Goal: Task Accomplishment & Management: Manage account settings

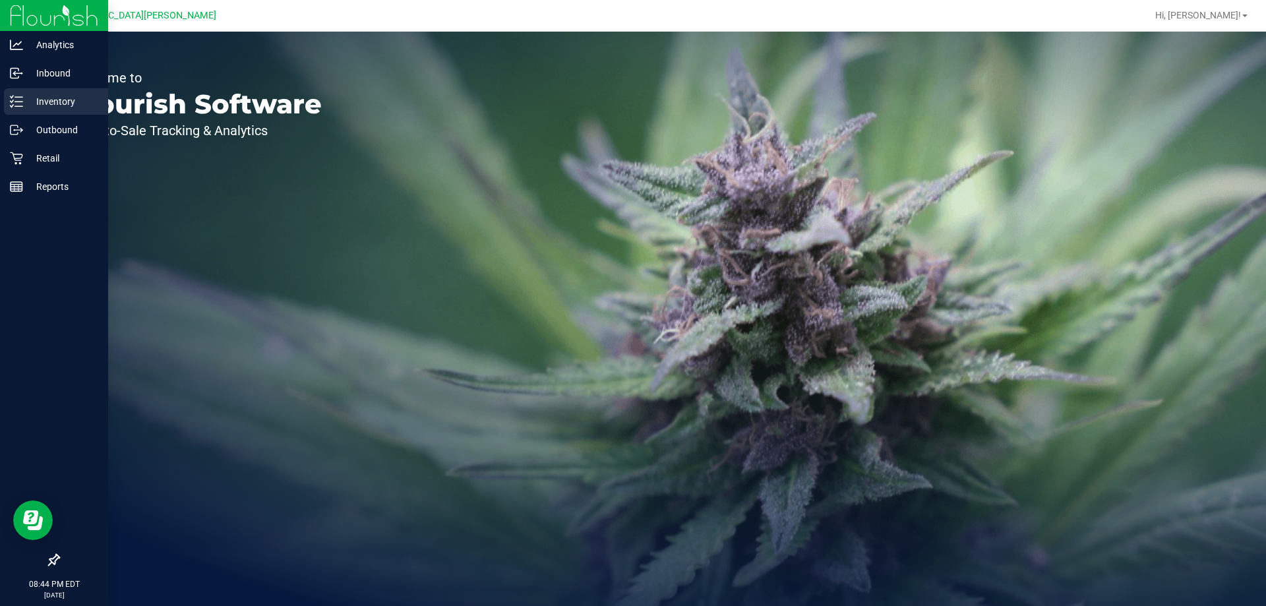
click at [42, 109] on div "Inventory" at bounding box center [56, 101] width 104 height 26
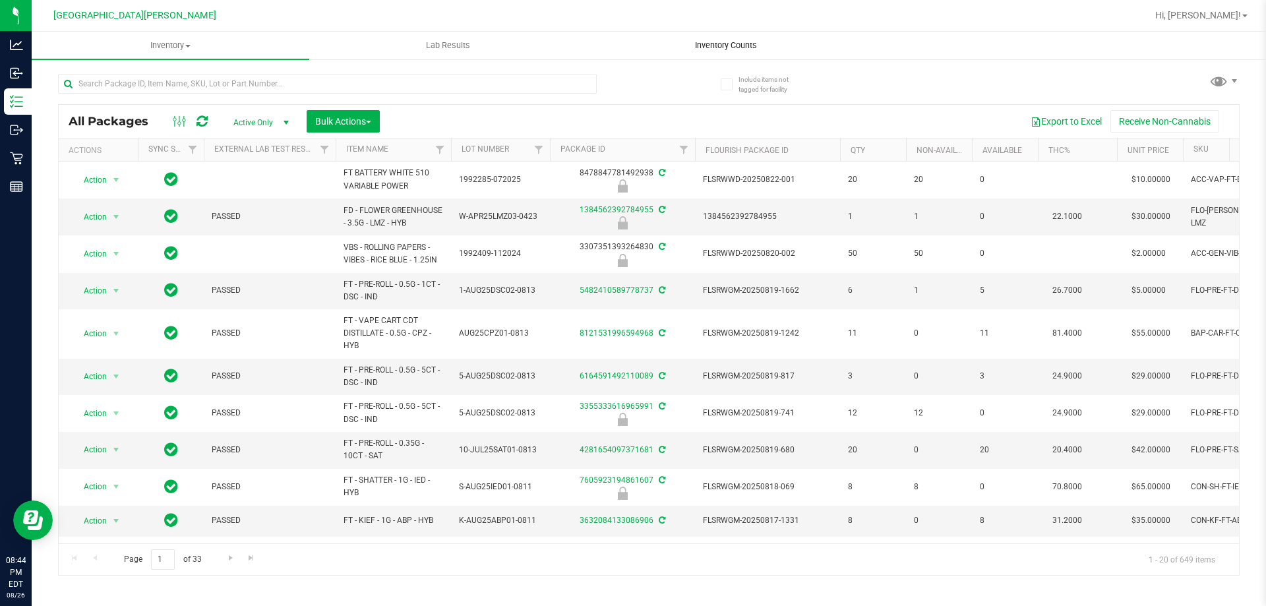
click at [729, 38] on uib-tab-heading "Inventory Counts" at bounding box center [726, 45] width 276 height 26
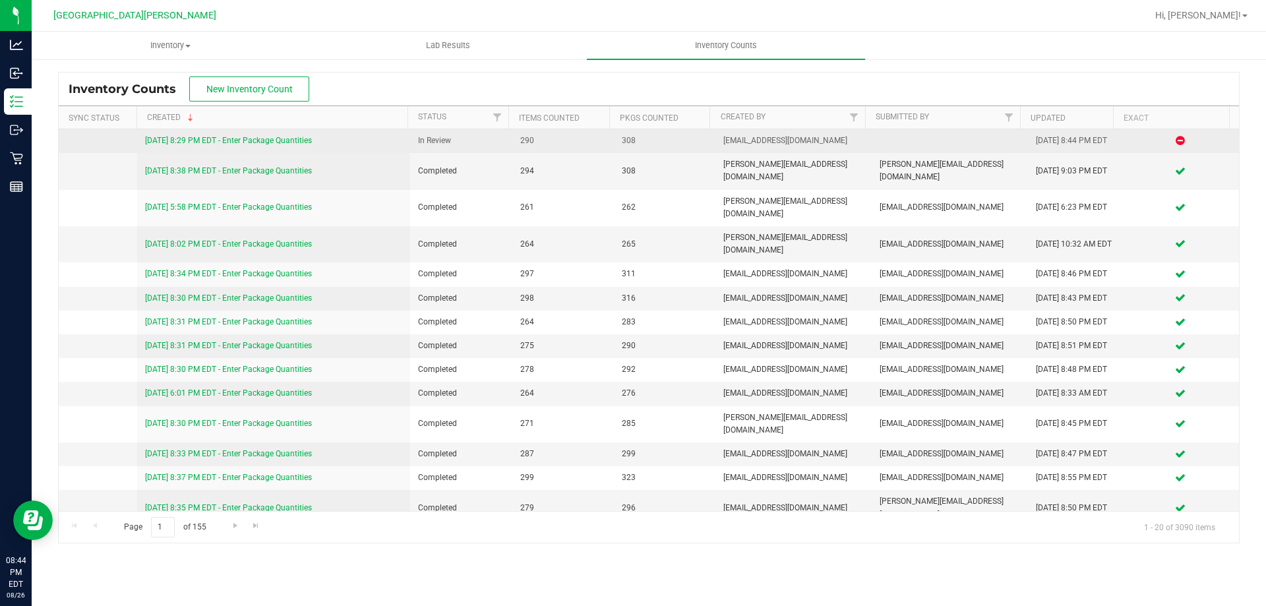
click at [288, 143] on link "[DATE] 8:29 PM EDT - Enter Package Quantities" at bounding box center [228, 140] width 167 height 9
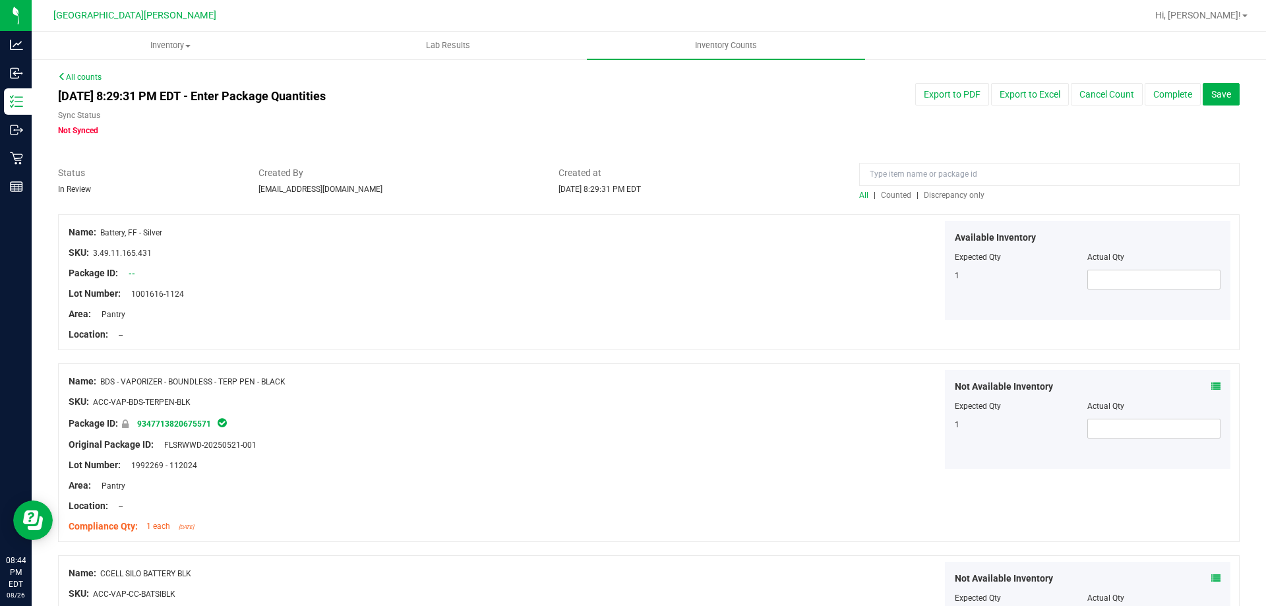
click at [944, 196] on span "Discrepancy only" at bounding box center [954, 195] width 61 height 9
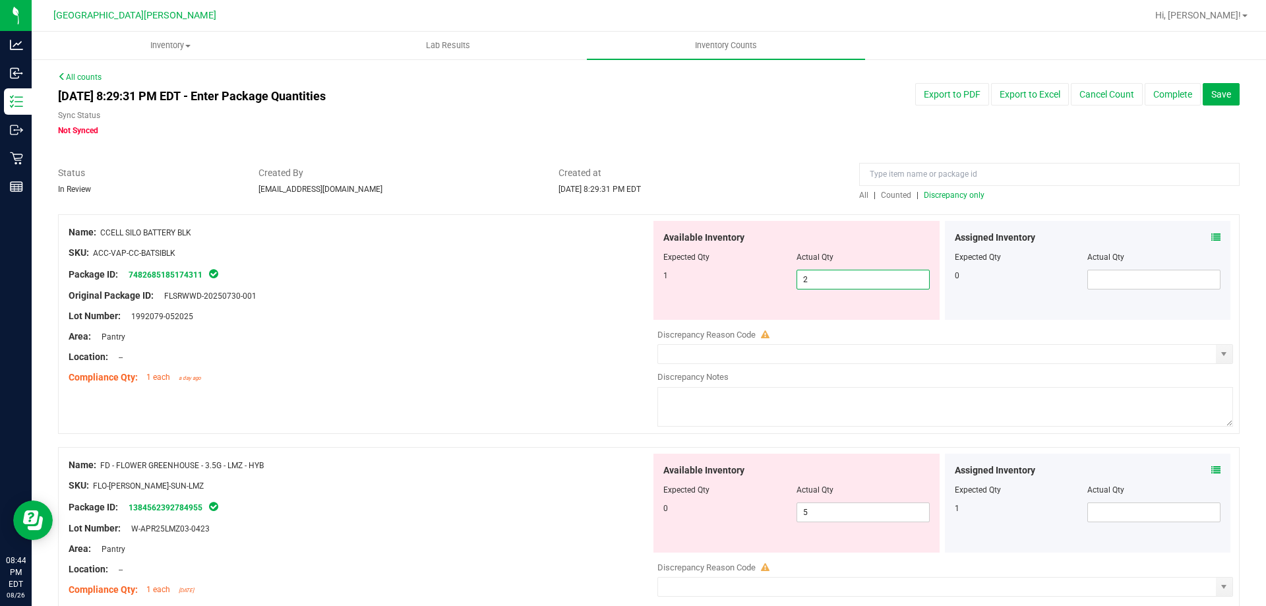
click at [812, 287] on span "2 2" at bounding box center [863, 280] width 133 height 20
type input "1"
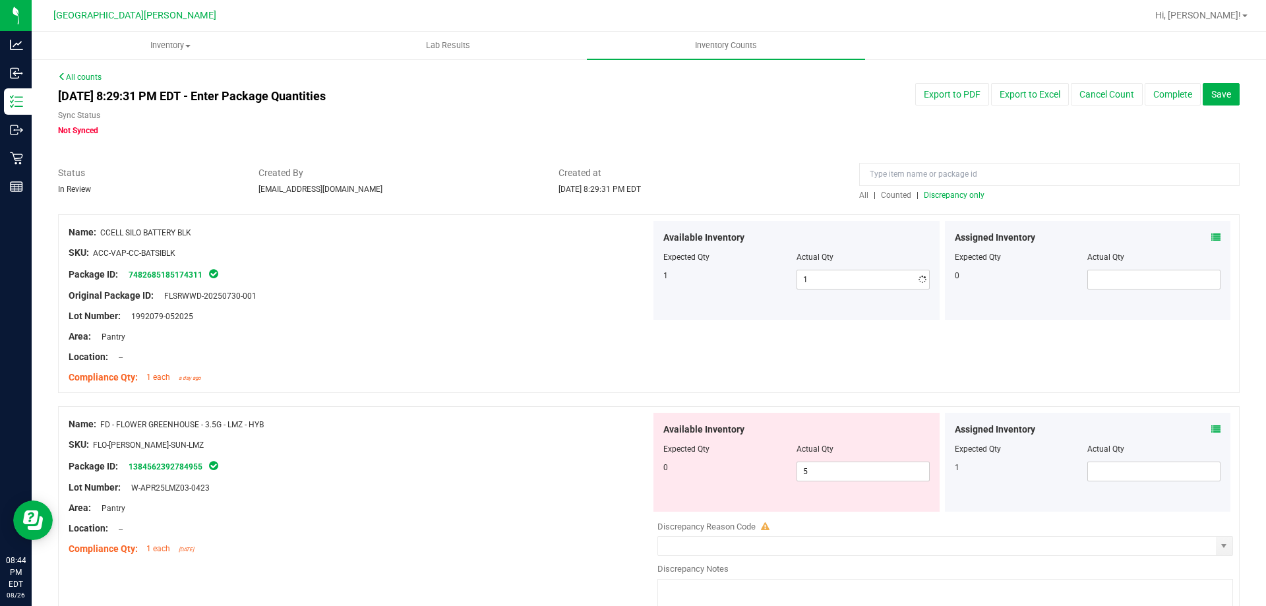
drag, startPoint x: 344, startPoint y: 499, endPoint x: 600, endPoint y: 534, distance: 258.9
click at [353, 497] on div "Name: FD - FLOWER GREENHOUSE - 3.5G - LMZ - HYB SKU: FLO-[PERSON_NAME]-SUN-LMZ …" at bounding box center [360, 487] width 582 height 148
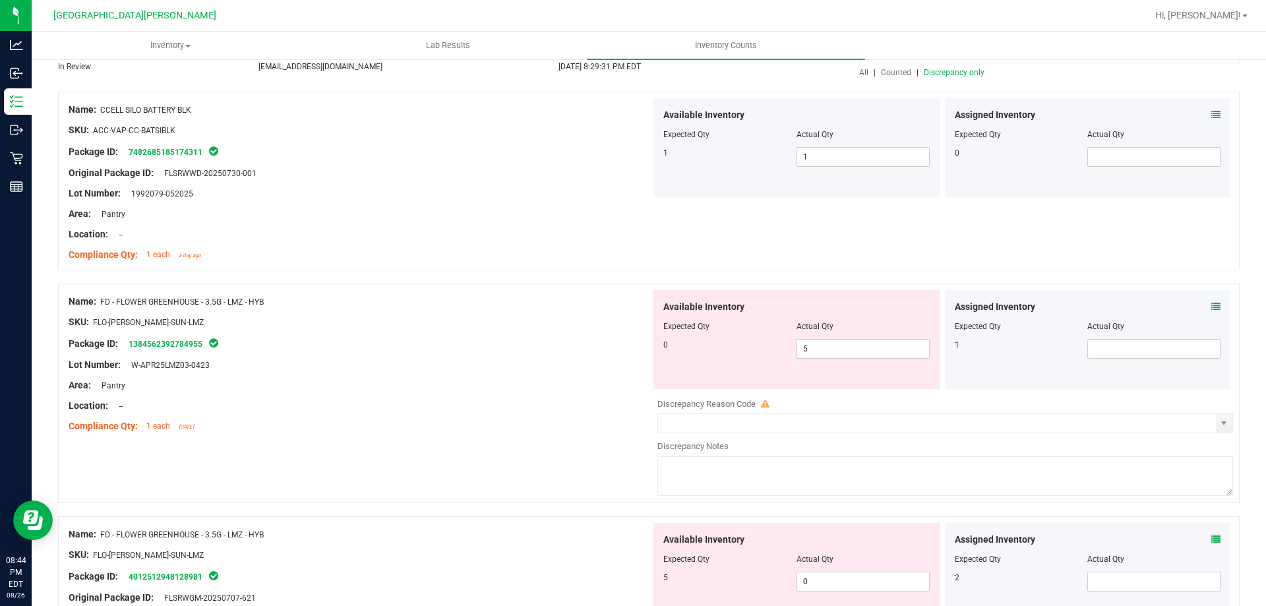
scroll to position [132, 0]
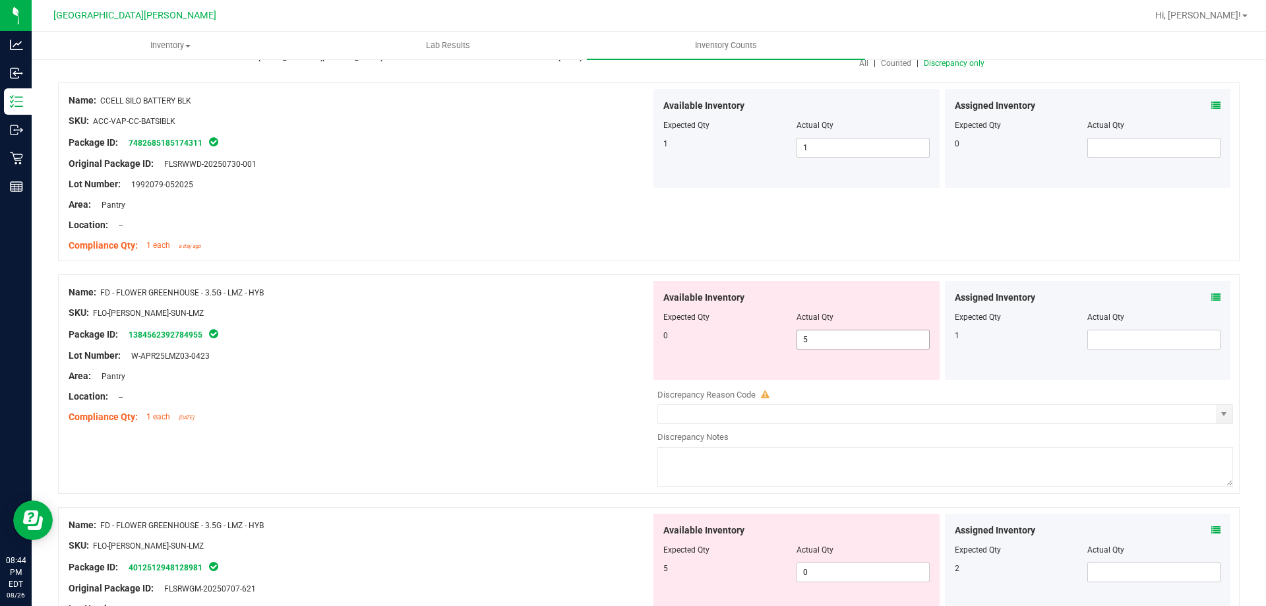
click at [845, 341] on span "5 5" at bounding box center [863, 340] width 133 height 20
type input "0"
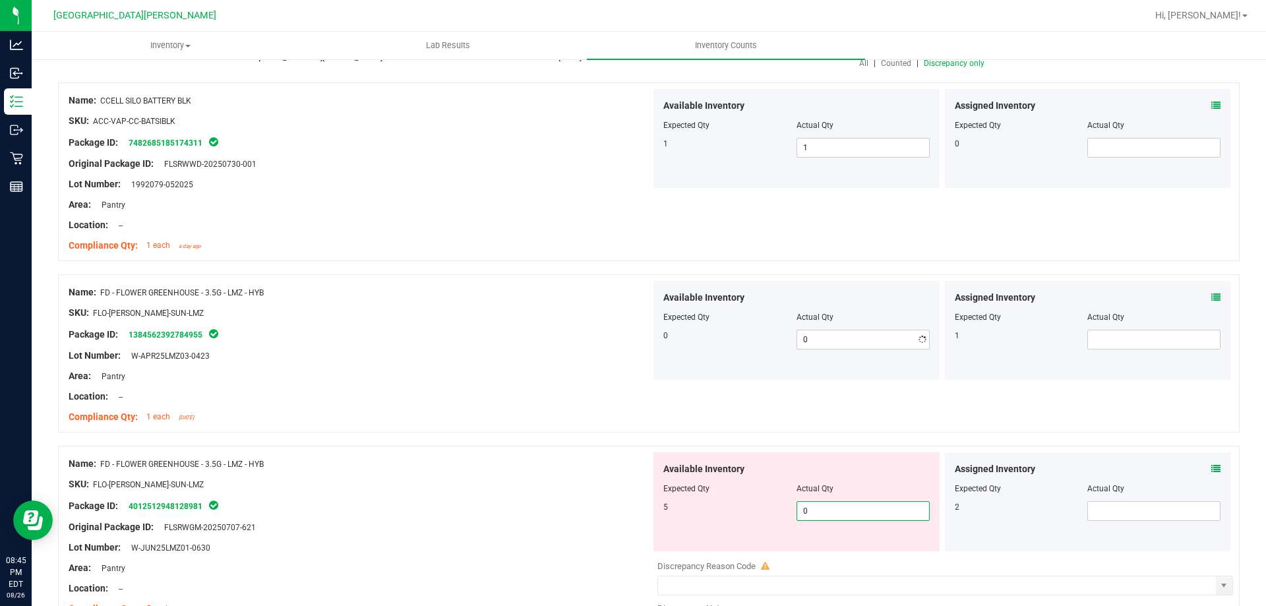
click at [846, 572] on div "Available Inventory Expected Qty Actual Qty 5 0 0" at bounding box center [942, 556] width 582 height 209
type input "5"
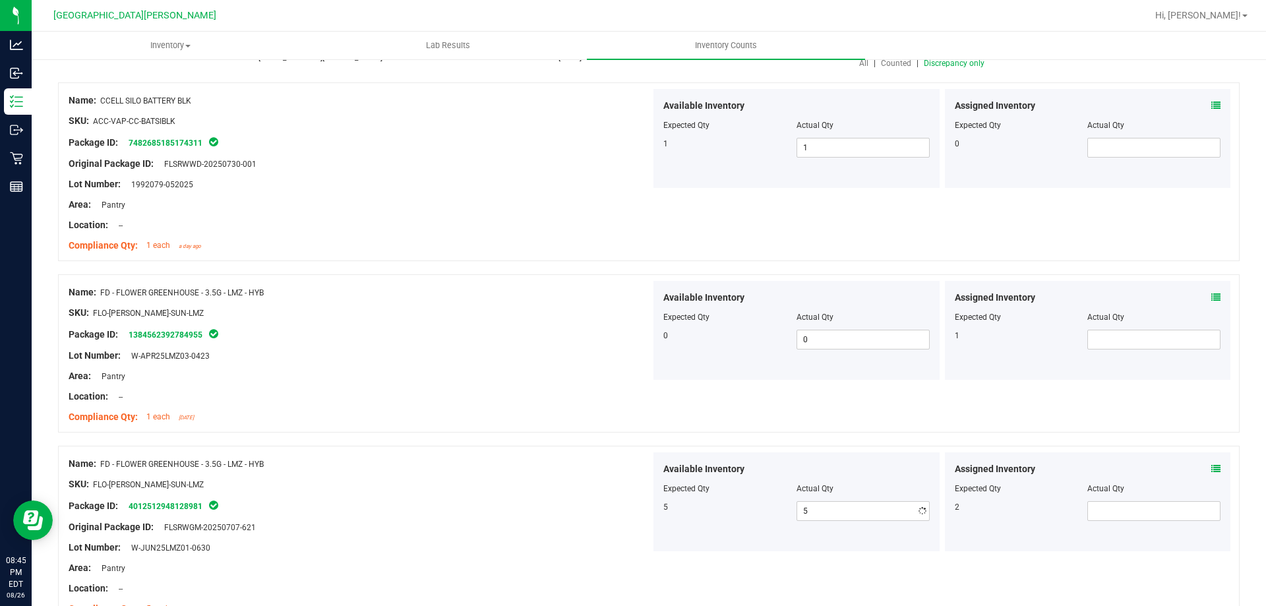
click at [586, 503] on div "Package ID: 4012512948128981" at bounding box center [360, 506] width 582 height 16
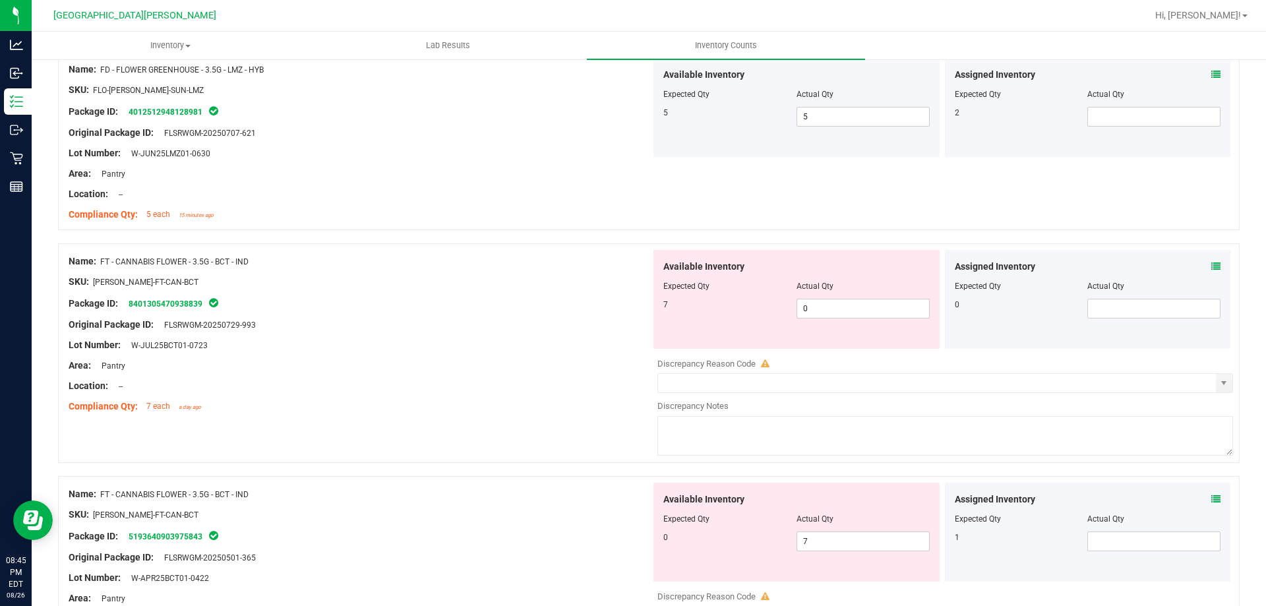
scroll to position [528, 0]
click at [830, 292] on div at bounding box center [796, 294] width 266 height 7
click at [892, 314] on span "0 0" at bounding box center [863, 307] width 133 height 20
type input "7"
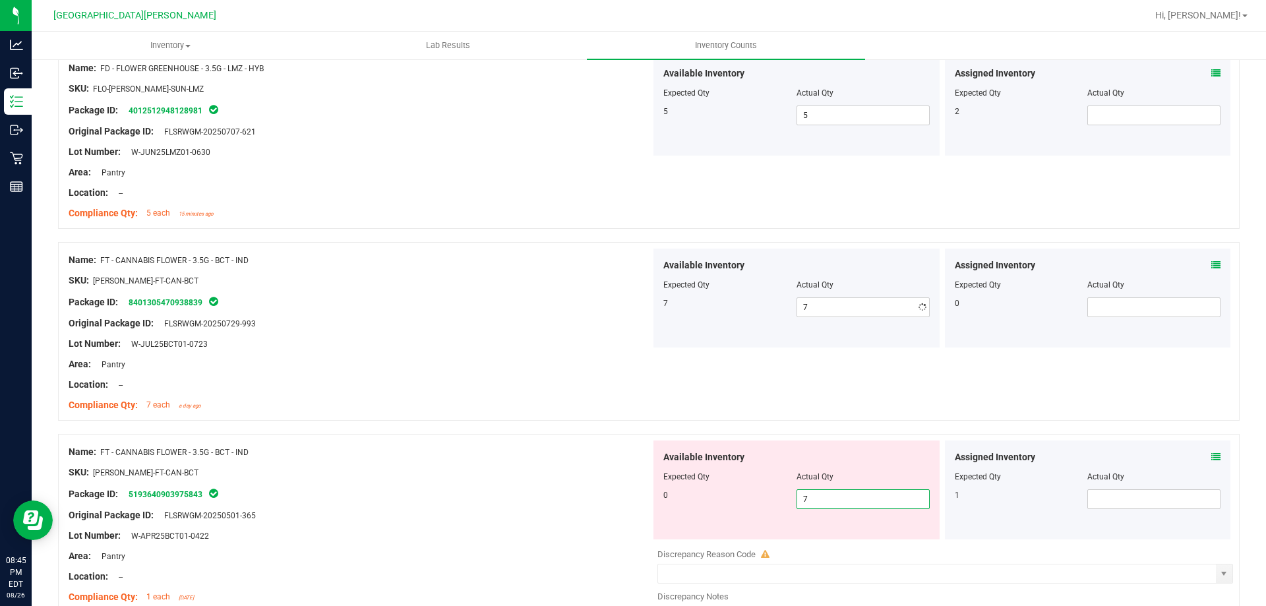
click at [813, 534] on div "Available Inventory Expected Qty Actual Qty 0 7 7" at bounding box center [797, 490] width 286 height 99
type input "0"
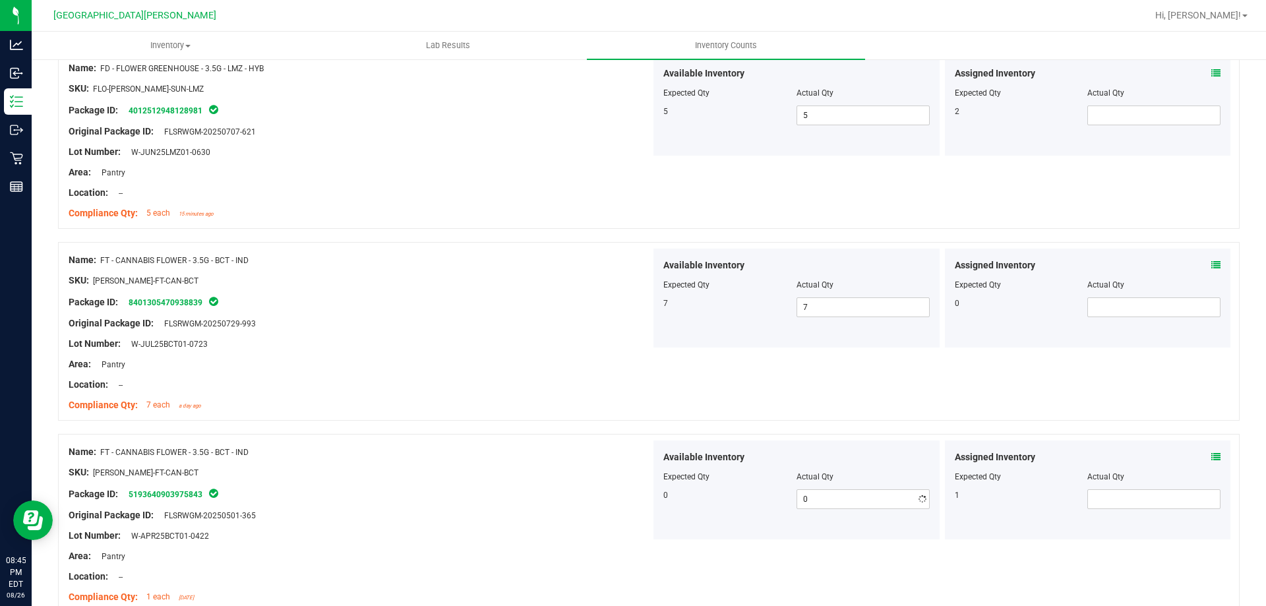
click at [557, 443] on div "Name: FT - CANNABIS FLOWER - 3.5G - BCT - IND SKU: [PERSON_NAME]-FT-CAN-BCT Pac…" at bounding box center [360, 525] width 582 height 168
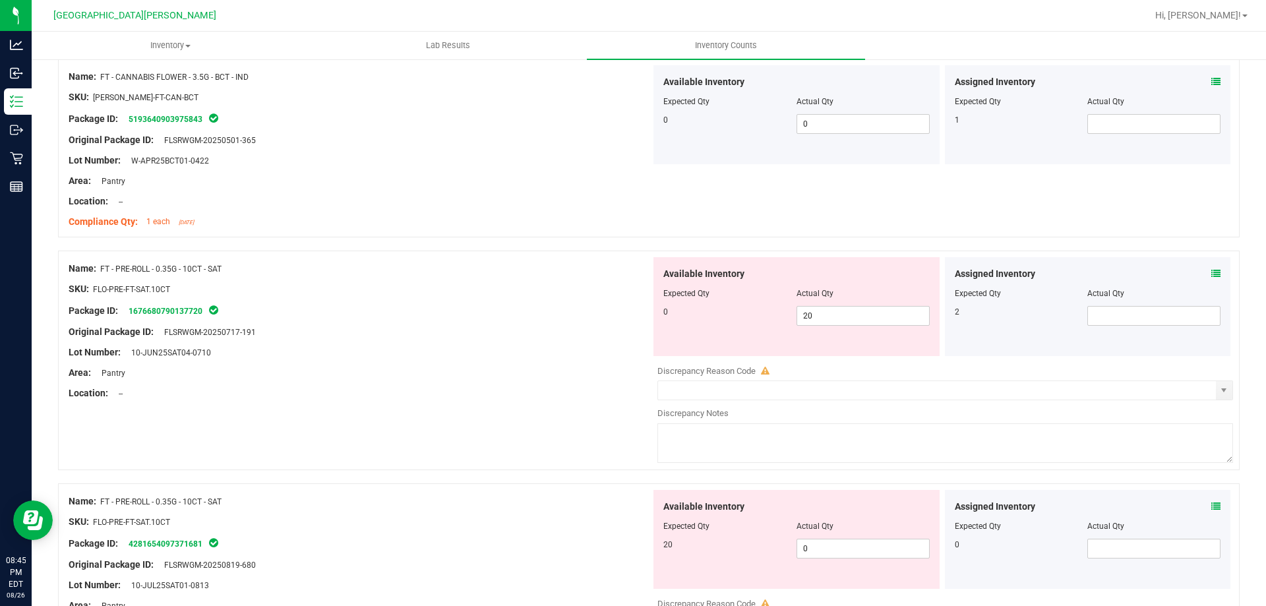
scroll to position [923, 0]
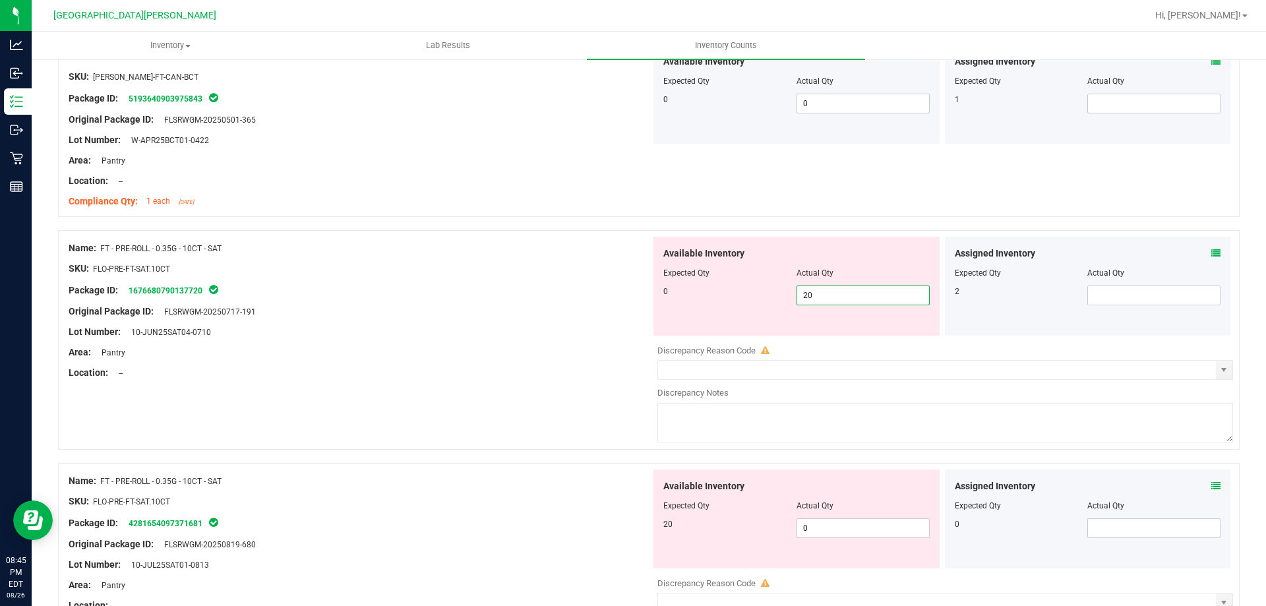
click at [825, 301] on span "20 20" at bounding box center [863, 296] width 133 height 20
type input "2"
type input "0"
click at [821, 534] on div "Available Inventory Expected Qty Actual Qty 20 0 0" at bounding box center [942, 574] width 582 height 209
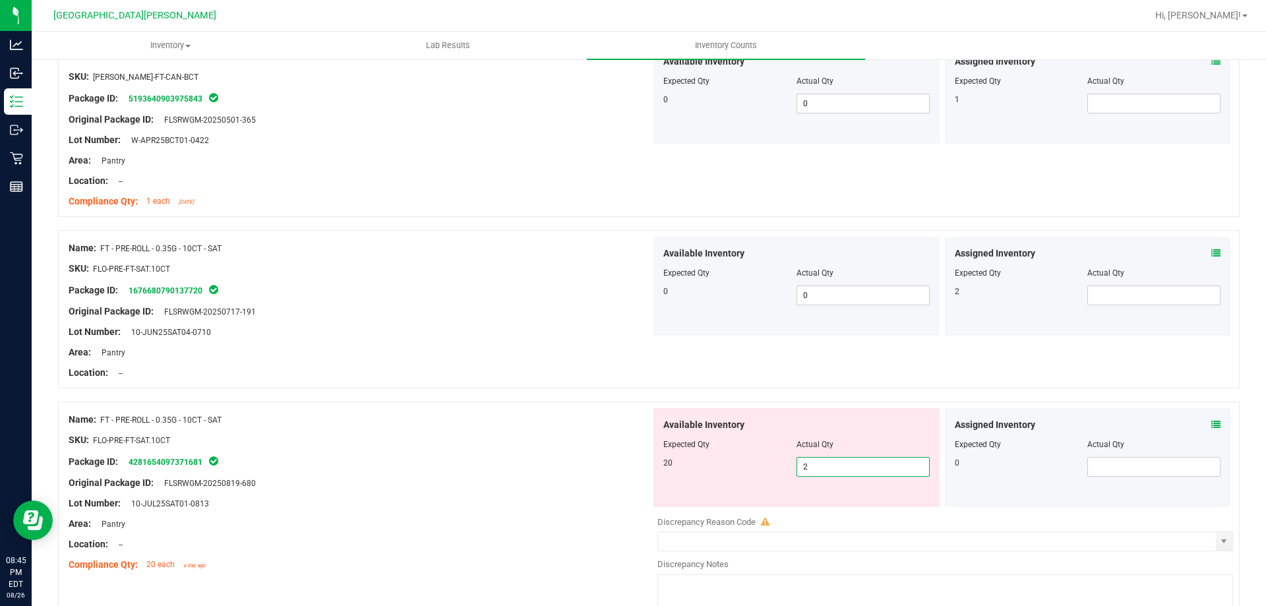
type input "20"
click at [536, 460] on div "Package ID: 4281654097371681" at bounding box center [360, 462] width 582 height 16
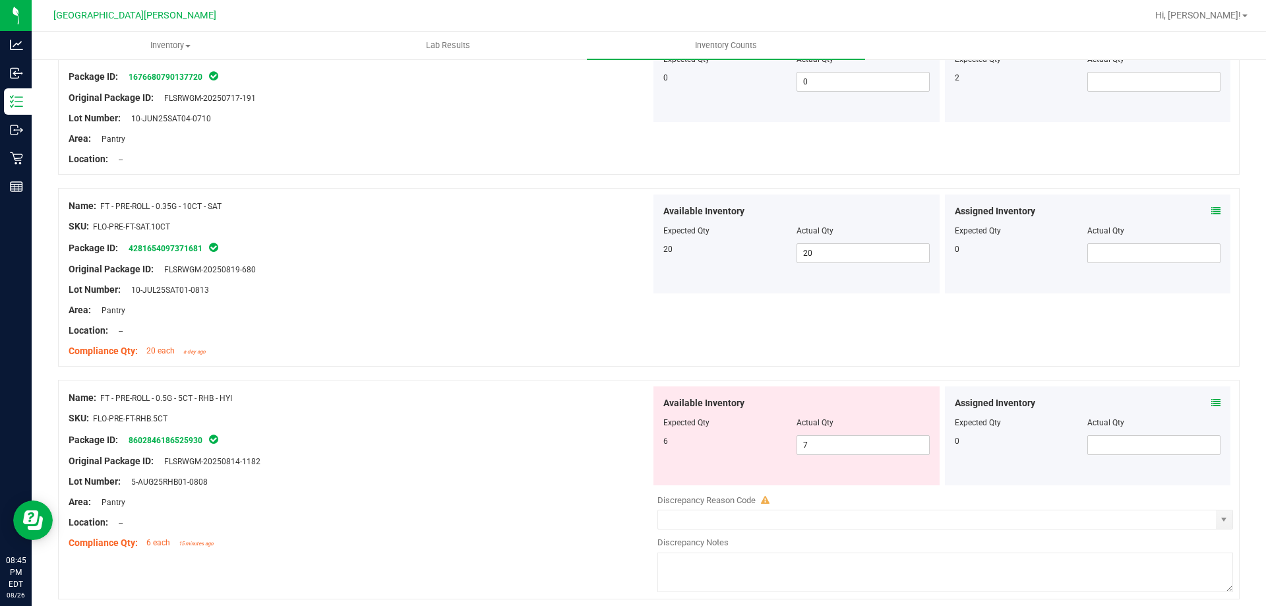
scroll to position [1319, 0]
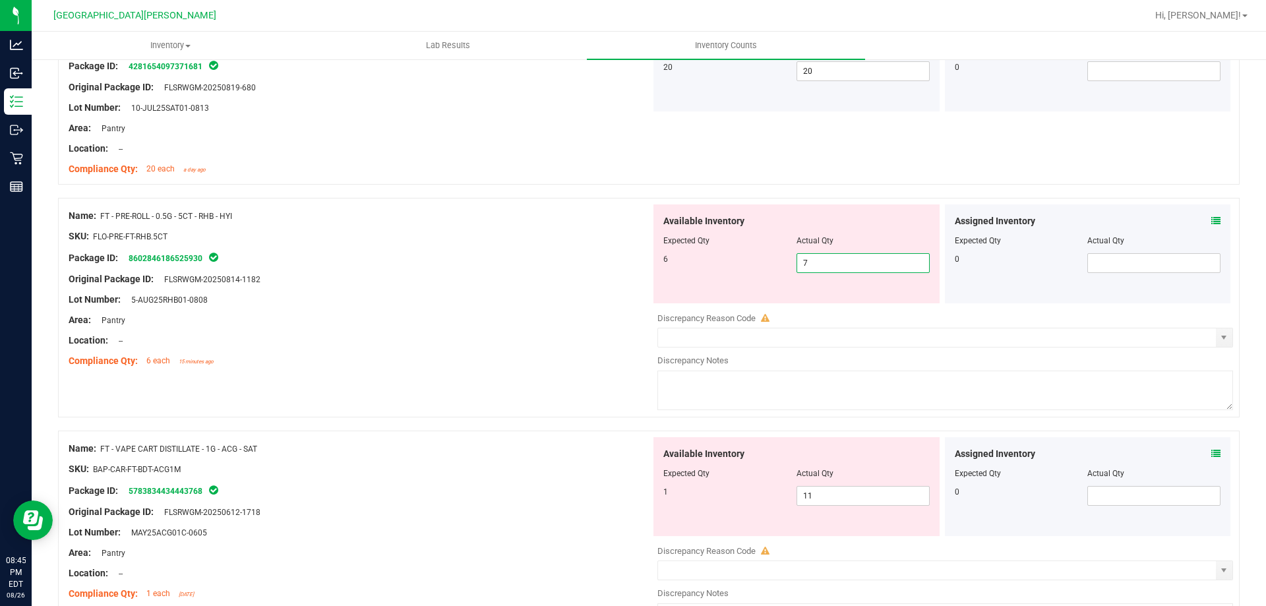
click at [813, 264] on span "7 7" at bounding box center [863, 263] width 133 height 20
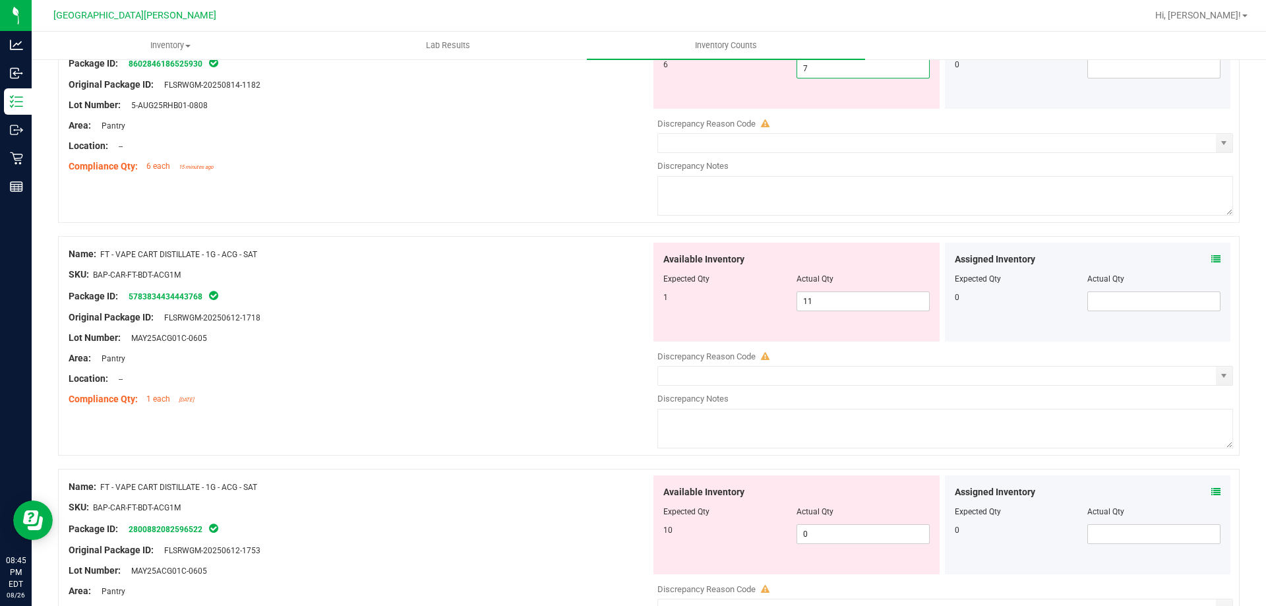
scroll to position [1517, 0]
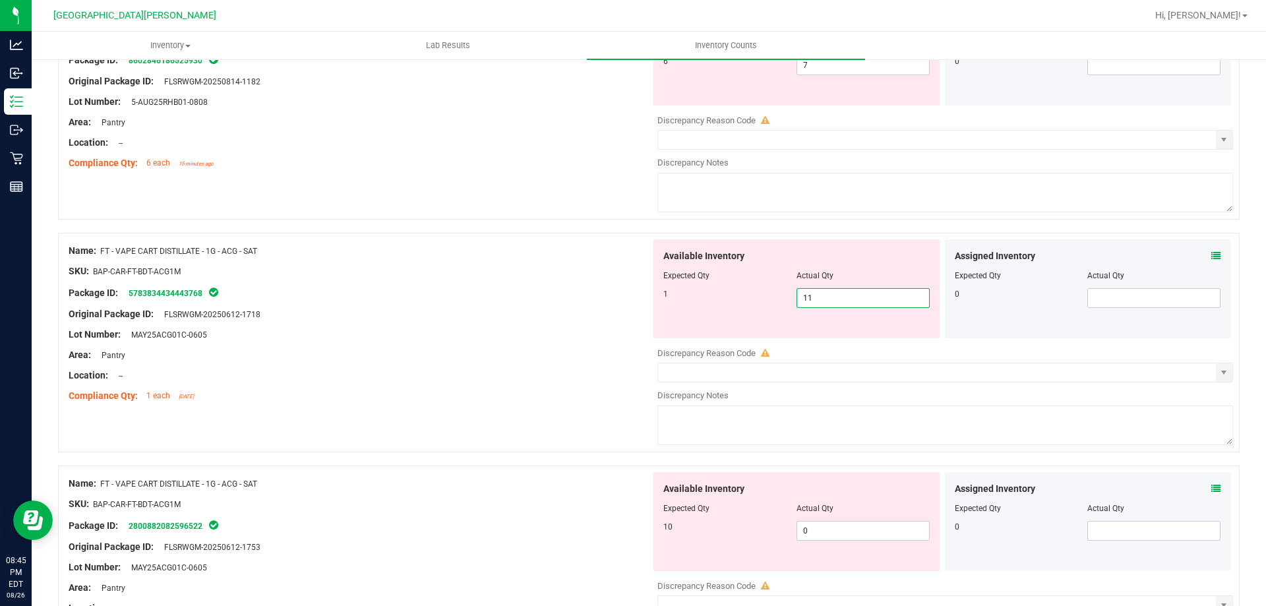
click at [818, 289] on span "11 11" at bounding box center [863, 298] width 133 height 20
type input "1"
click at [820, 528] on div "Available Inventory Expected Qty Actual Qty 10 0 0" at bounding box center [797, 521] width 286 height 99
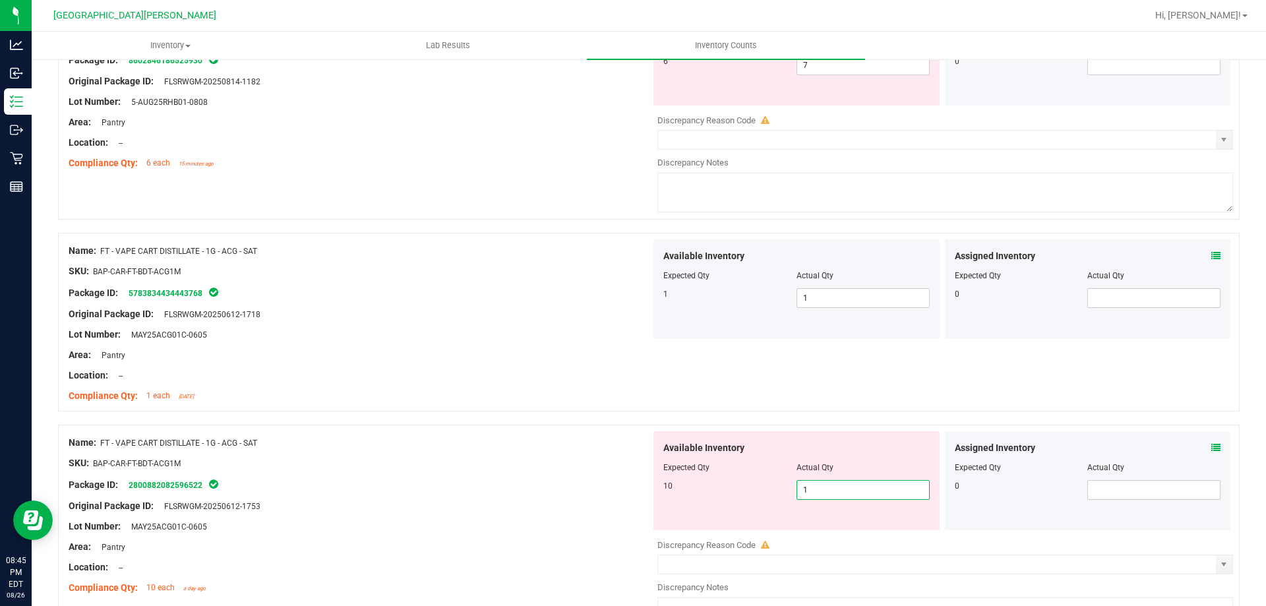
type input "10"
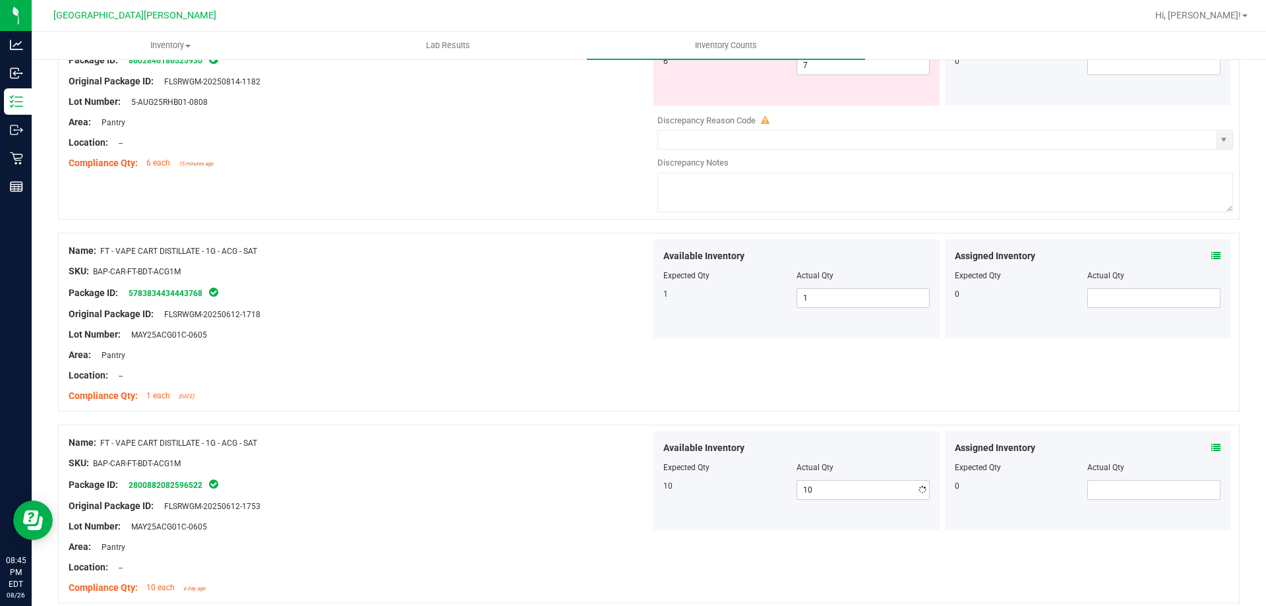
drag, startPoint x: 480, startPoint y: 522, endPoint x: 598, endPoint y: 515, distance: 117.6
click at [582, 522] on div "Lot Number: MAY25ACG01C-0605" at bounding box center [360, 527] width 582 height 14
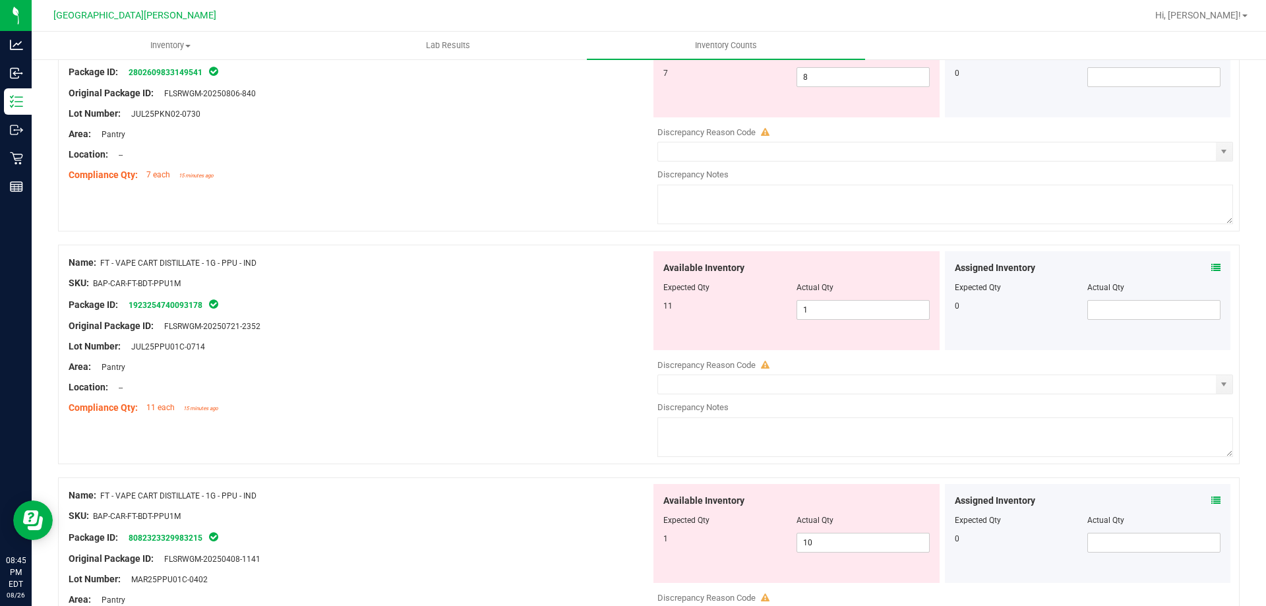
scroll to position [2176, 0]
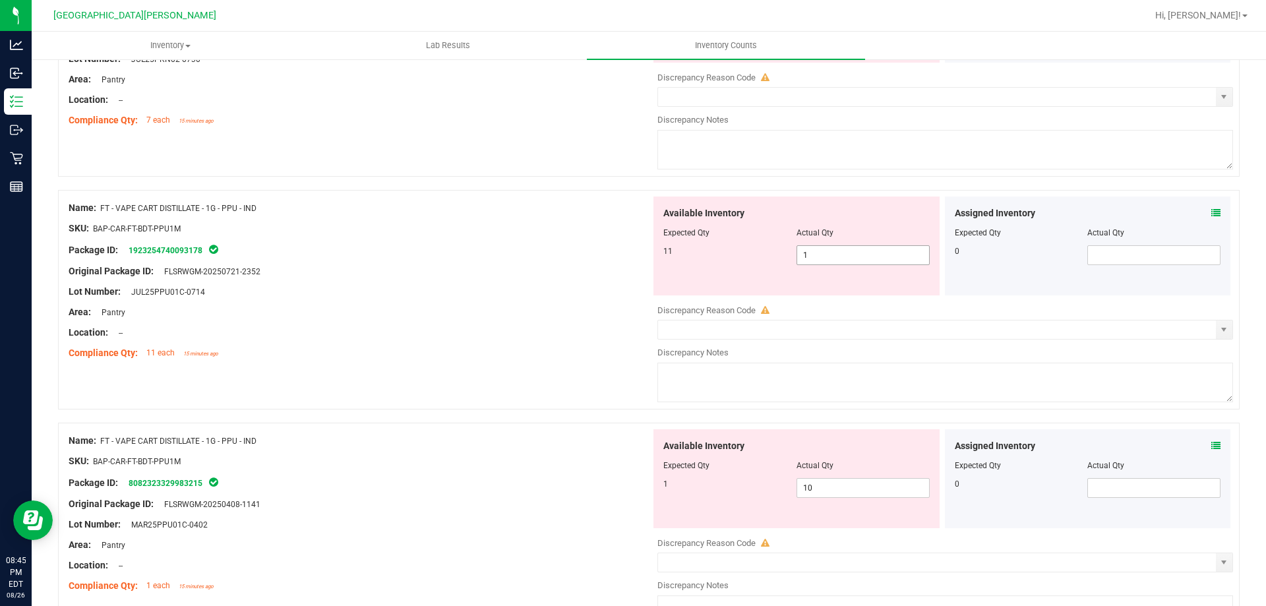
click at [818, 254] on span "1 1" at bounding box center [863, 255] width 133 height 20
type input "11"
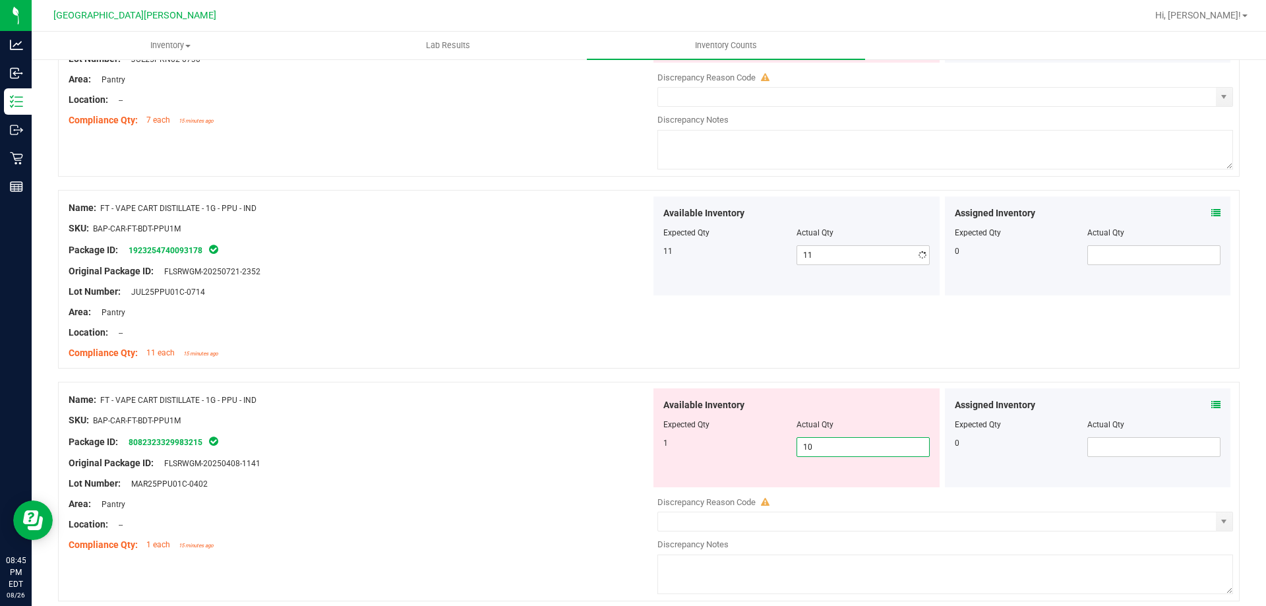
click at [815, 491] on div "Available Inventory Expected Qty Actual Qty 1 10 10" at bounding box center [942, 492] width 582 height 209
type input "1"
click at [601, 478] on div "Lot Number: MAR25PPU01C-0402" at bounding box center [360, 484] width 582 height 14
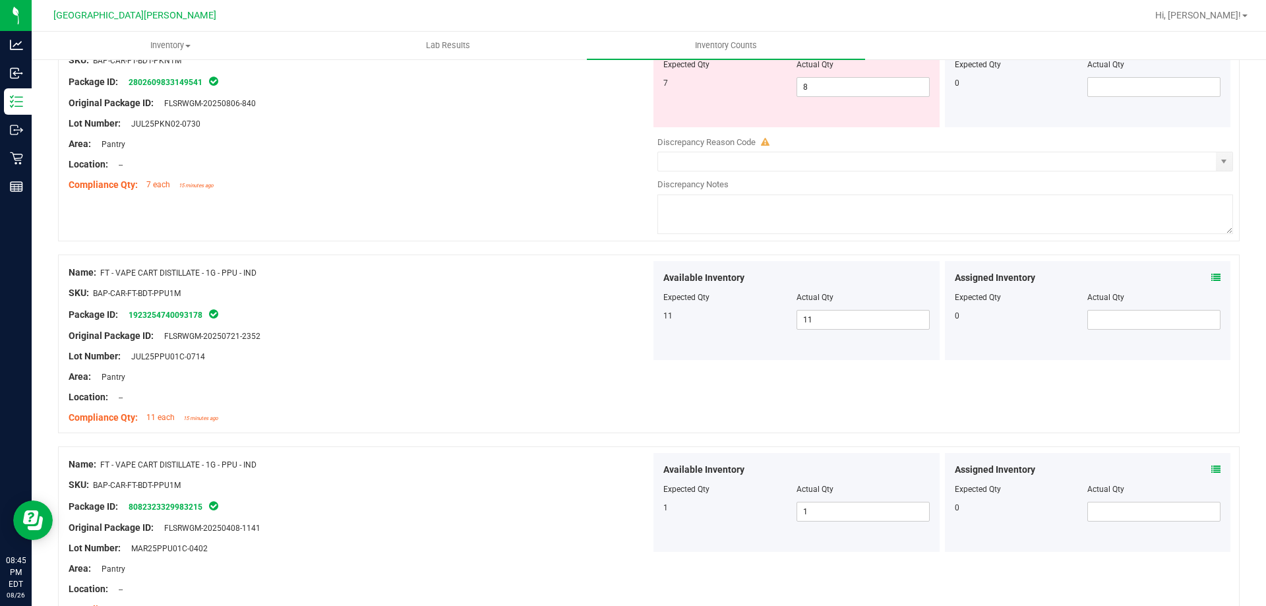
scroll to position [2110, 0]
click at [823, 91] on span "8 8" at bounding box center [863, 88] width 133 height 20
type input "7"
click at [537, 367] on div "Name: FT - VAPE CART DISTILLATE - 1G - PPU - IND SKU: BAP-CAR-FT-BDT-PPU1M Pack…" at bounding box center [360, 346] width 582 height 168
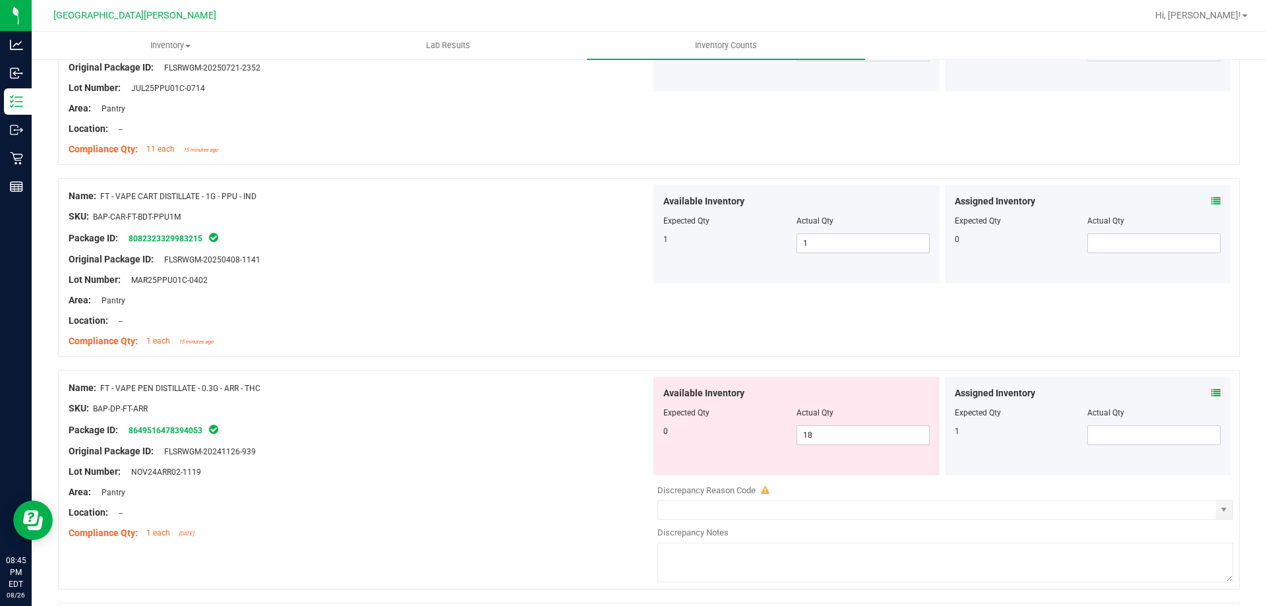
scroll to position [2572, 0]
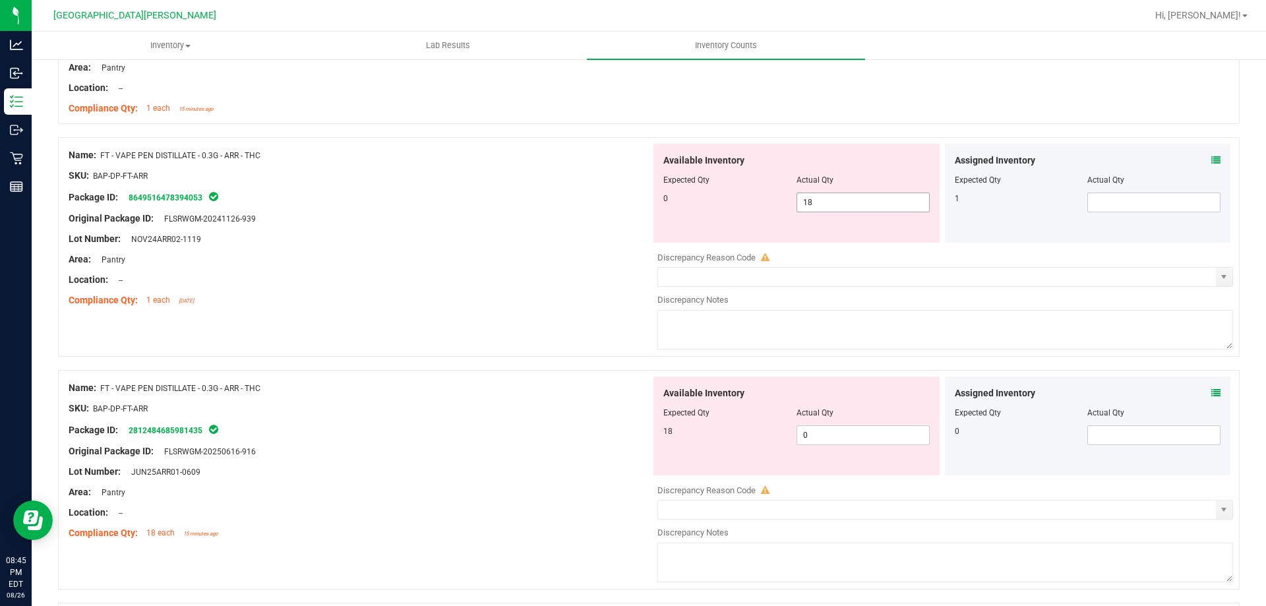
click at [822, 199] on span "18 18" at bounding box center [863, 203] width 133 height 20
type input "1"
type input "0"
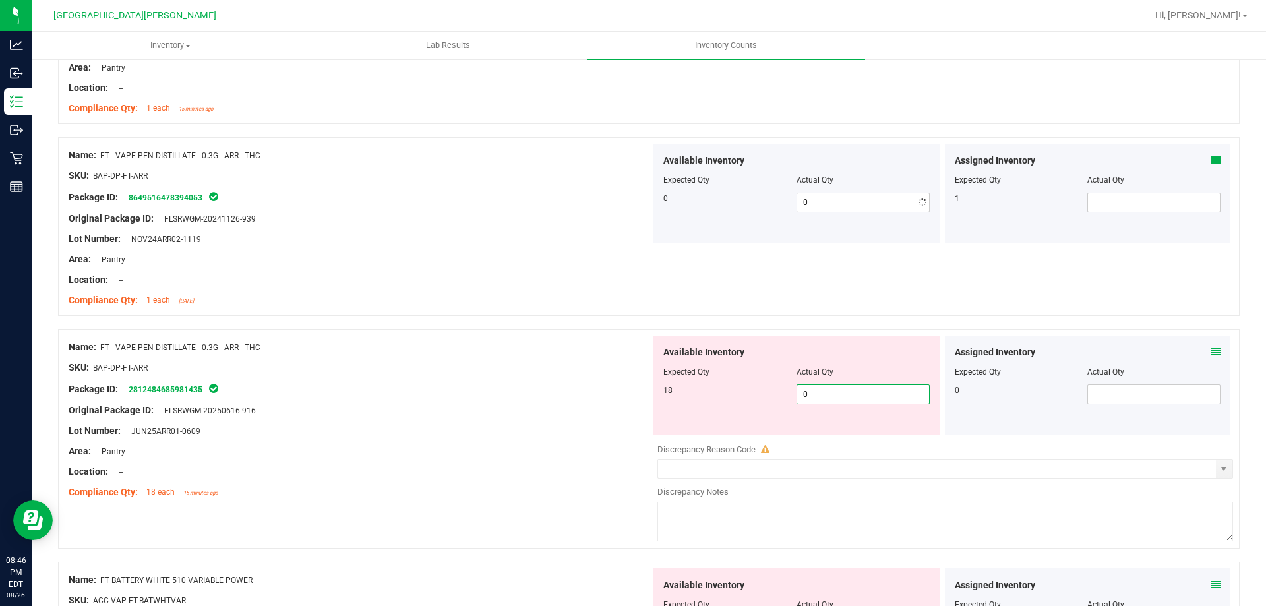
click at [809, 433] on div "Available Inventory Expected Qty Actual Qty 18 0 0" at bounding box center [797, 385] width 286 height 99
type input "18"
drag, startPoint x: 309, startPoint y: 340, endPoint x: 328, endPoint y: 360, distance: 27.5
click at [321, 356] on div "Name: FT - VAPE PEN DISTILLATE - 0.3G - ARR - THC SKU: BAP-DP-FT-ARR Package ID…" at bounding box center [360, 420] width 582 height 168
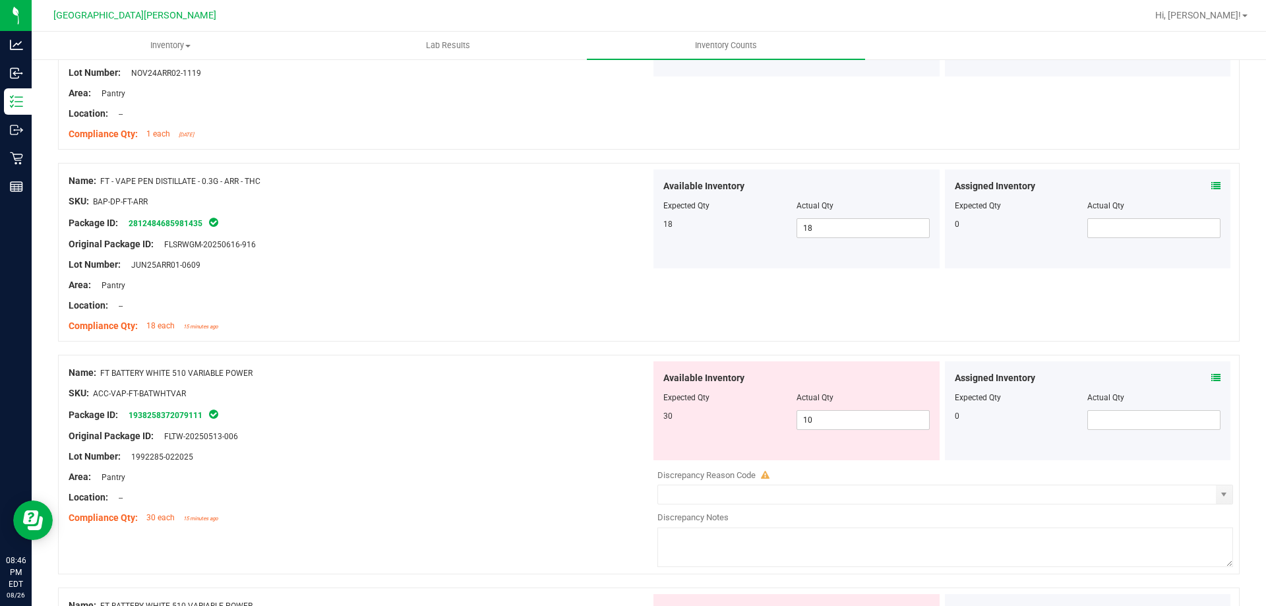
scroll to position [2836, 0]
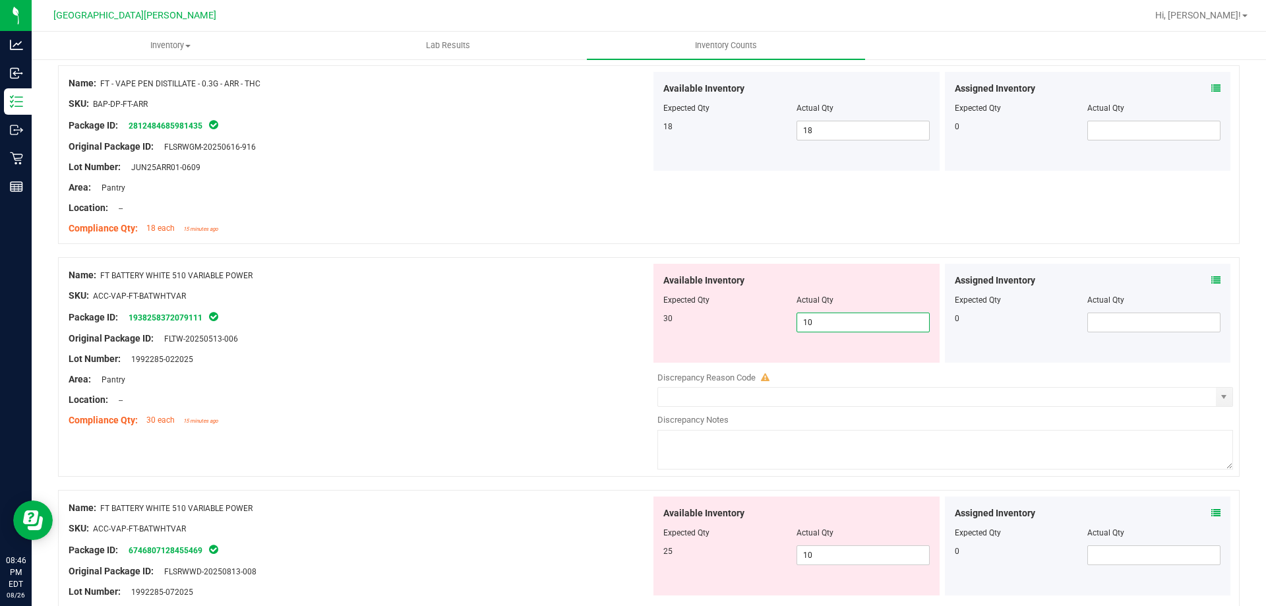
click at [820, 315] on span "10 10" at bounding box center [863, 323] width 133 height 20
type input "1"
type input "30"
click at [551, 410] on div at bounding box center [360, 410] width 582 height 7
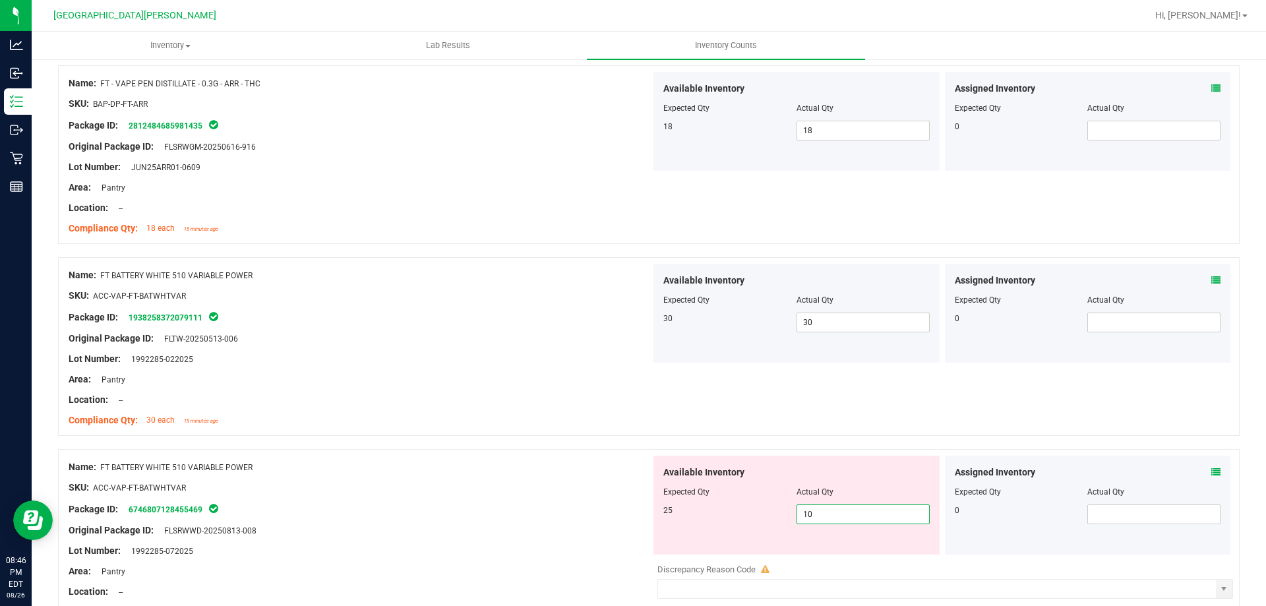
click at [826, 520] on span "10 10" at bounding box center [863, 515] width 133 height 20
type input "1"
type input "25"
drag, startPoint x: 540, startPoint y: 506, endPoint x: 563, endPoint y: 493, distance: 26.3
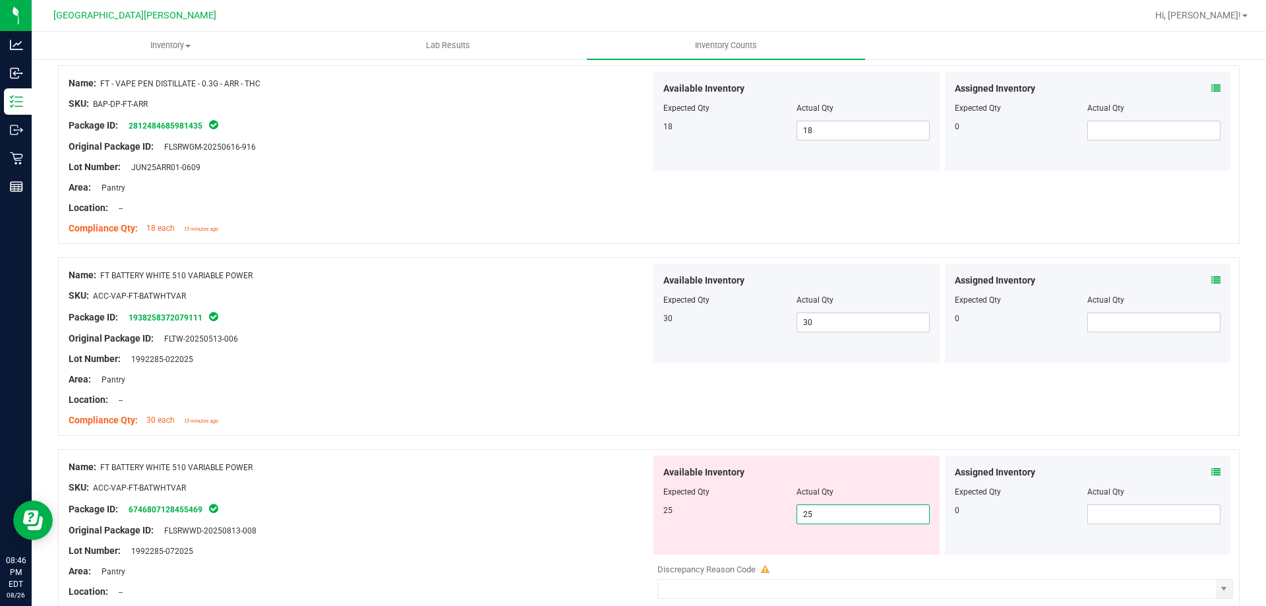
click at [560, 495] on div "Name: FT BATTERY WHITE 510 VARIABLE POWER SKU: ACC-VAP-FT-BATWHTVAR Package ID:…" at bounding box center [360, 540] width 582 height 168
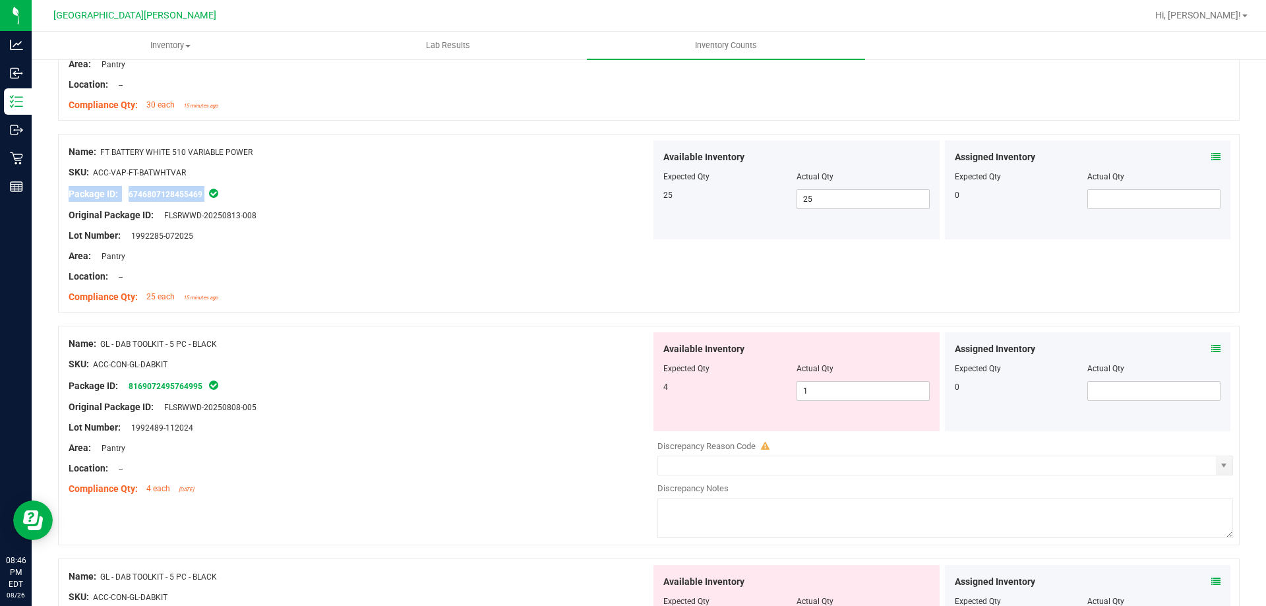
scroll to position [3166, 0]
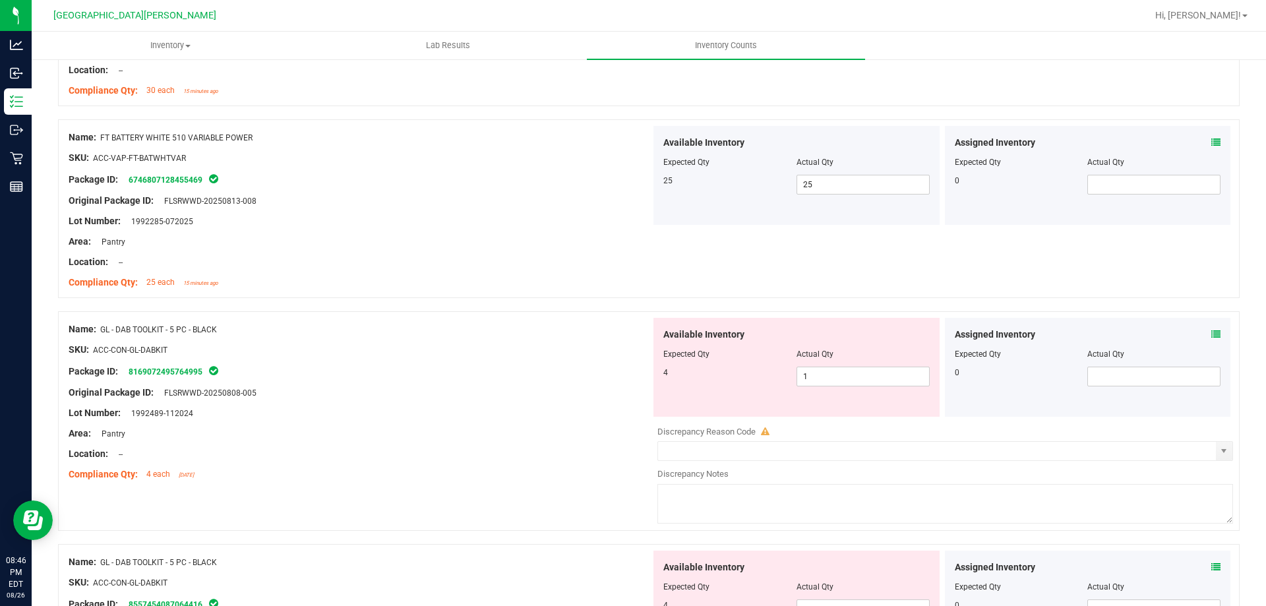
drag, startPoint x: 838, startPoint y: 357, endPoint x: 826, endPoint y: 390, distance: 35.0
click at [835, 369] on div "Available Inventory Expected Qty Actual Qty 4 1 1" at bounding box center [797, 367] width 286 height 99
drag, startPoint x: 826, startPoint y: 390, endPoint x: 826, endPoint y: 379, distance: 11.2
click at [826, 388] on div "Available Inventory Expected Qty Actual Qty 4 1 1" at bounding box center [797, 367] width 286 height 99
click at [826, 377] on span "1 1" at bounding box center [863, 377] width 133 height 20
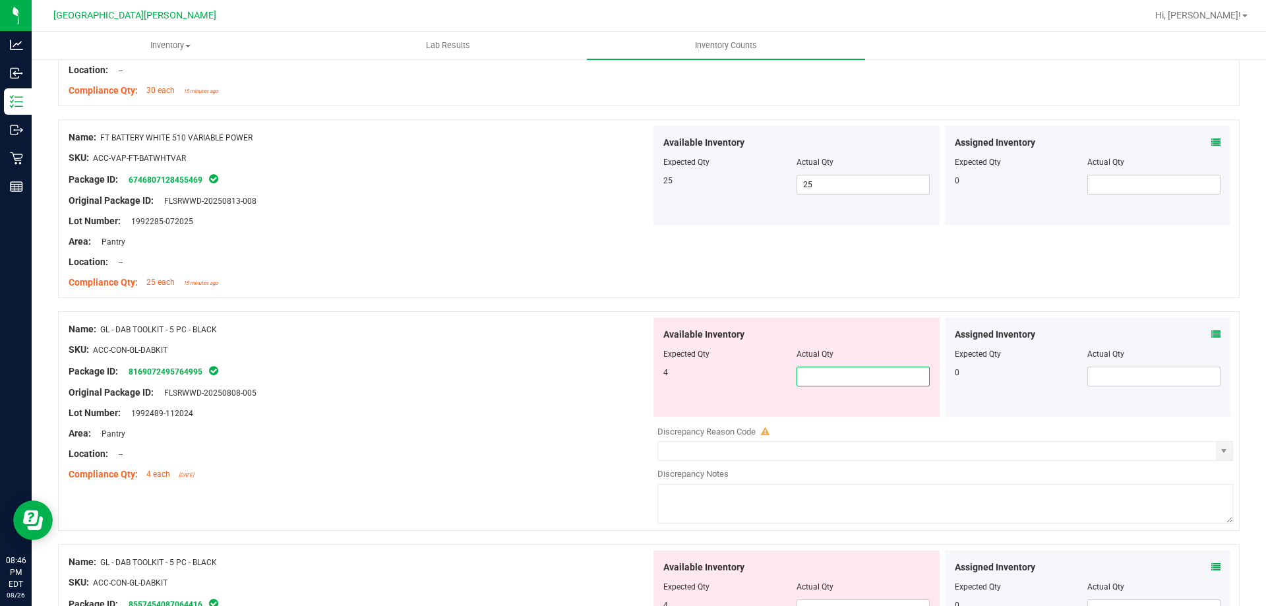
type input "4"
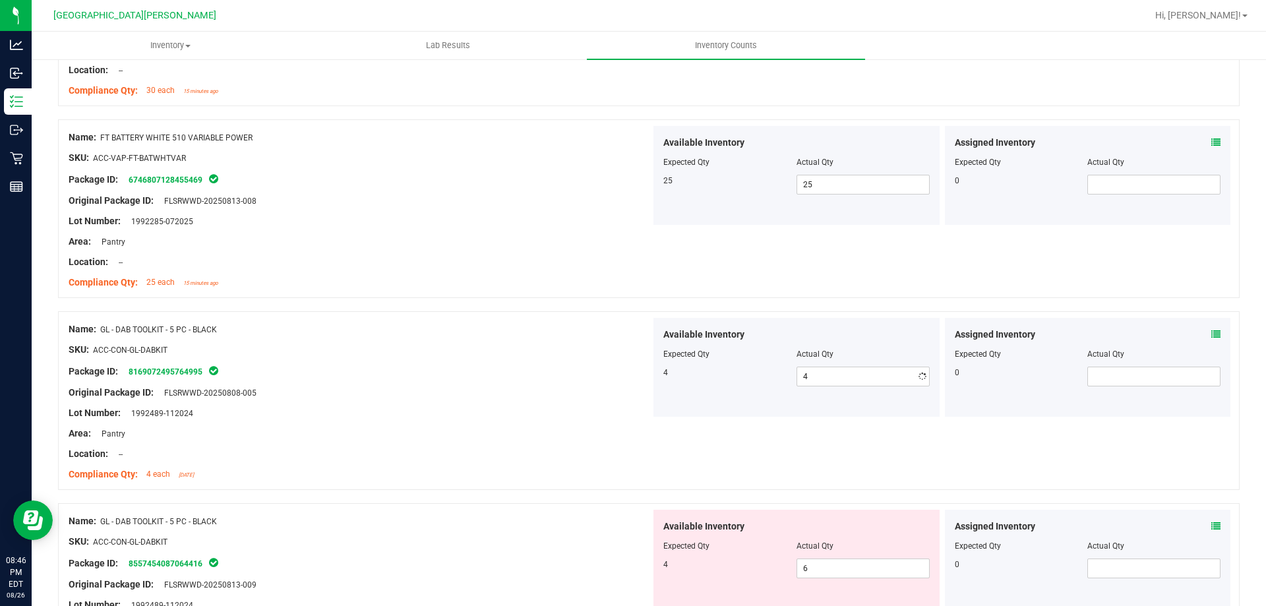
click at [639, 435] on div "Area: Pantry" at bounding box center [360, 434] width 582 height 14
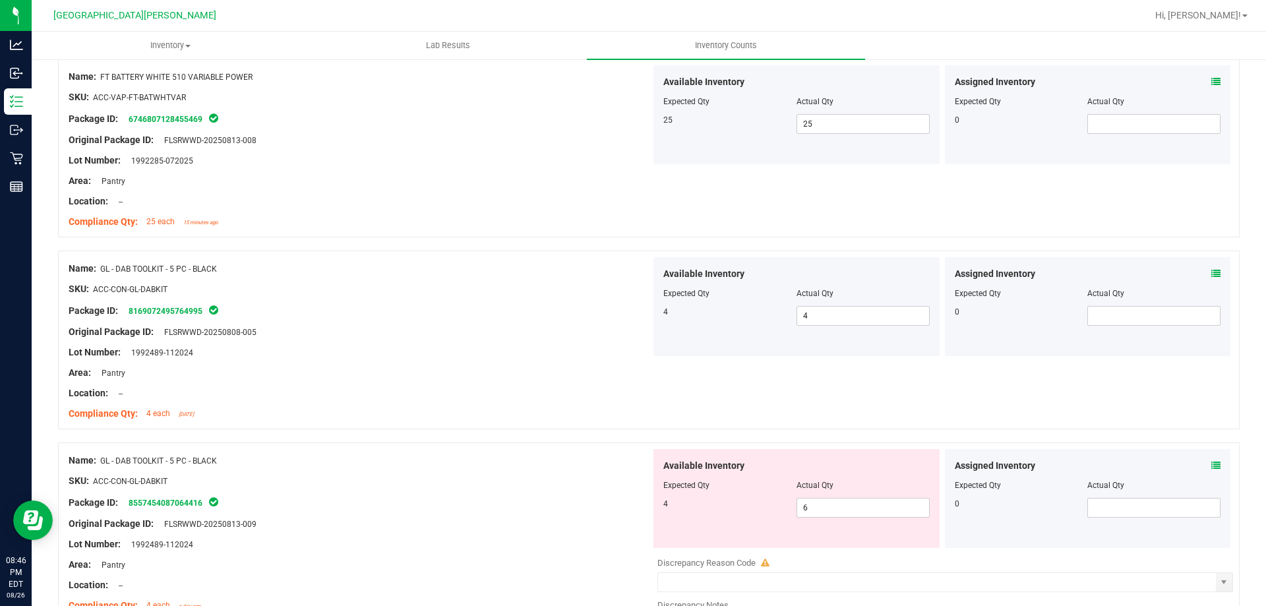
scroll to position [3298, 0]
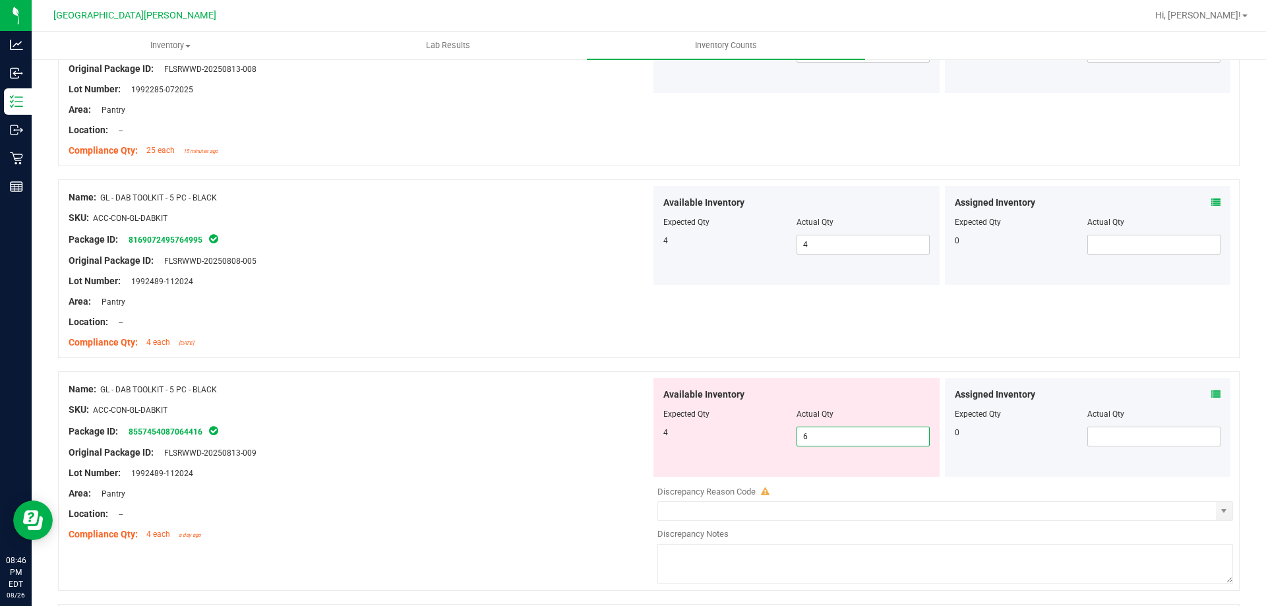
click at [827, 435] on span "6 6" at bounding box center [863, 437] width 133 height 20
type input "4"
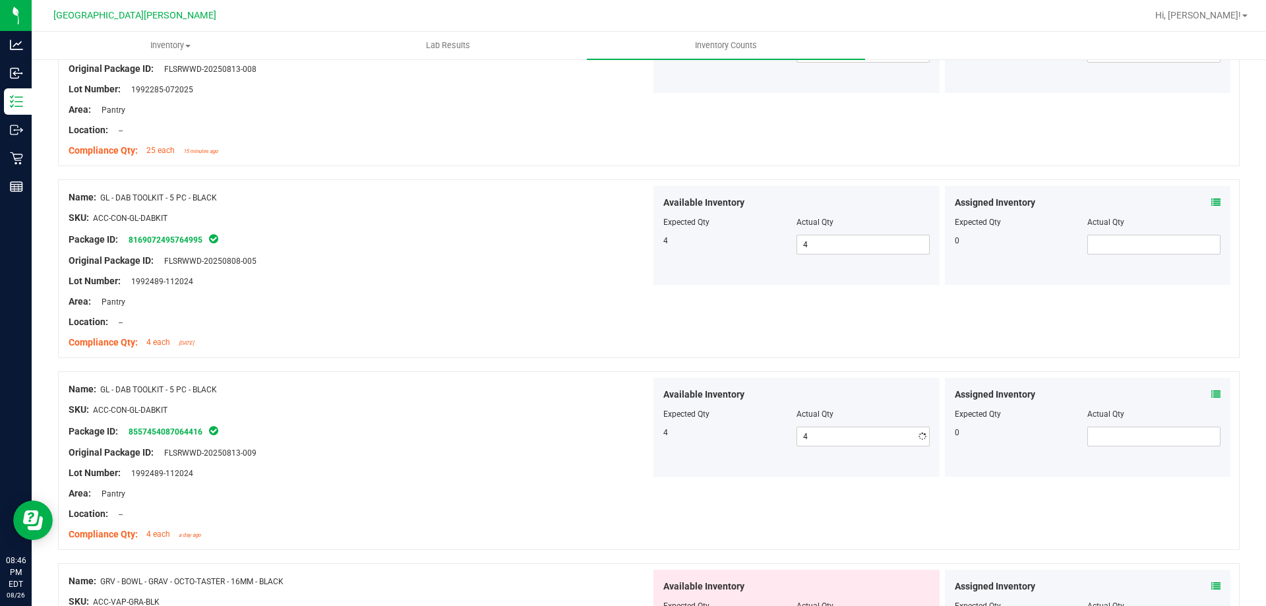
click at [595, 456] on div "Original Package ID: FLSRWWD-20250813-009" at bounding box center [360, 453] width 582 height 14
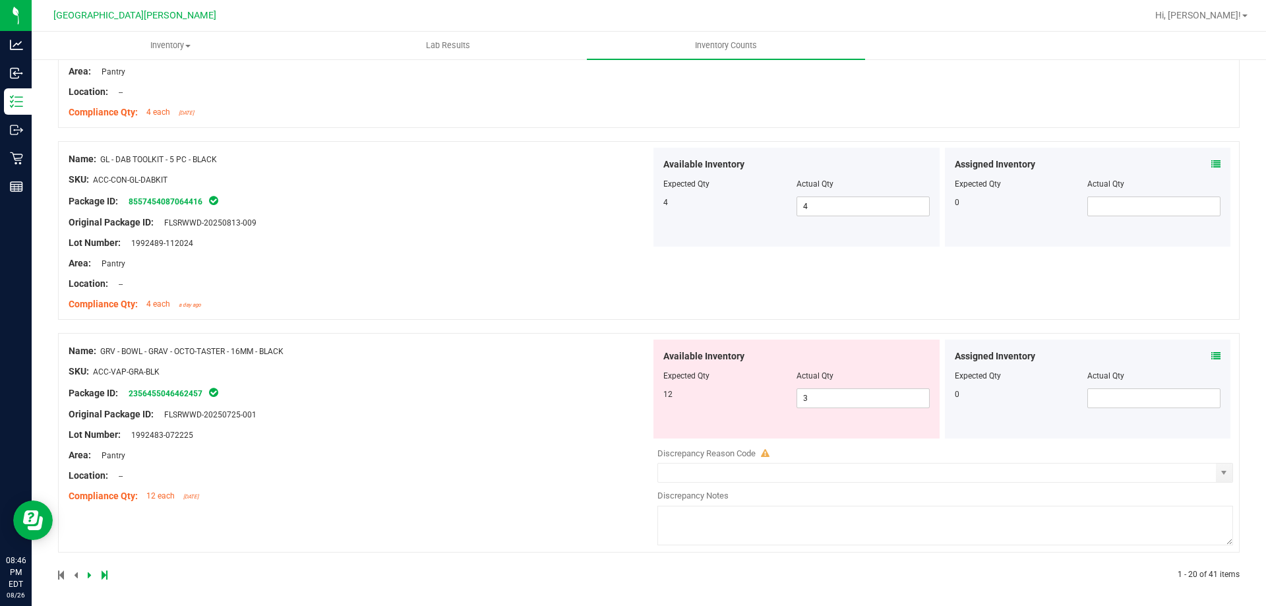
scroll to position [3532, 0]
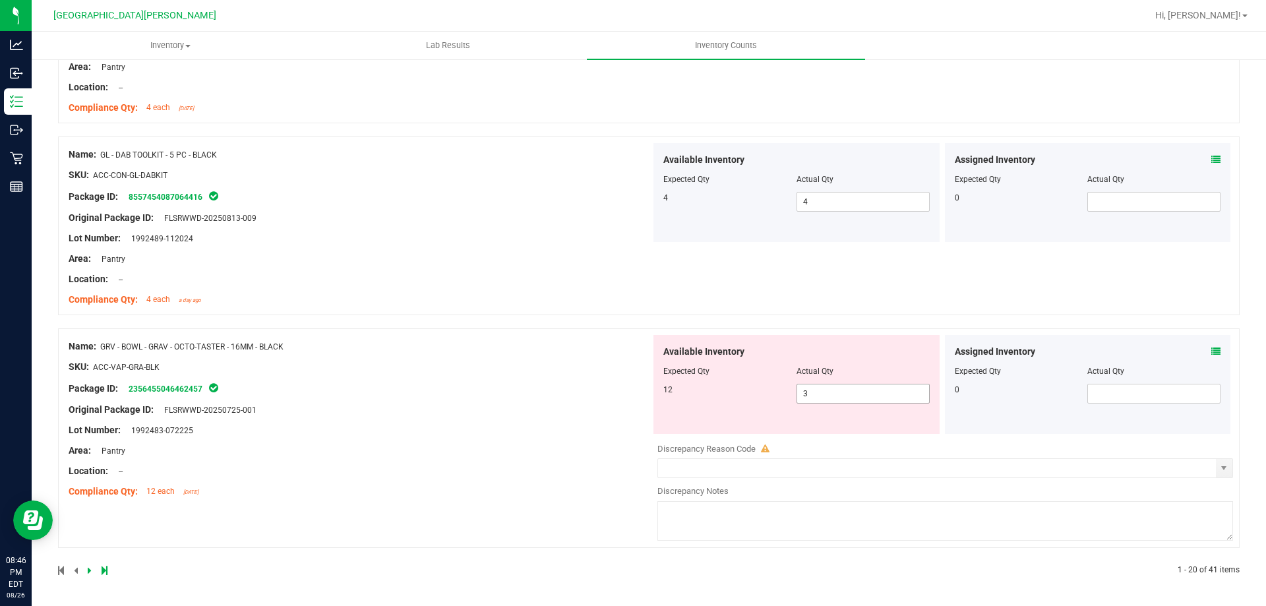
click at [843, 388] on span "3 3" at bounding box center [863, 394] width 133 height 20
type input "3"
click at [528, 426] on div "Lot Number: 1992483-072225" at bounding box center [360, 430] width 582 height 14
click at [814, 397] on span "3 3" at bounding box center [863, 394] width 133 height 20
type input "12"
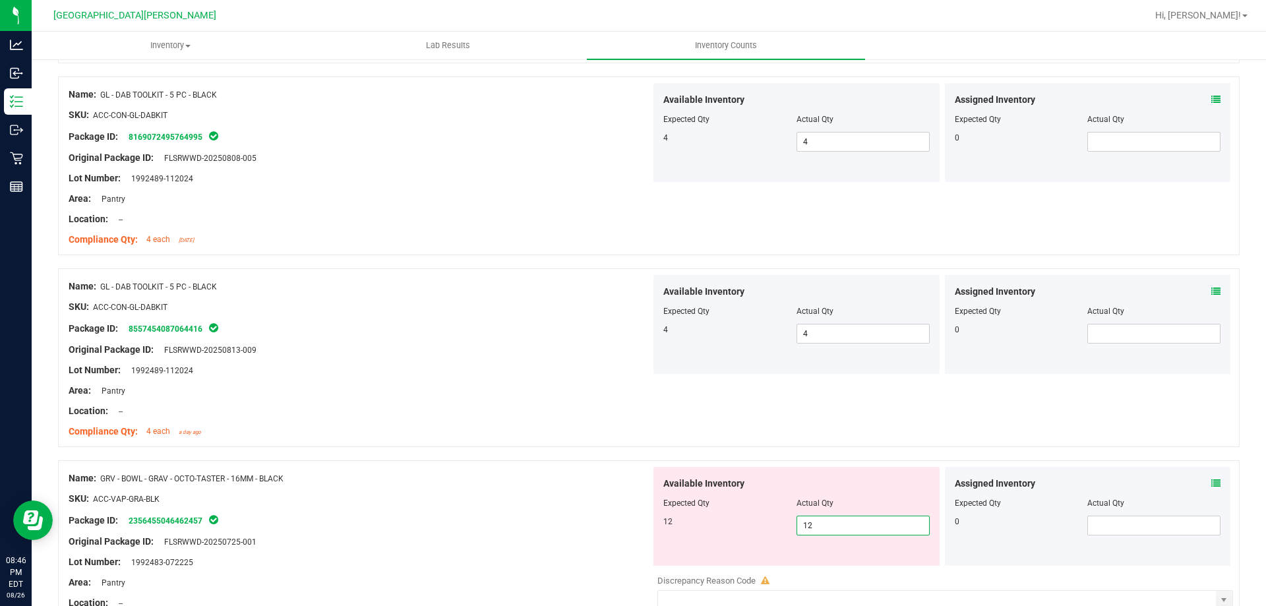
type input "12"
drag, startPoint x: 494, startPoint y: 532, endPoint x: 501, endPoint y: 525, distance: 10.3
click at [499, 528] on div at bounding box center [360, 531] width 582 height 7
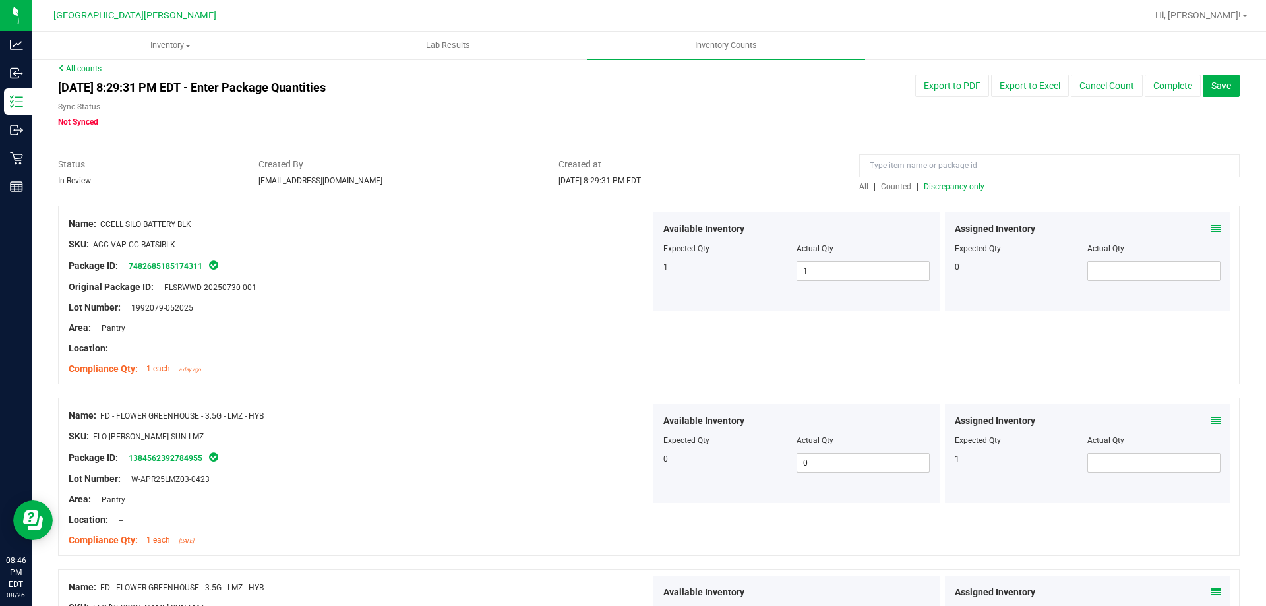
scroll to position [0, 0]
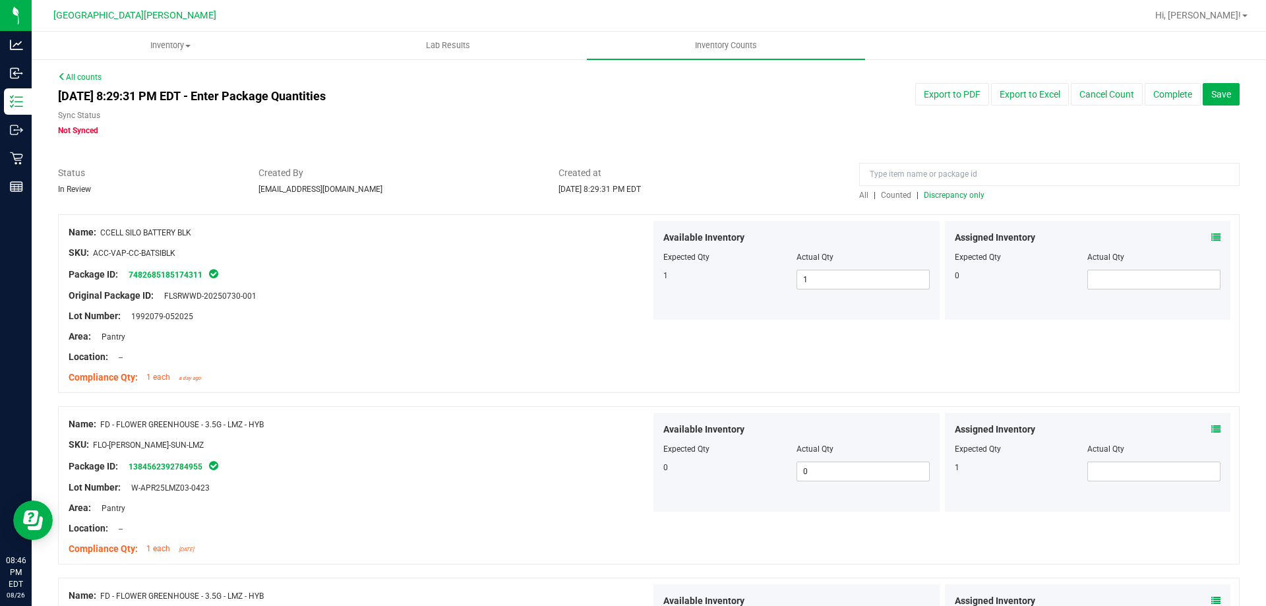
click at [950, 195] on span "Discrepancy only" at bounding box center [954, 195] width 61 height 9
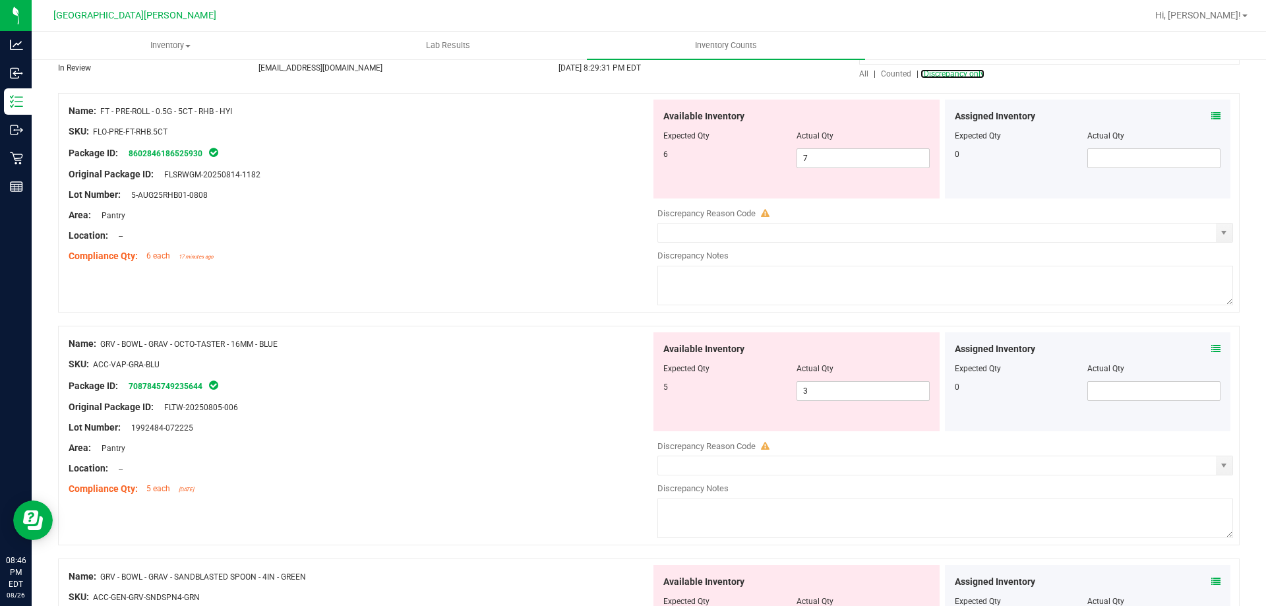
scroll to position [132, 0]
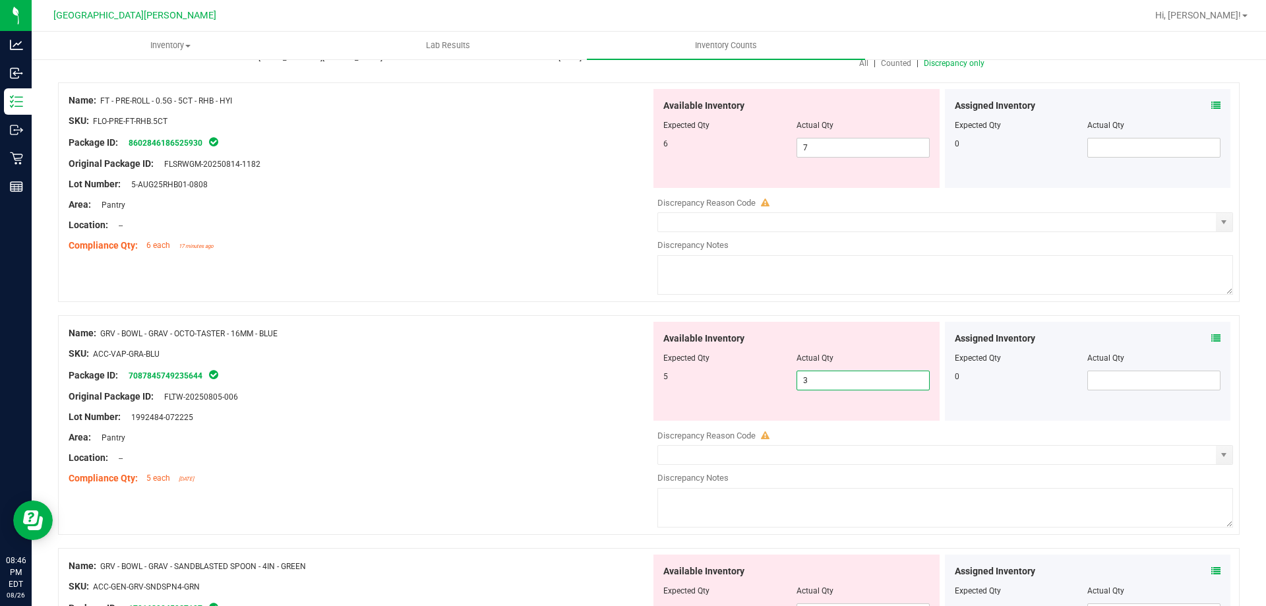
click at [862, 379] on span "3 3" at bounding box center [863, 381] width 133 height 20
type input "5"
click at [485, 367] on div "Package ID: 7087845749235644" at bounding box center [360, 375] width 582 height 16
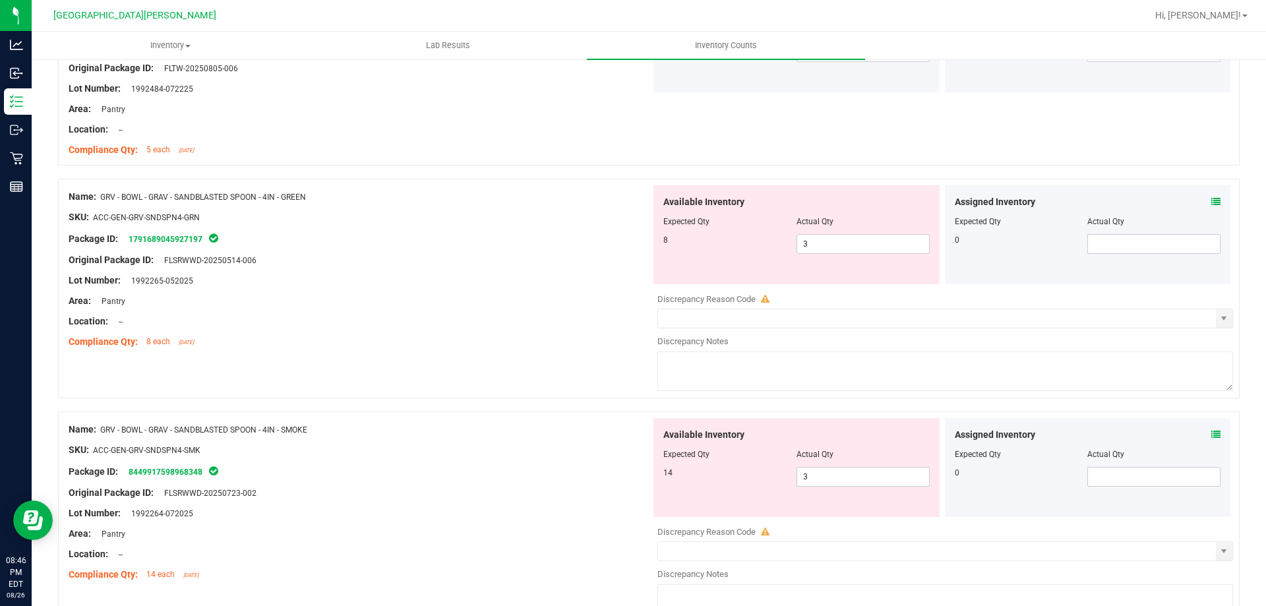
scroll to position [462, 0]
click at [814, 245] on span "3 3" at bounding box center [863, 243] width 133 height 20
type input "8"
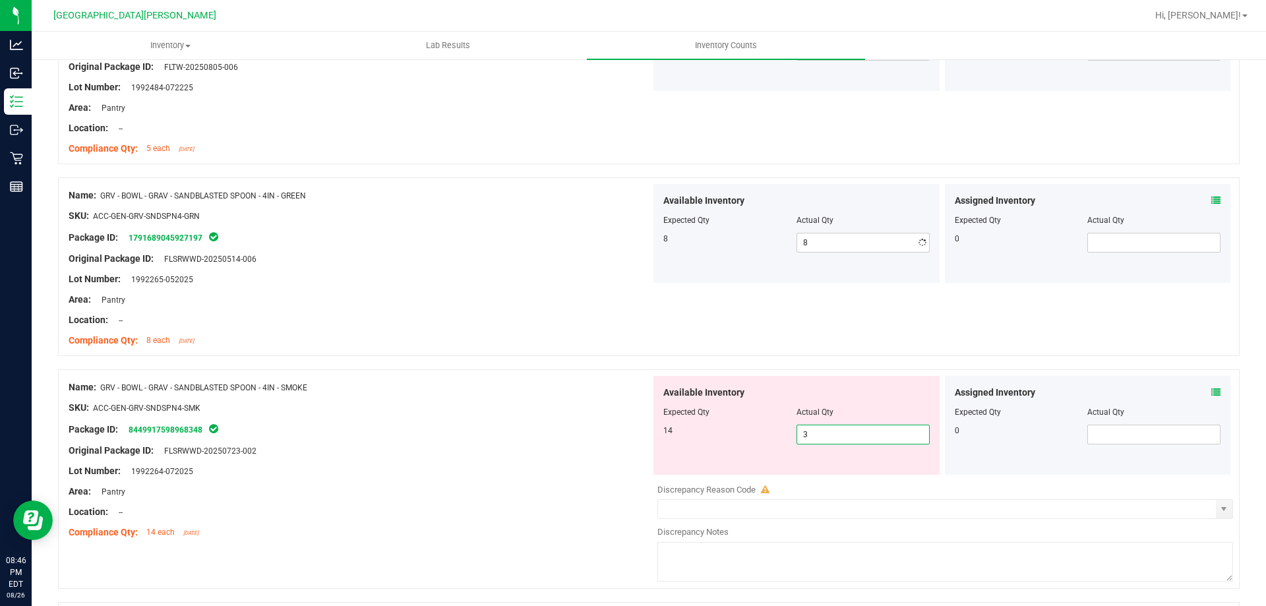
click at [835, 472] on div "Available Inventory Expected Qty Actual Qty 14 3 3" at bounding box center [797, 425] width 286 height 99
type input "14"
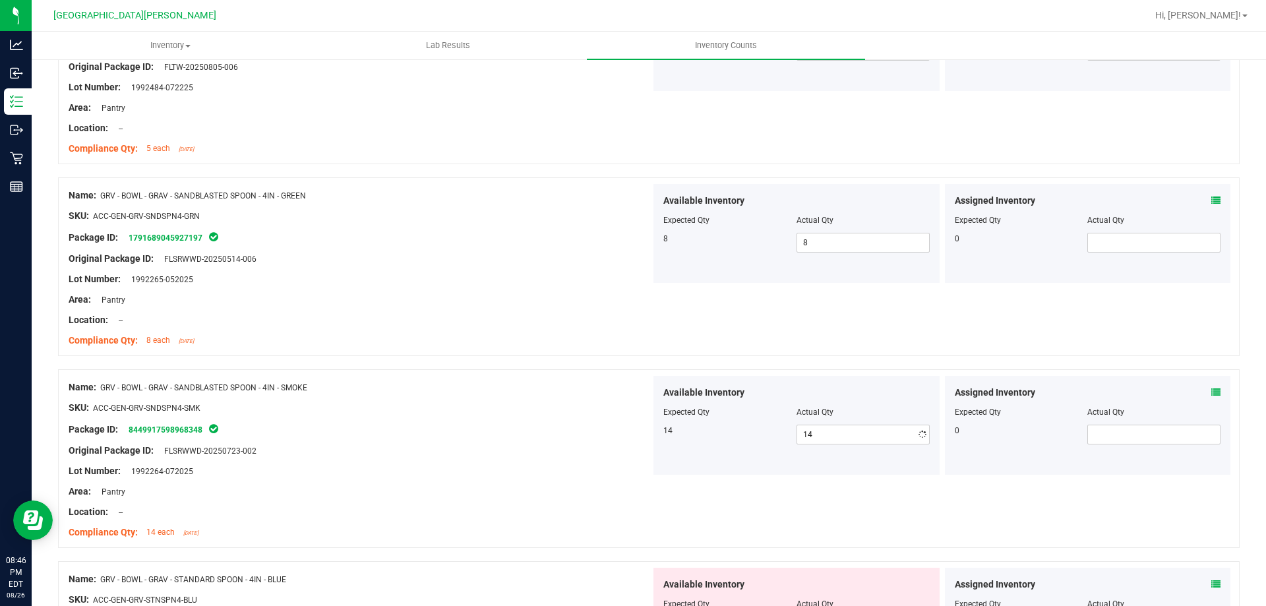
click at [566, 471] on div "Lot Number: 1992264-072025" at bounding box center [360, 471] width 582 height 14
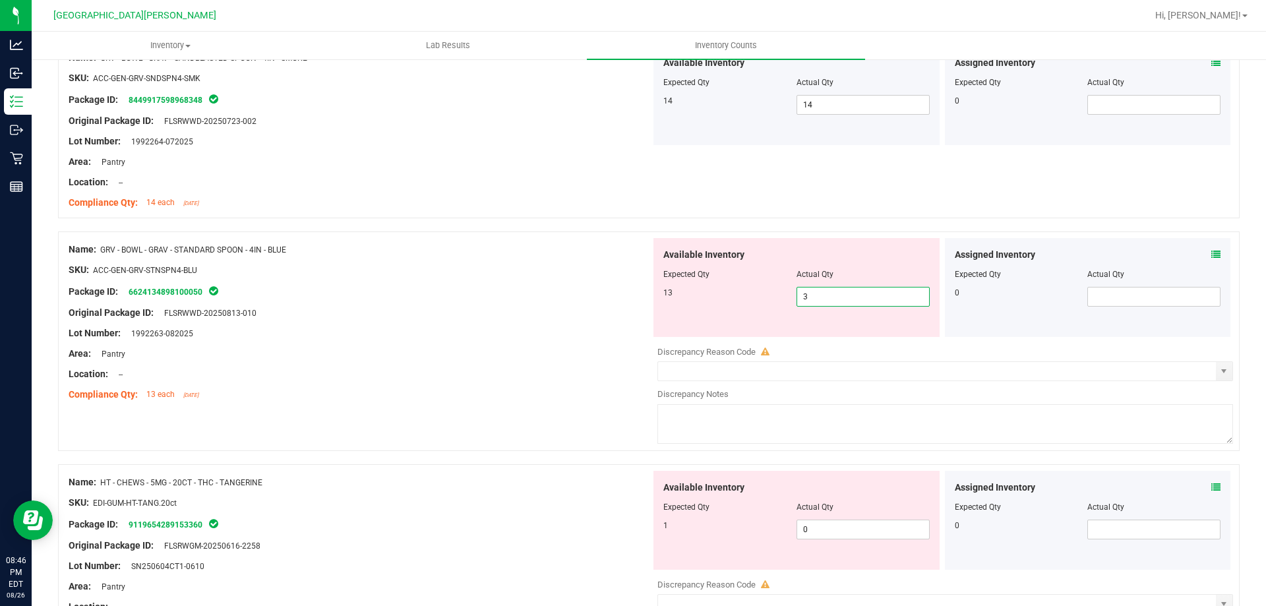
click at [815, 293] on span "3 3" at bounding box center [863, 297] width 133 height 20
click at [797, 290] on input "3" at bounding box center [863, 297] width 132 height 18
type input "13"
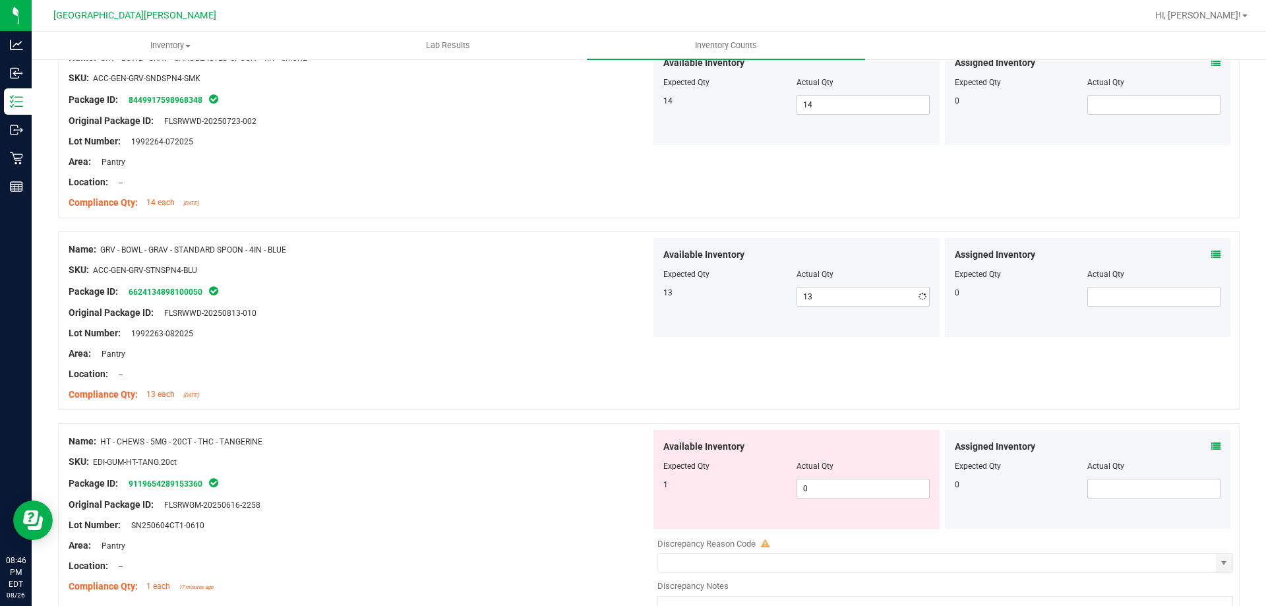
click at [559, 415] on div "Name: GRV - BOWL - GRAV - STANDARD SPOON - 4IN - BLUE SKU: ACC-GEN-GRV-STNSPN4-…" at bounding box center [649, 327] width 1182 height 192
click at [833, 494] on span "0 0" at bounding box center [863, 489] width 133 height 20
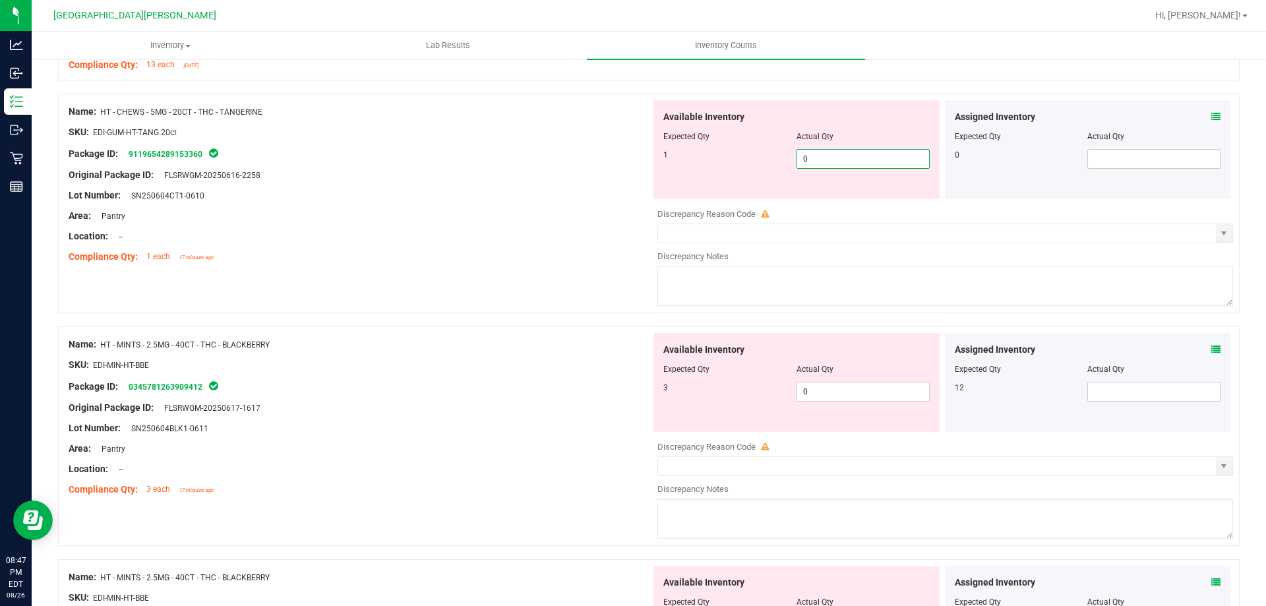
scroll to position [1187, 0]
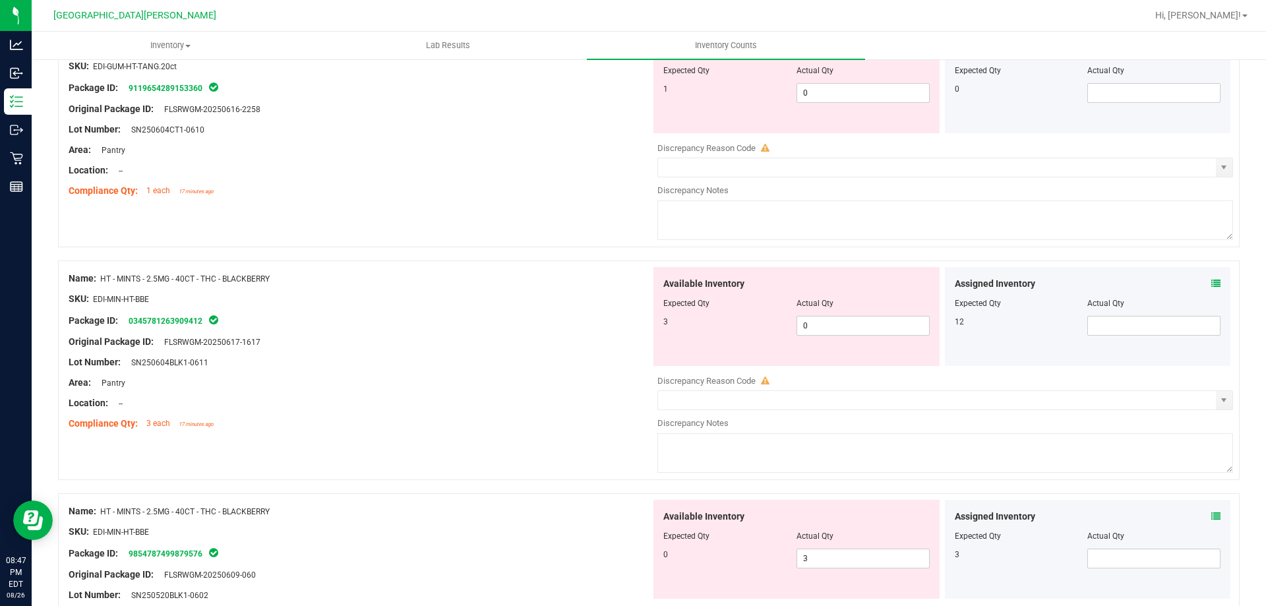
click at [820, 309] on div at bounding box center [796, 312] width 266 height 7
click at [810, 326] on span "0 0" at bounding box center [863, 326] width 133 height 20
type input "3"
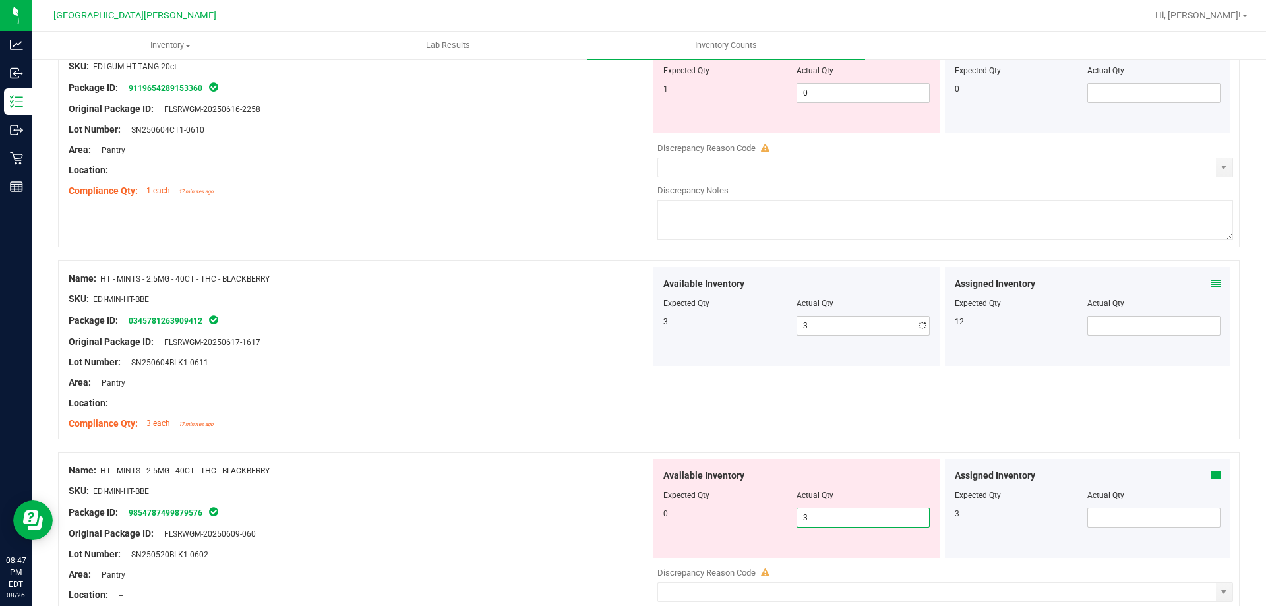
click at [808, 554] on div "Available Inventory Expected Qty Actual Qty 0 3 3" at bounding box center [797, 508] width 286 height 99
type input "0"
click at [517, 502] on div at bounding box center [360, 501] width 582 height 7
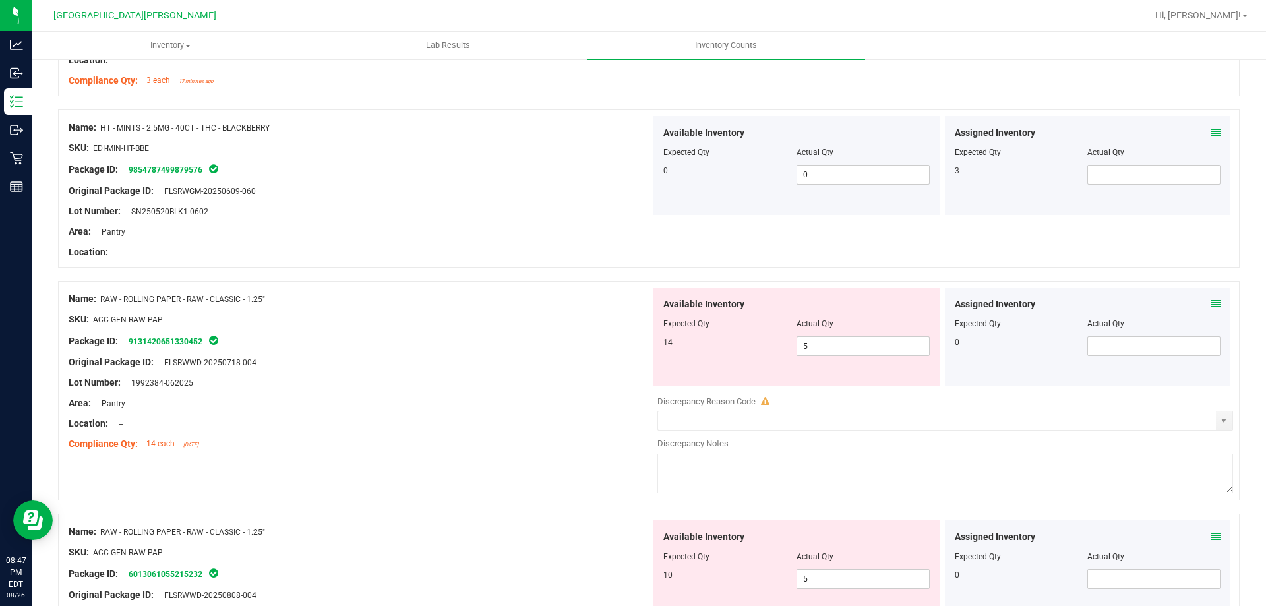
scroll to position [1583, 0]
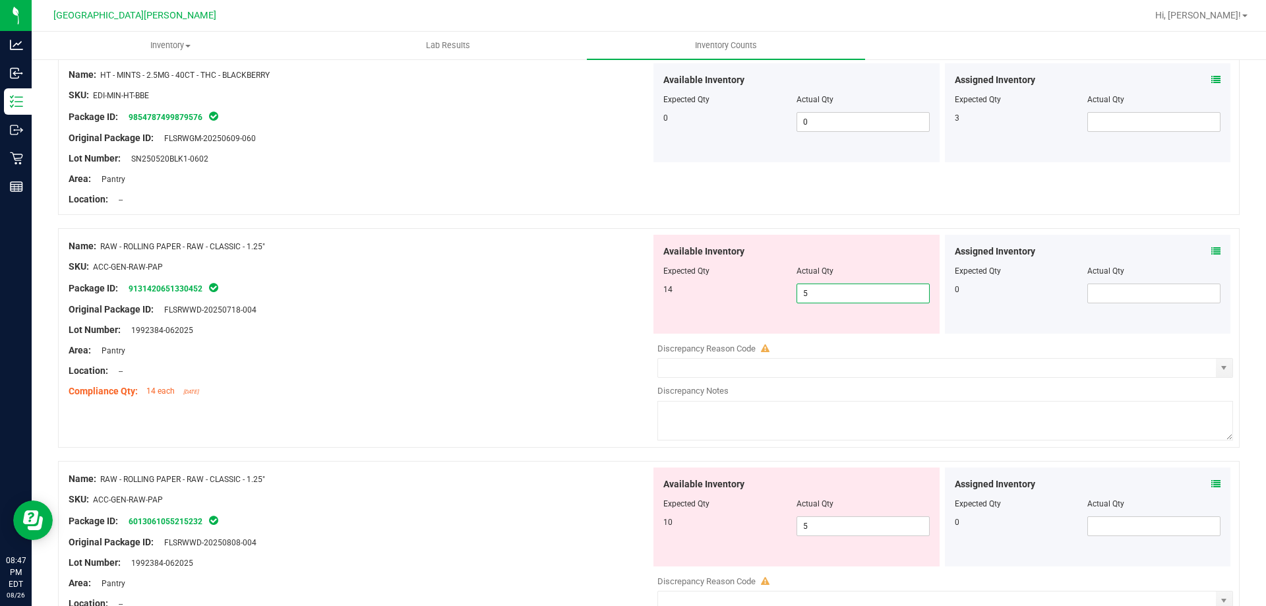
click at [809, 291] on span "5 5" at bounding box center [863, 294] width 133 height 20
type input "14"
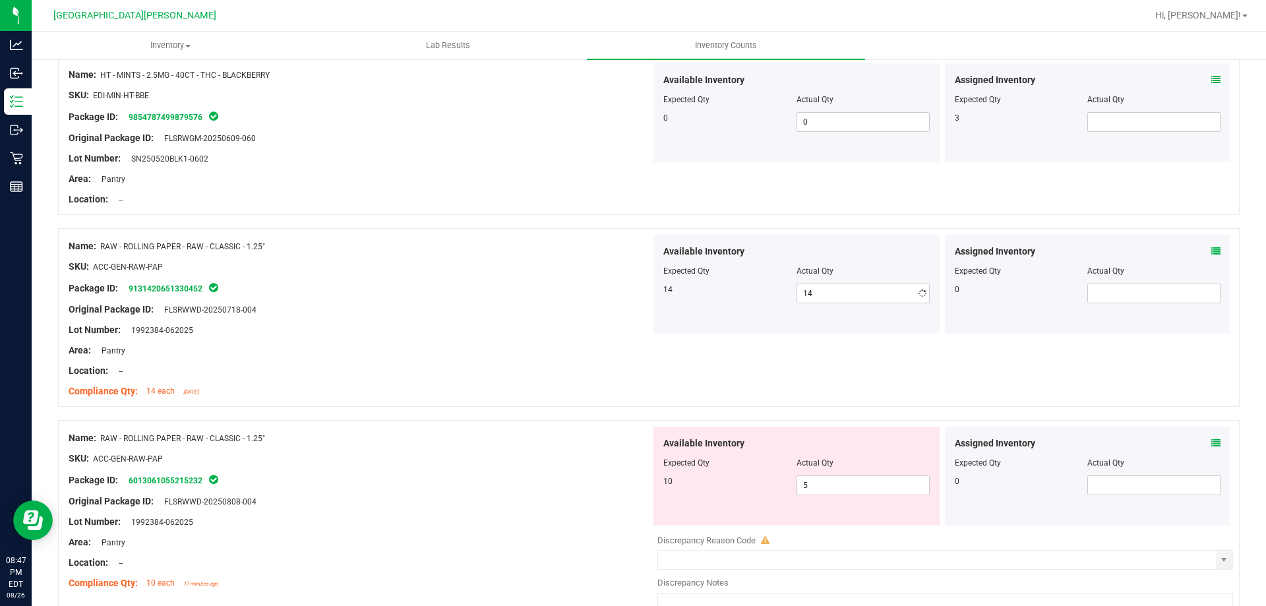
click at [547, 363] on div at bounding box center [360, 360] width 582 height 7
click at [807, 483] on span "5 5" at bounding box center [863, 486] width 133 height 20
type input "10"
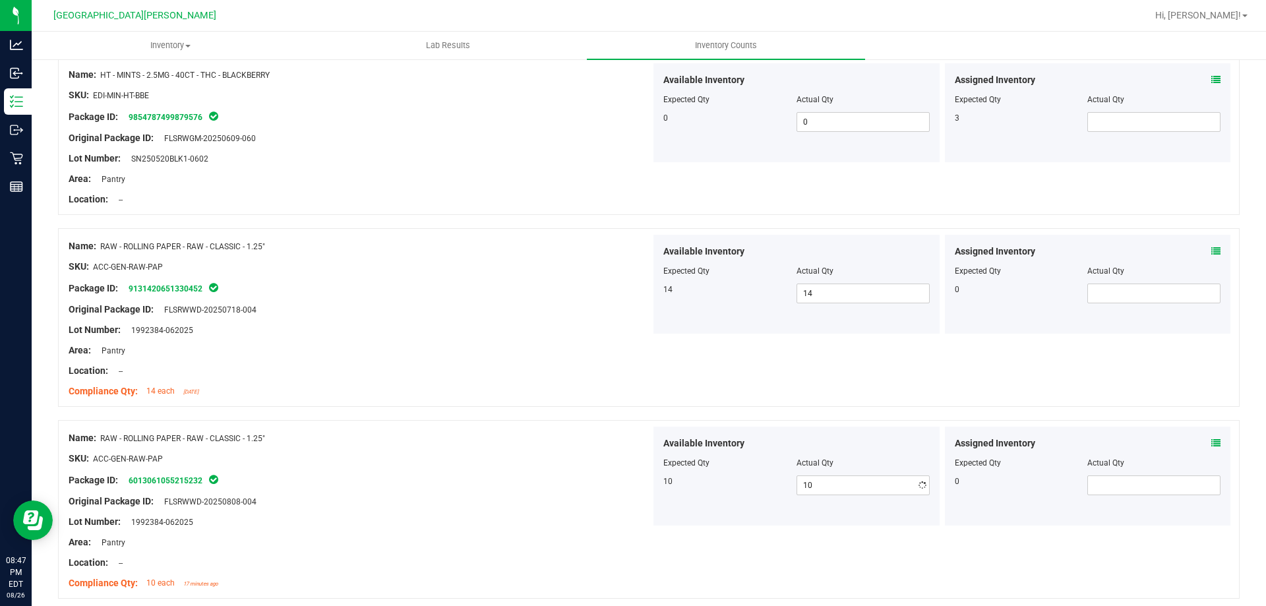
click at [633, 520] on div "Lot Number: 1992384-062025" at bounding box center [360, 522] width 582 height 14
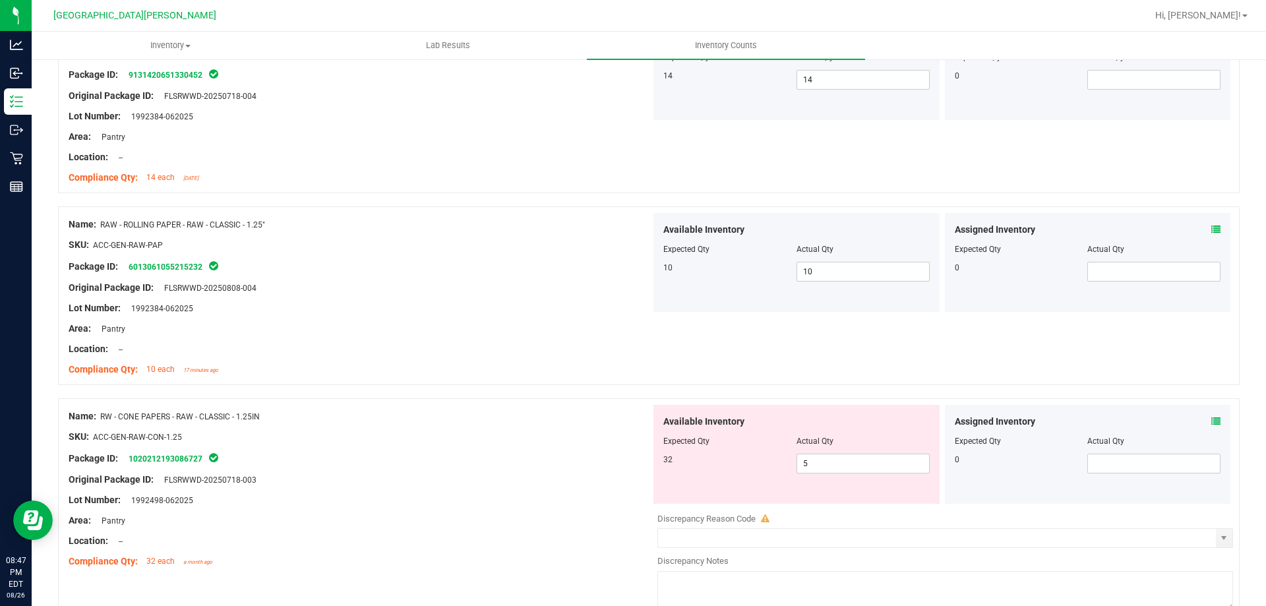
scroll to position [1847, 0]
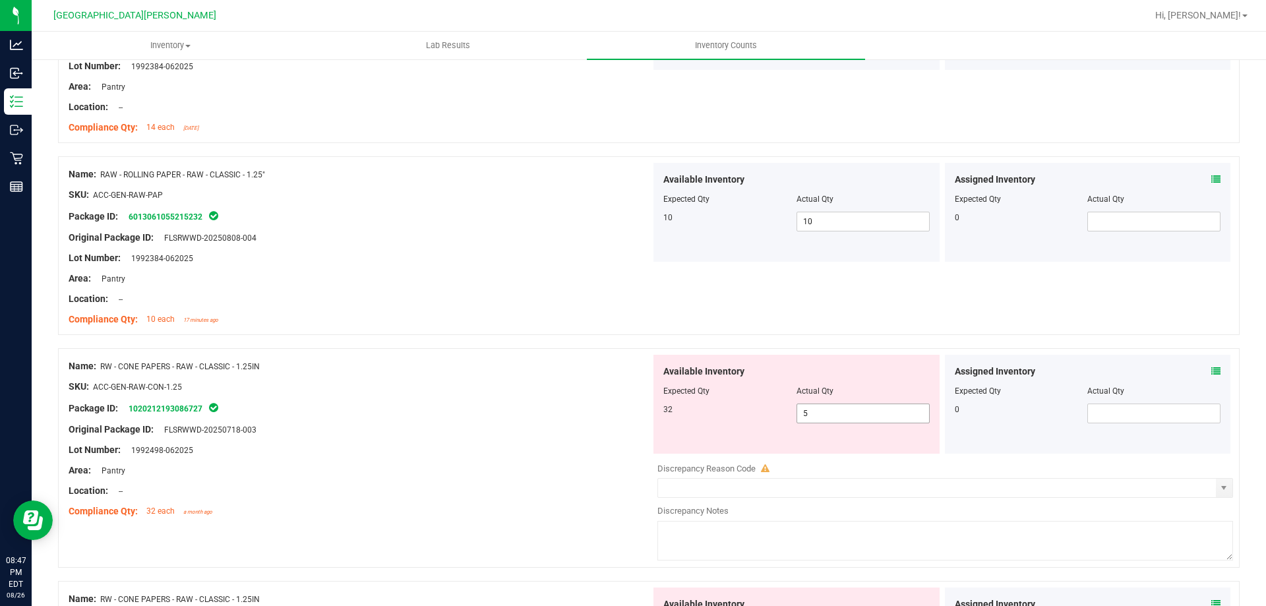
click at [853, 412] on span "5 5" at bounding box center [863, 414] width 133 height 20
type input "32"
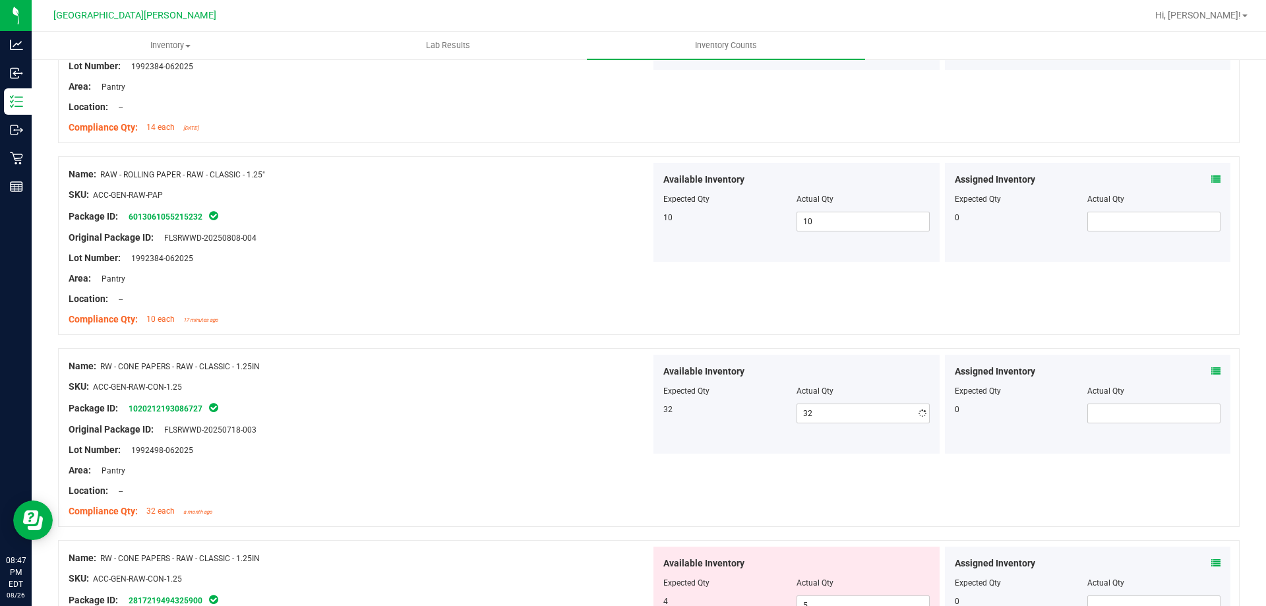
click at [539, 482] on div at bounding box center [360, 480] width 582 height 7
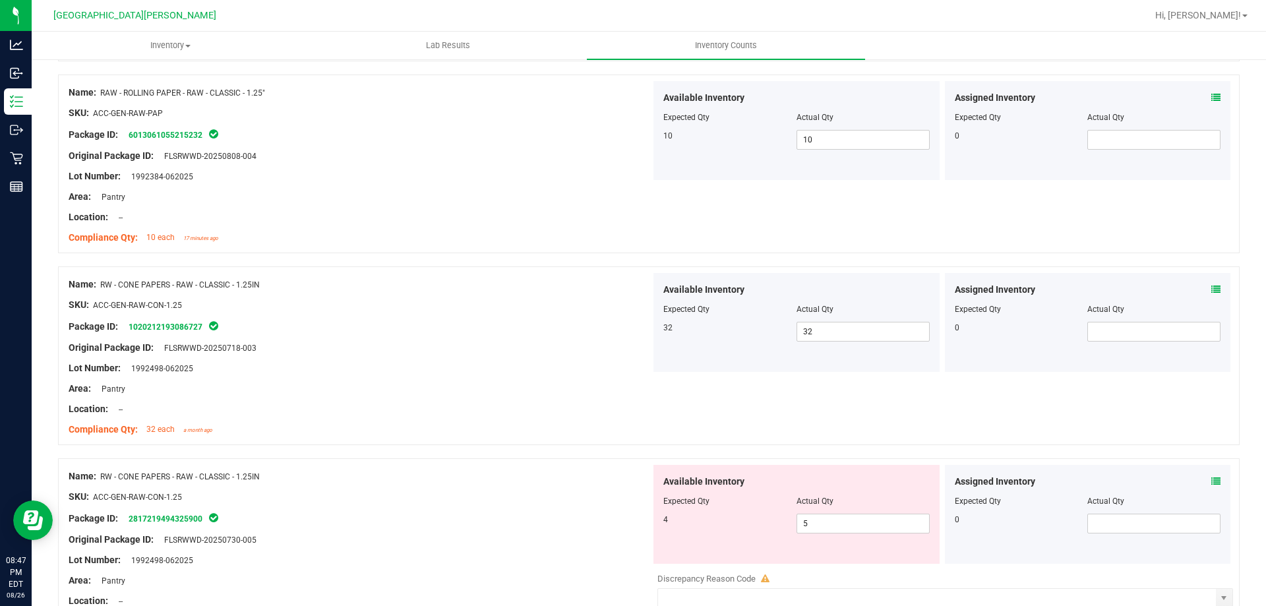
scroll to position [2110, 0]
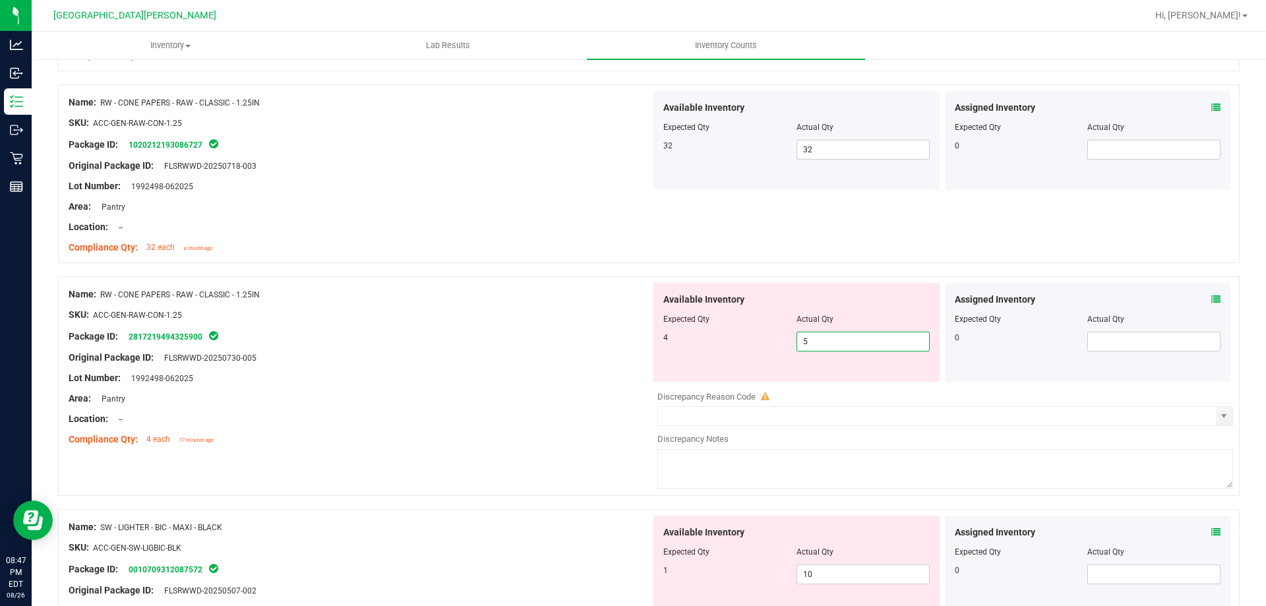
click at [830, 347] on span "5 5" at bounding box center [863, 342] width 133 height 20
type input "4"
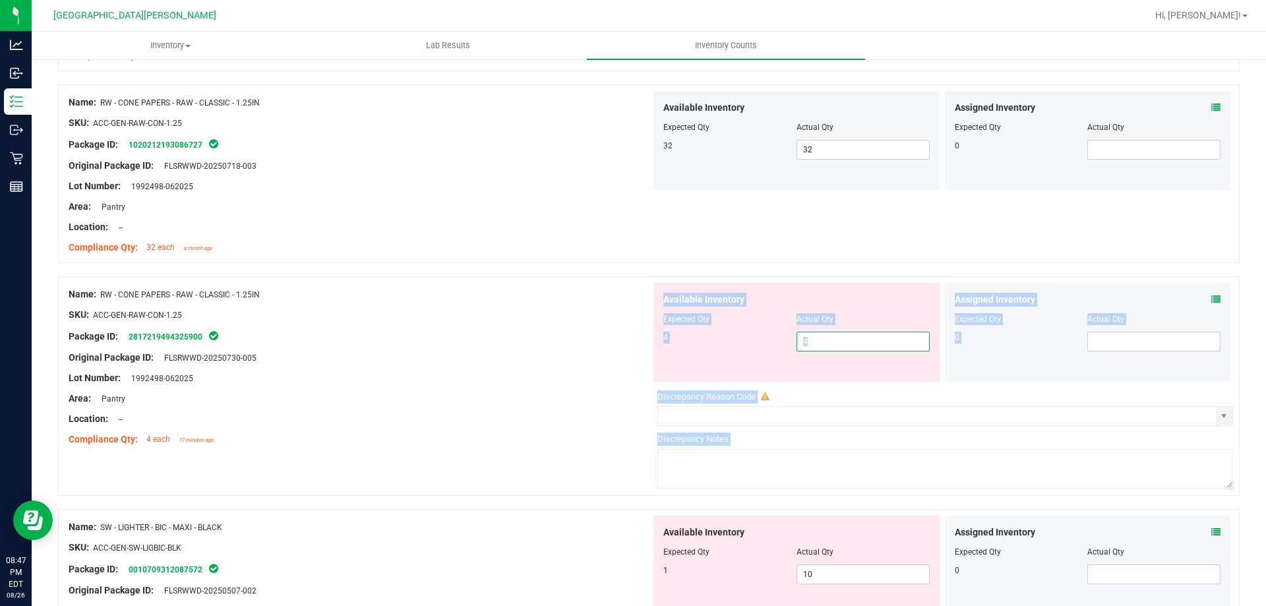
click at [610, 452] on div "Name: RW - CONE PAPERS - RAW - CLASSIC - 1.25IN SKU: ACC-GEN-RAW-CON-1.25 Packa…" at bounding box center [649, 386] width 1182 height 220
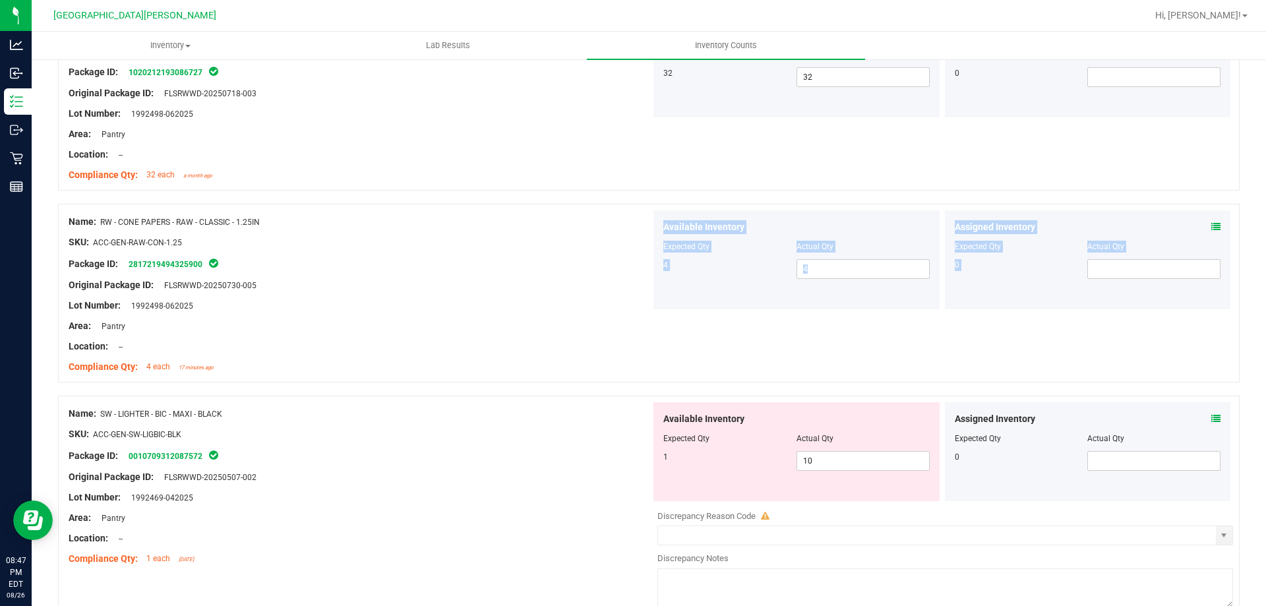
scroll to position [2374, 0]
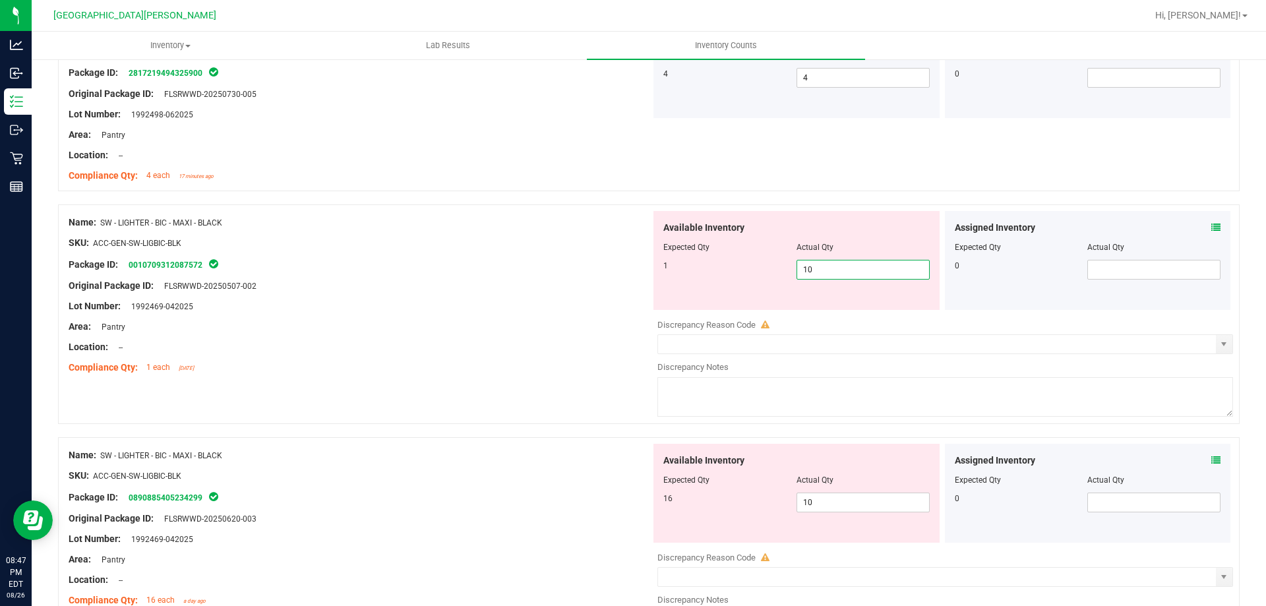
click at [857, 263] on span "10 10" at bounding box center [863, 270] width 133 height 20
type input "1"
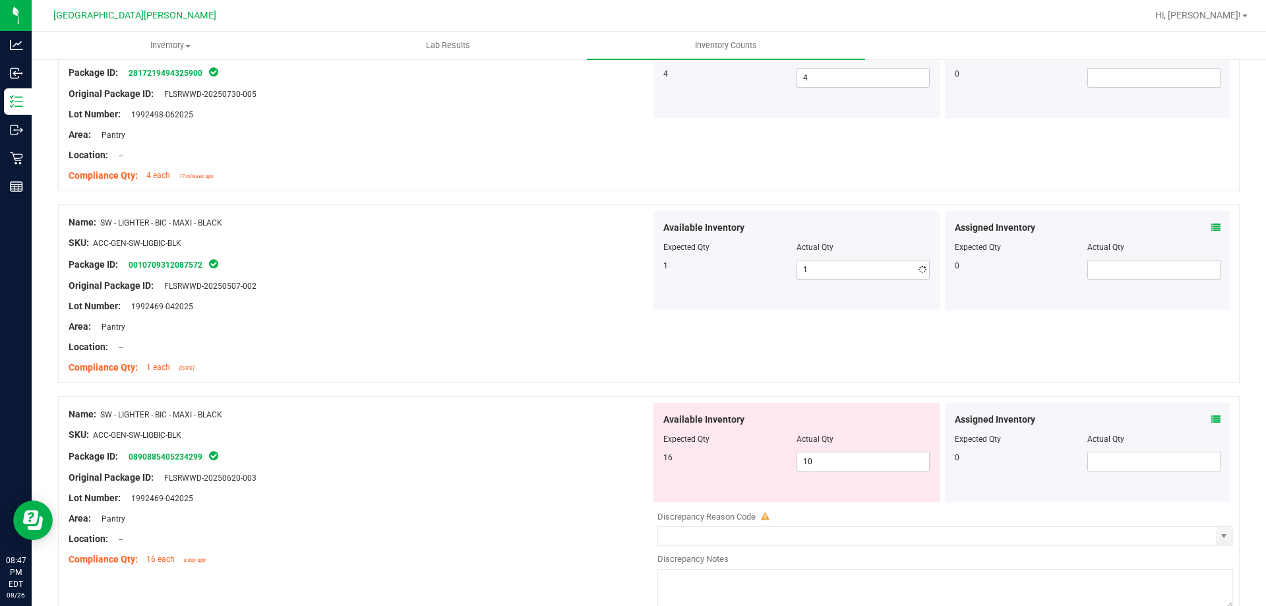
click at [836, 452] on span "10 10" at bounding box center [863, 462] width 133 height 20
type input "16"
drag, startPoint x: 536, startPoint y: 462, endPoint x: 622, endPoint y: 412, distance: 99.9
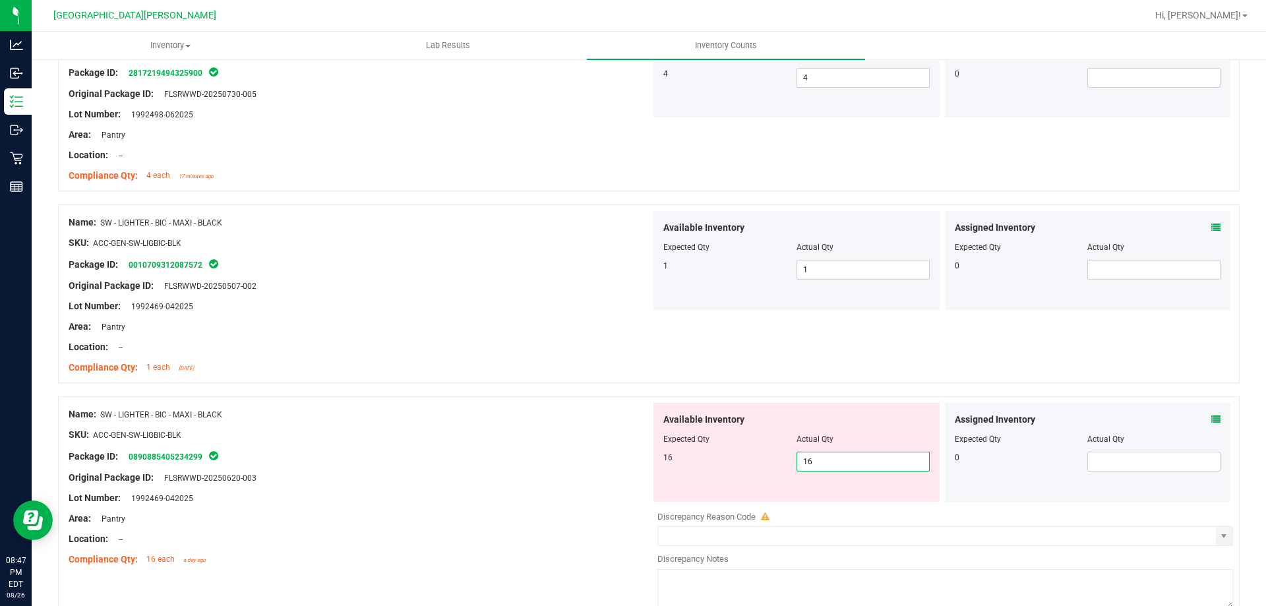
click at [544, 456] on div "Name: SW - LIGHTER - BIC - MAXI - BLACK SKU: ACC-GEN-SW-LIGBIC-BLK Package ID: …" at bounding box center [360, 487] width 582 height 168
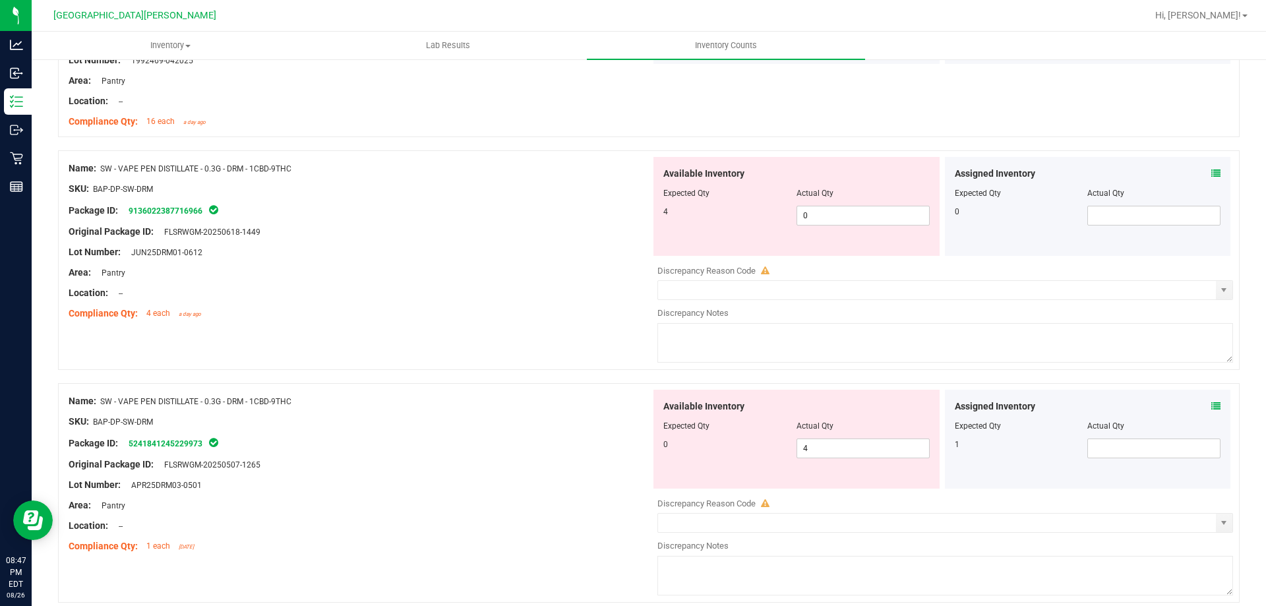
scroll to position [2902, 0]
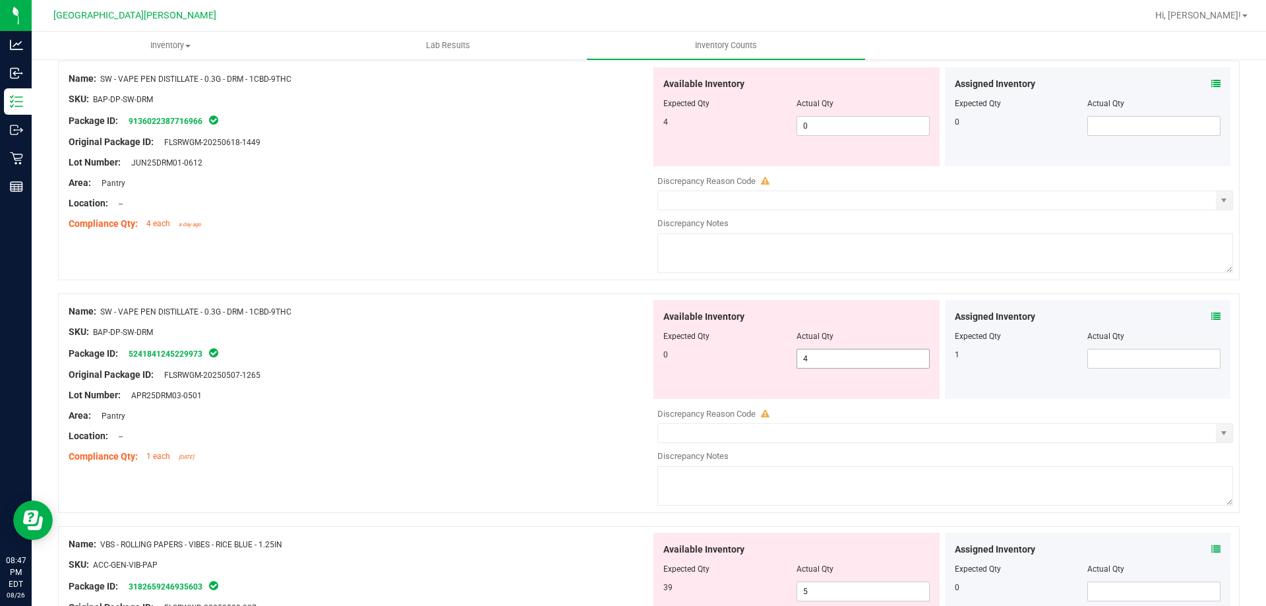
click at [809, 353] on span "4 4" at bounding box center [863, 359] width 133 height 20
type input "0"
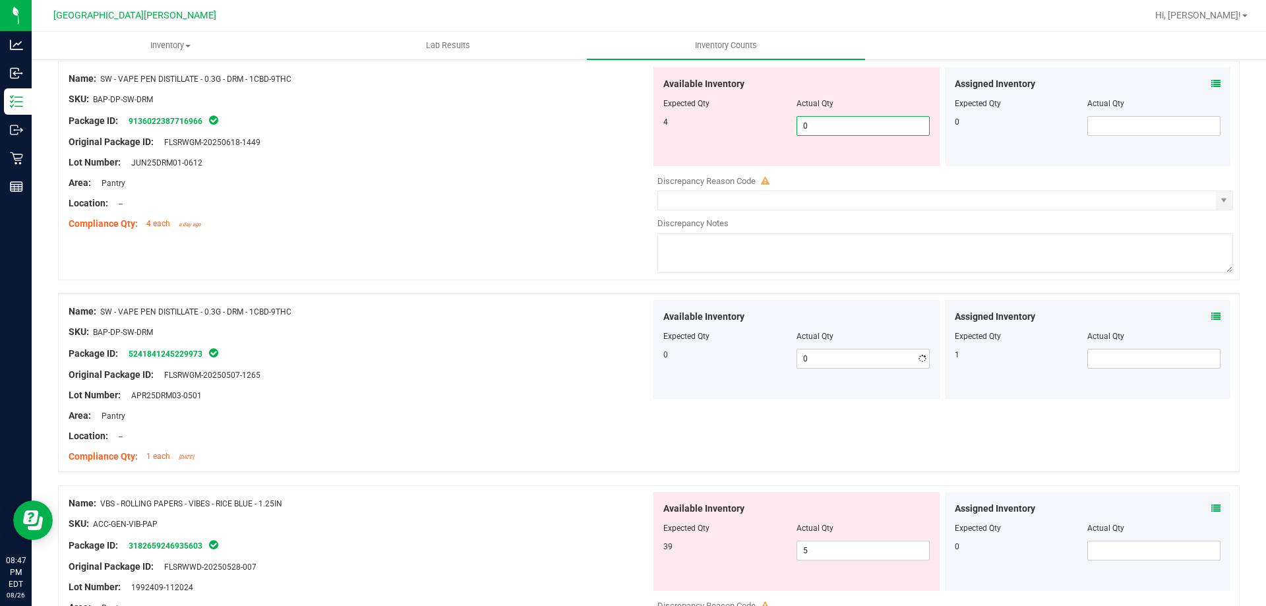
click at [805, 125] on span "0 0" at bounding box center [863, 126] width 133 height 20
type input "4"
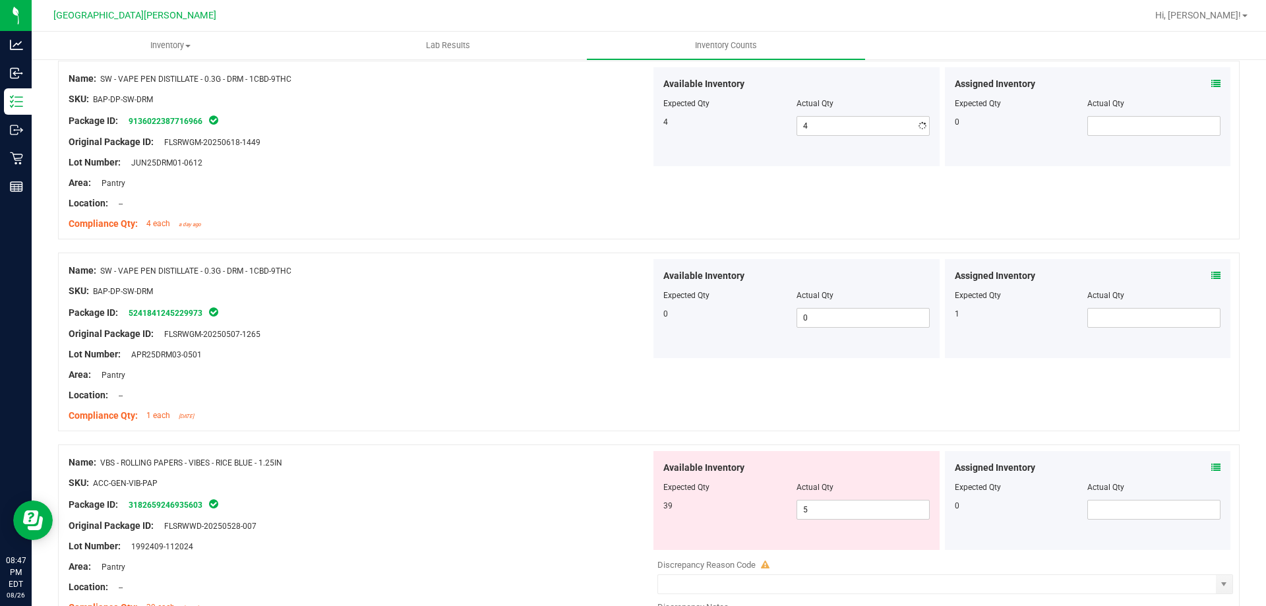
click at [553, 235] on div "Name: SW - VAPE PEN DISTILLATE - 0.3G - DRM - 1CBD-9THC SKU: BAP-DP-SW-DRM Pack…" at bounding box center [360, 151] width 582 height 168
click at [843, 499] on div at bounding box center [796, 496] width 266 height 7
click at [838, 502] on span "5 5" at bounding box center [863, 510] width 133 height 20
type input "39"
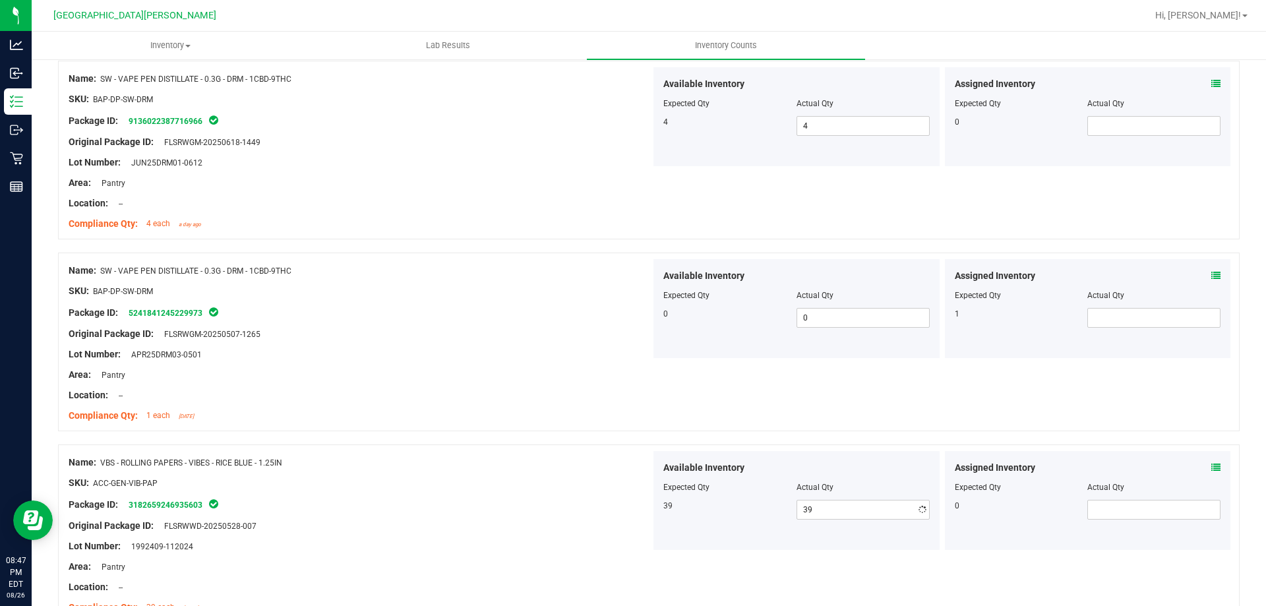
click at [634, 525] on div "Original Package ID: FLSRWWD-20250528-007" at bounding box center [360, 526] width 582 height 14
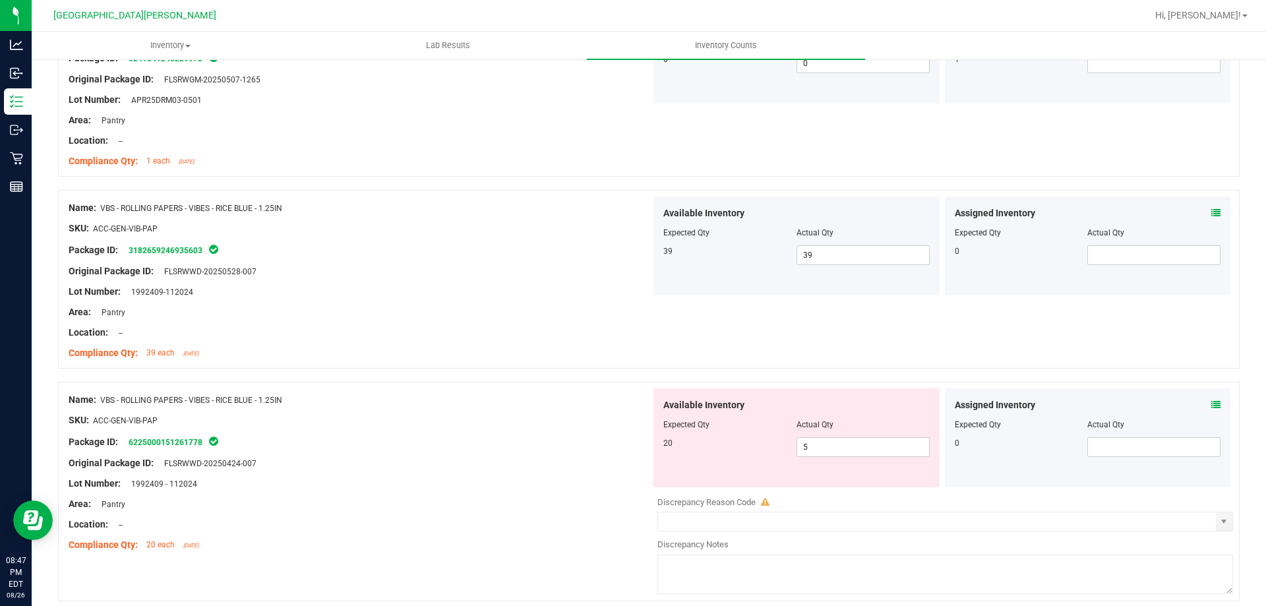
scroll to position [3166, 0]
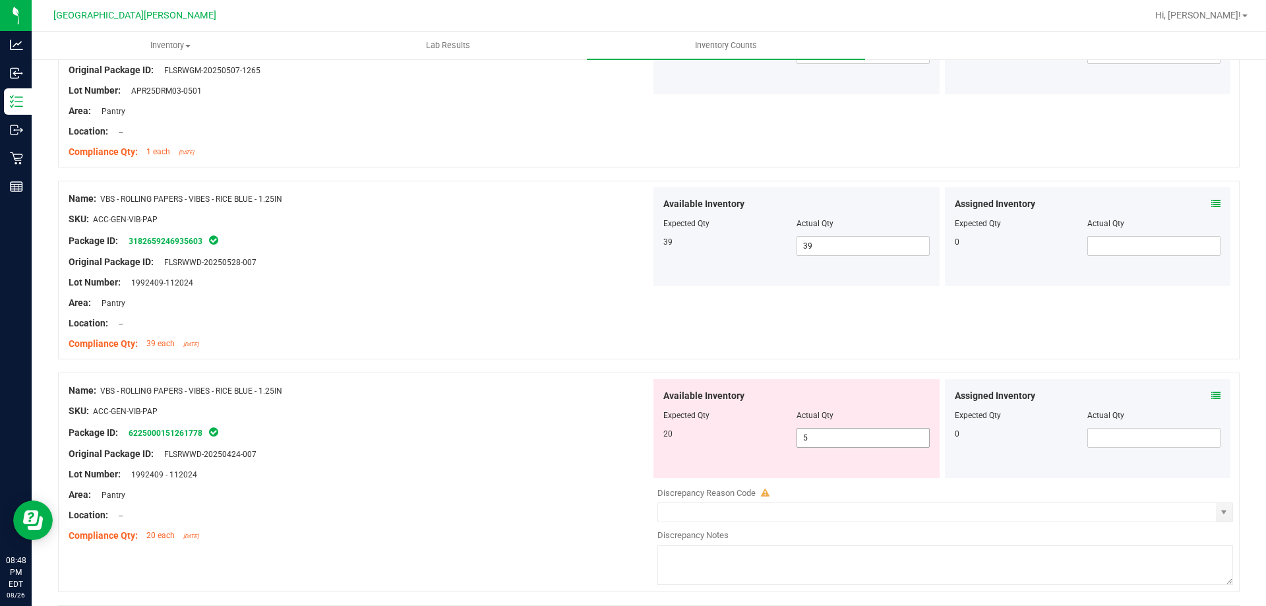
click at [852, 433] on span "5 5" at bounding box center [863, 438] width 133 height 20
type input "20"
click at [396, 408] on div "SKU: ACC-GEN-VIB-PAP" at bounding box center [360, 411] width 582 height 14
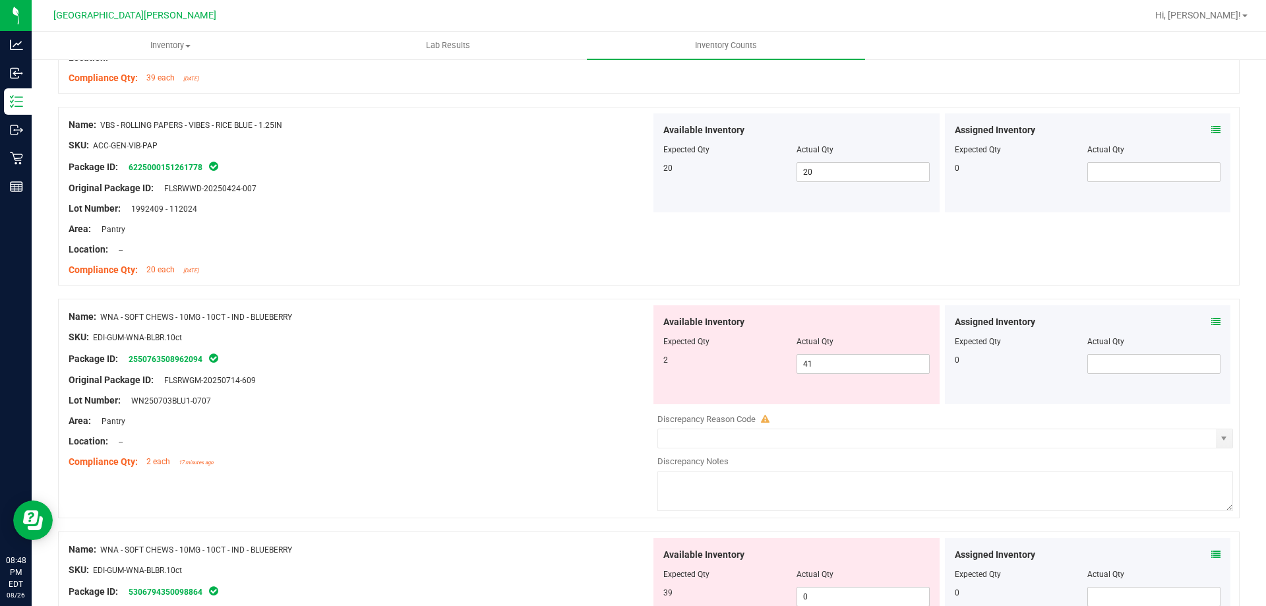
scroll to position [3429, 0]
click at [814, 366] on span "41 41" at bounding box center [863, 366] width 133 height 20
type input "4"
type input "2"
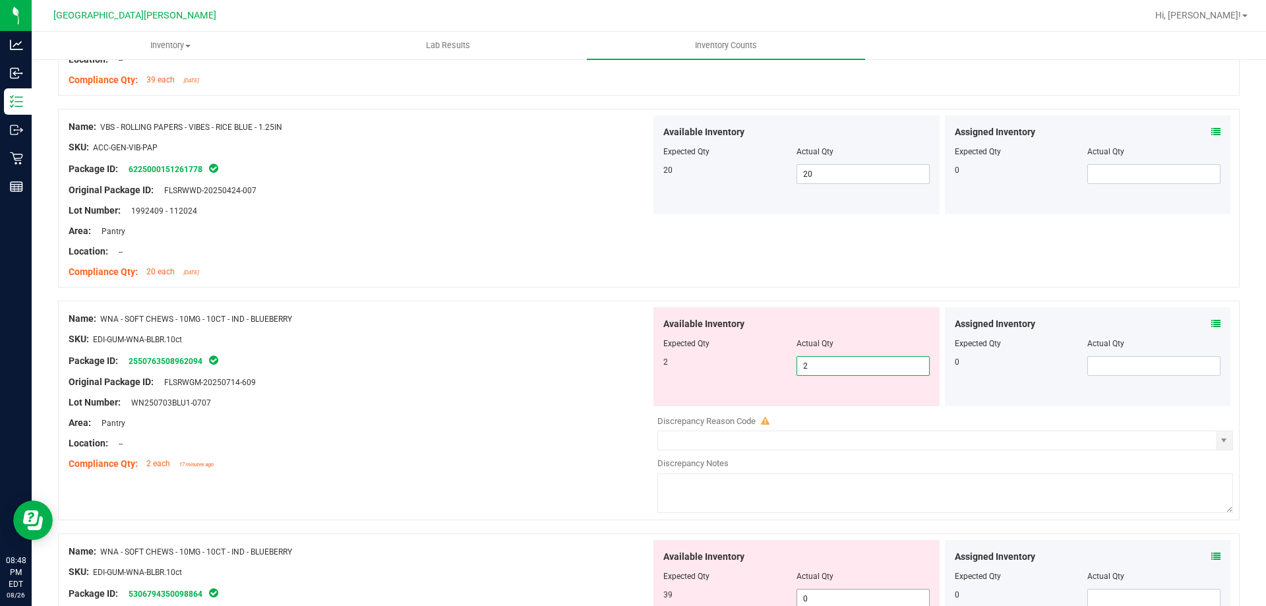
click at [807, 598] on div "Available Inventory Expected Qty Actual Qty 39 0 0" at bounding box center [797, 589] width 286 height 99
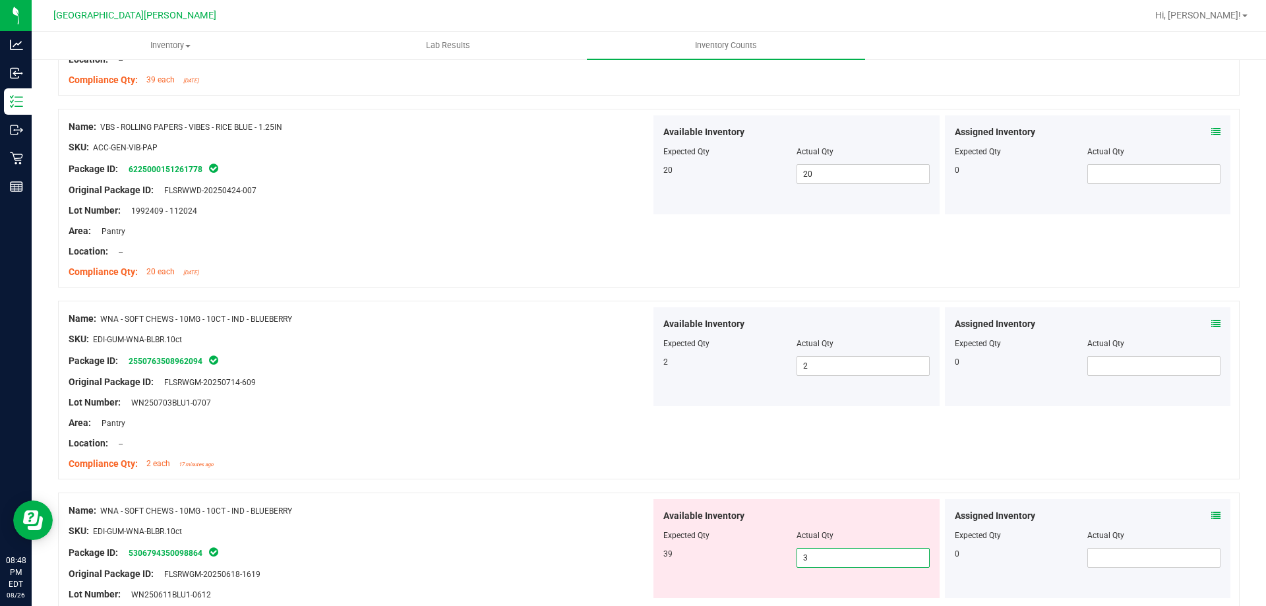
type input "39"
drag, startPoint x: 583, startPoint y: 549, endPoint x: 612, endPoint y: 524, distance: 38.3
click at [588, 542] on div "Name: WNA - SOFT CHEWS - 10MG - 10CT - IND - BLUEBERRY SKU: EDI-GUM-WNA-BLBR.10…" at bounding box center [360, 583] width 582 height 168
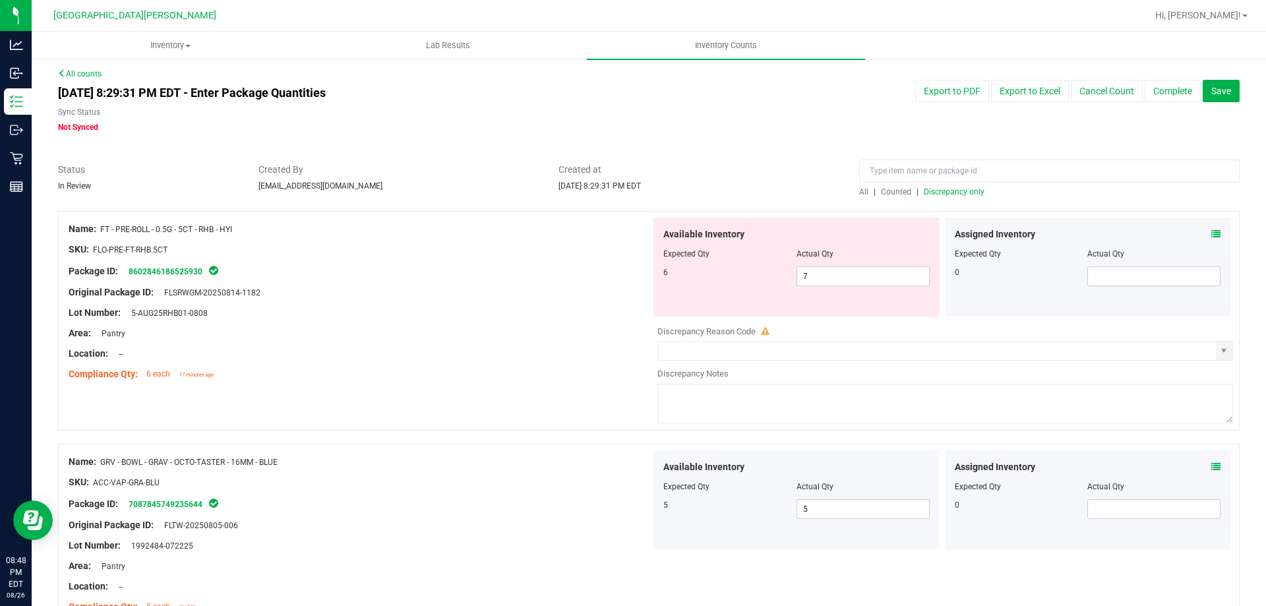
scroll to position [0, 0]
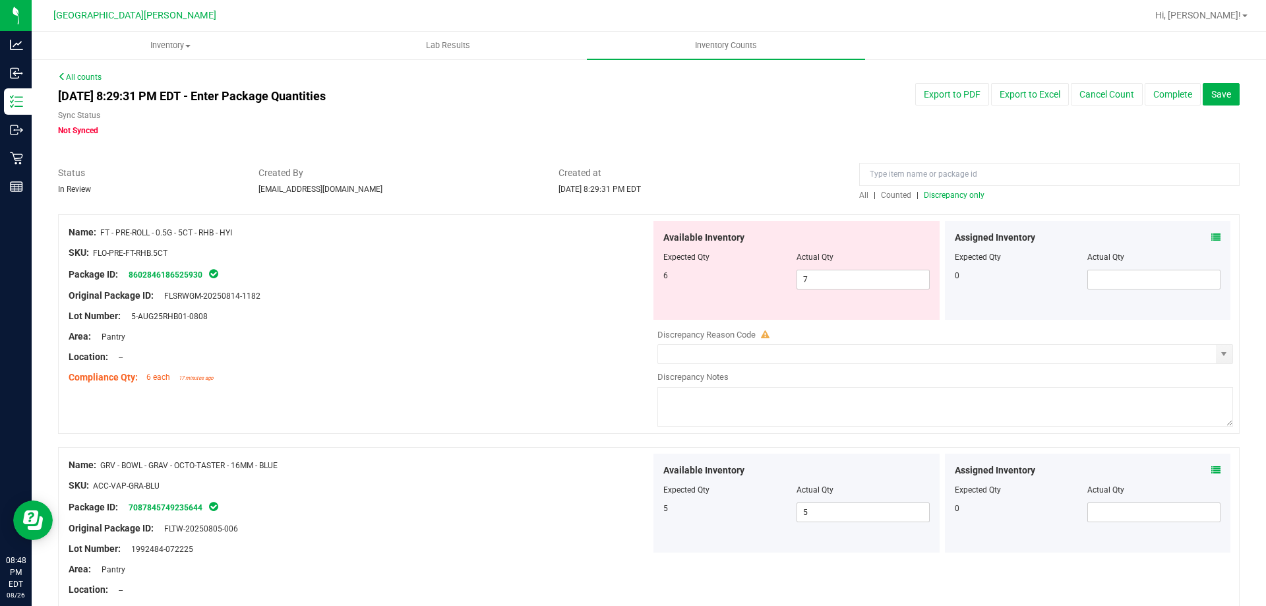
click at [961, 188] on div at bounding box center [1049, 177] width 381 height 23
click at [961, 195] on span "Discrepancy only" at bounding box center [954, 195] width 61 height 9
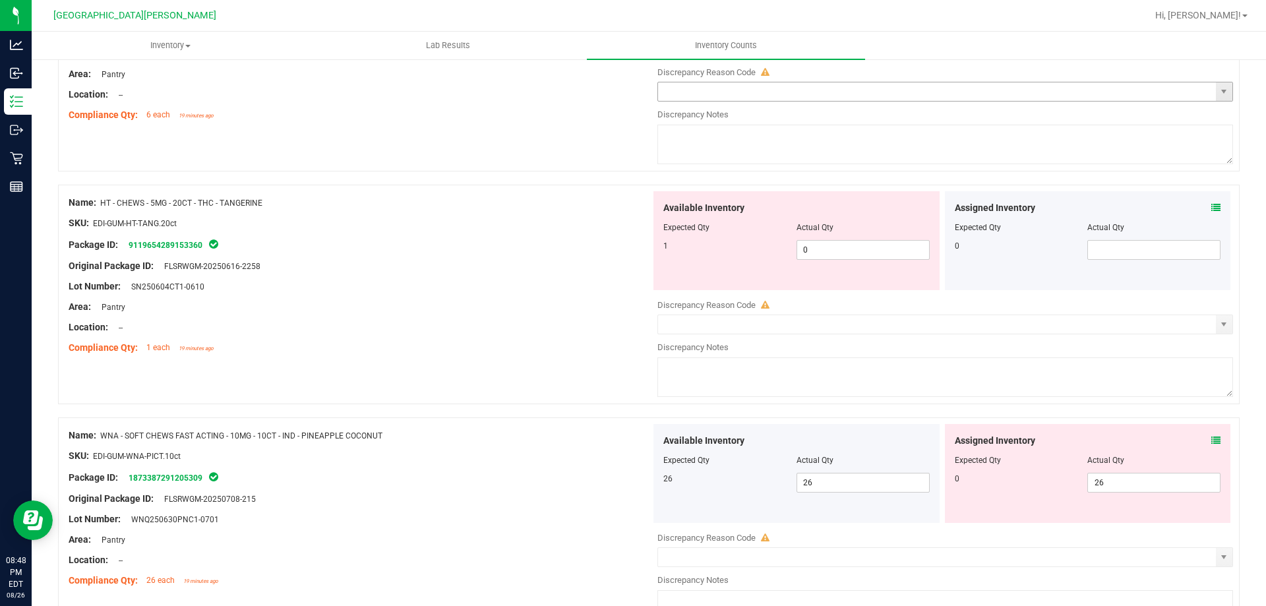
scroll to position [264, 0]
click at [1101, 477] on span "26 26" at bounding box center [1154, 482] width 133 height 20
type input "2"
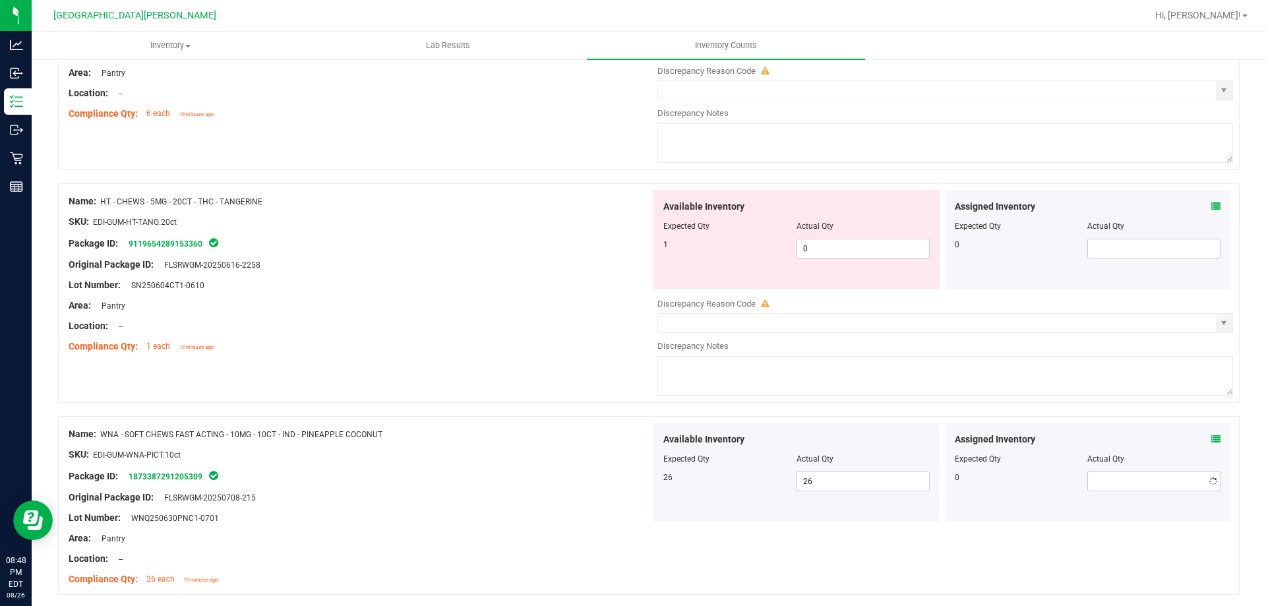
click at [478, 398] on div "Name: HT - CHEWS - 5MG - 20CT - THC - TANGERINE SKU: EDI-GUM-HT-TANG.20ct Packa…" at bounding box center [649, 293] width 1182 height 220
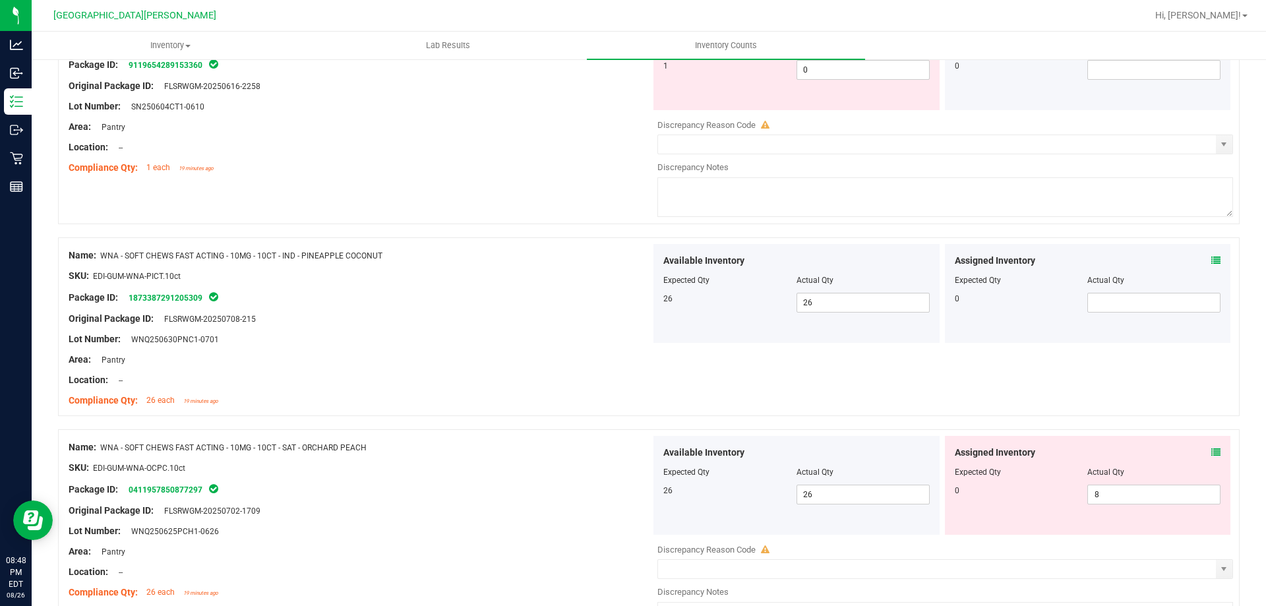
scroll to position [462, 0]
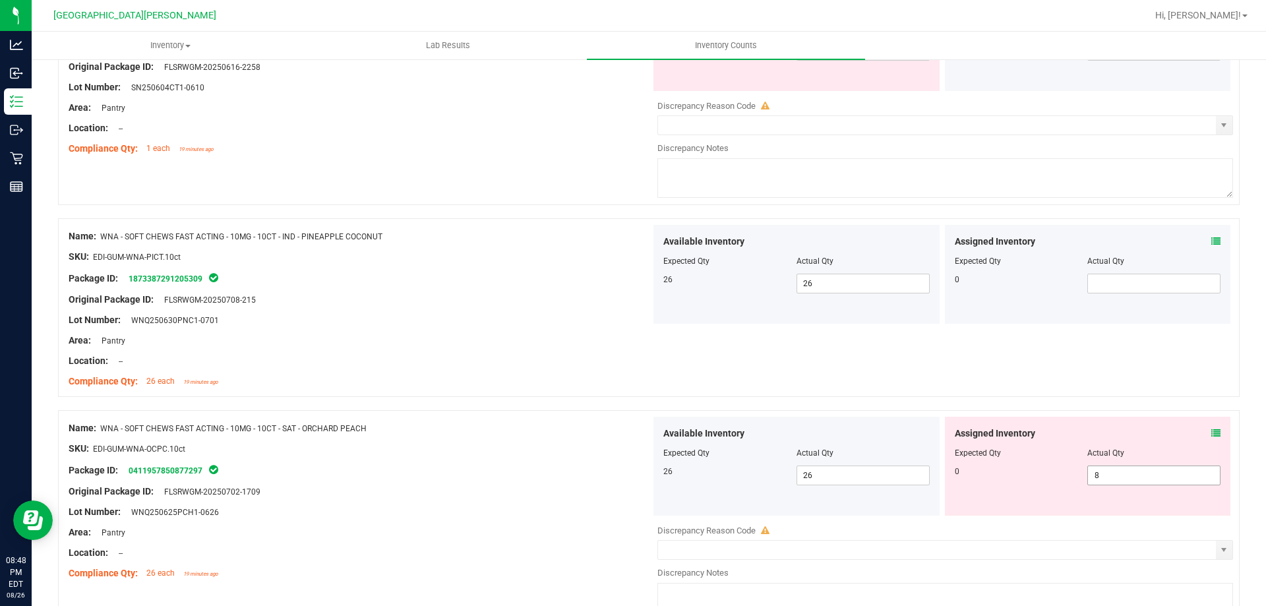
click at [1126, 484] on span "8 8" at bounding box center [1154, 476] width 133 height 20
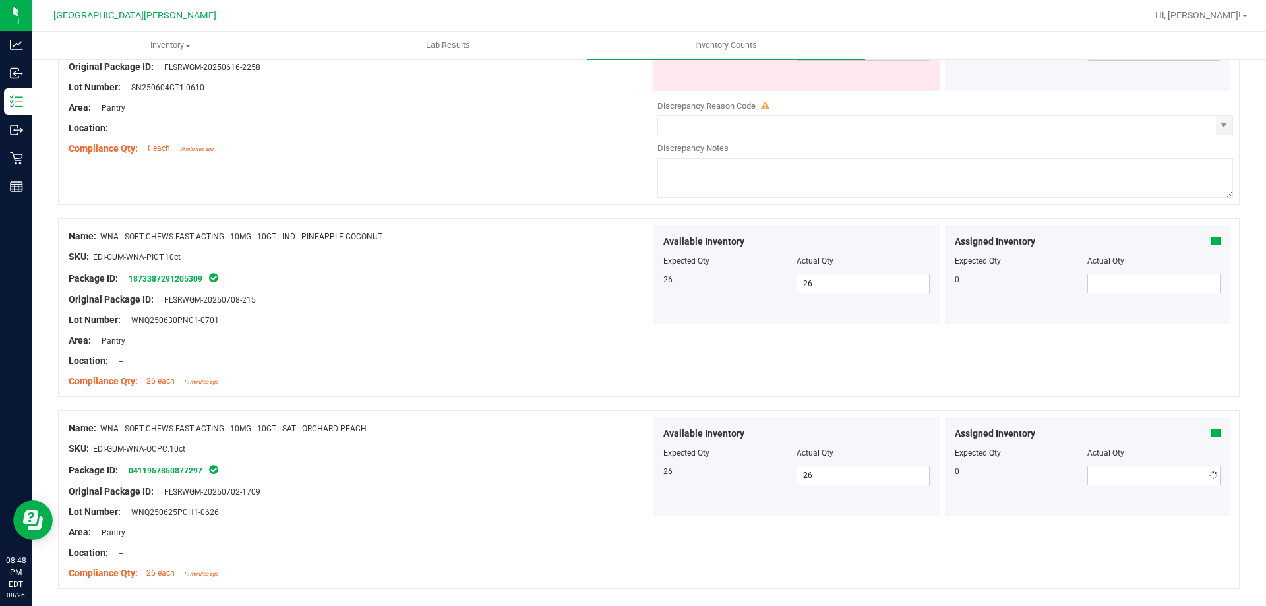
click at [359, 295] on div "Original Package ID: FLSRWGM-20250708-215" at bounding box center [360, 300] width 582 height 14
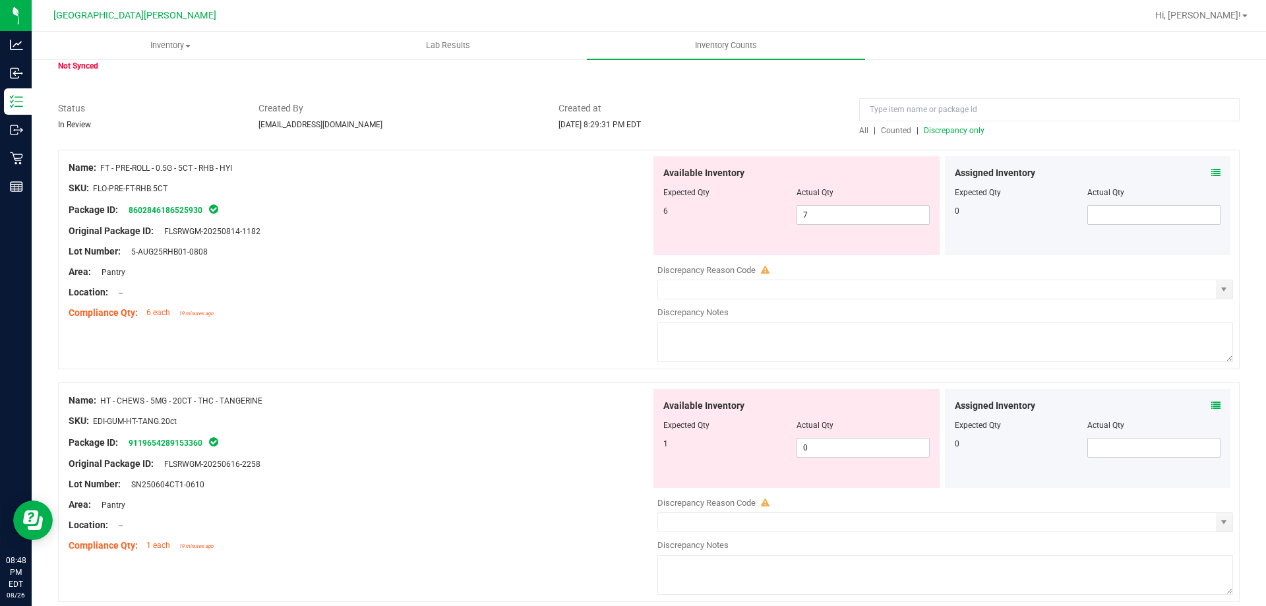
scroll to position [41, 0]
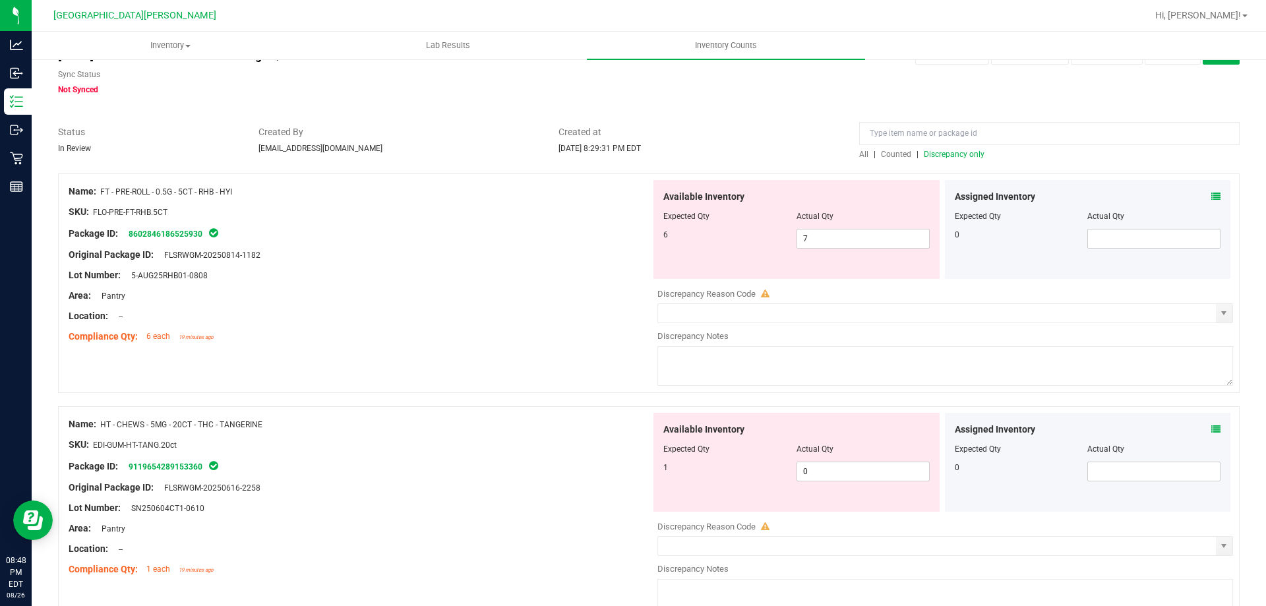
click at [935, 154] on span "Discrepancy only" at bounding box center [954, 154] width 61 height 9
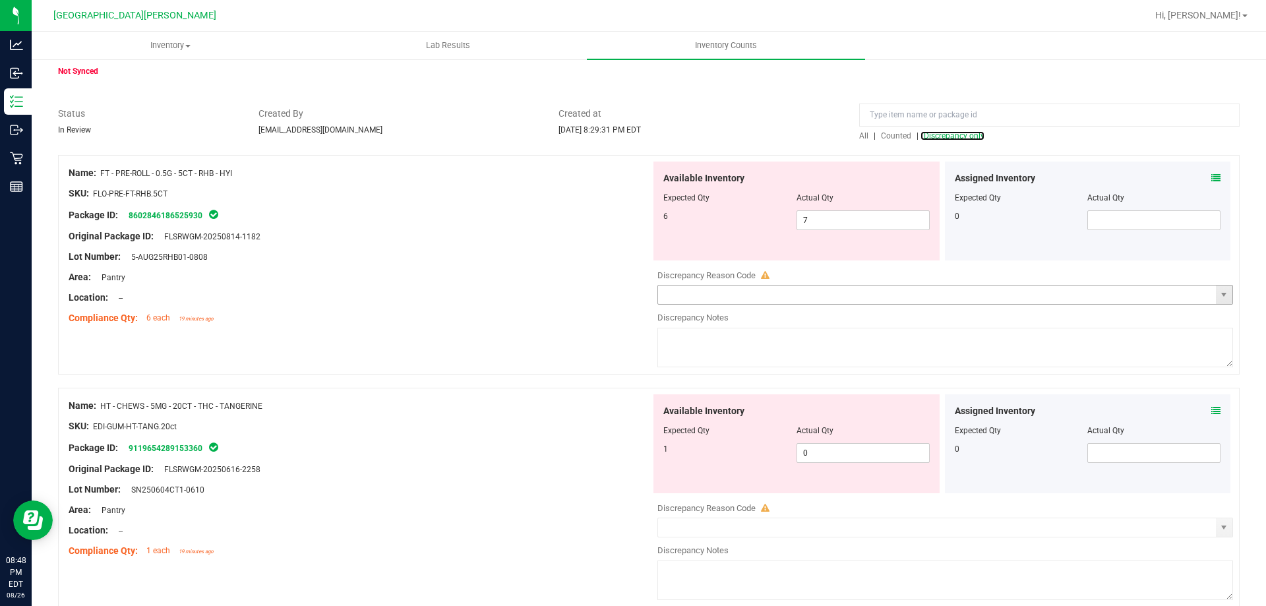
scroll to position [119, 0]
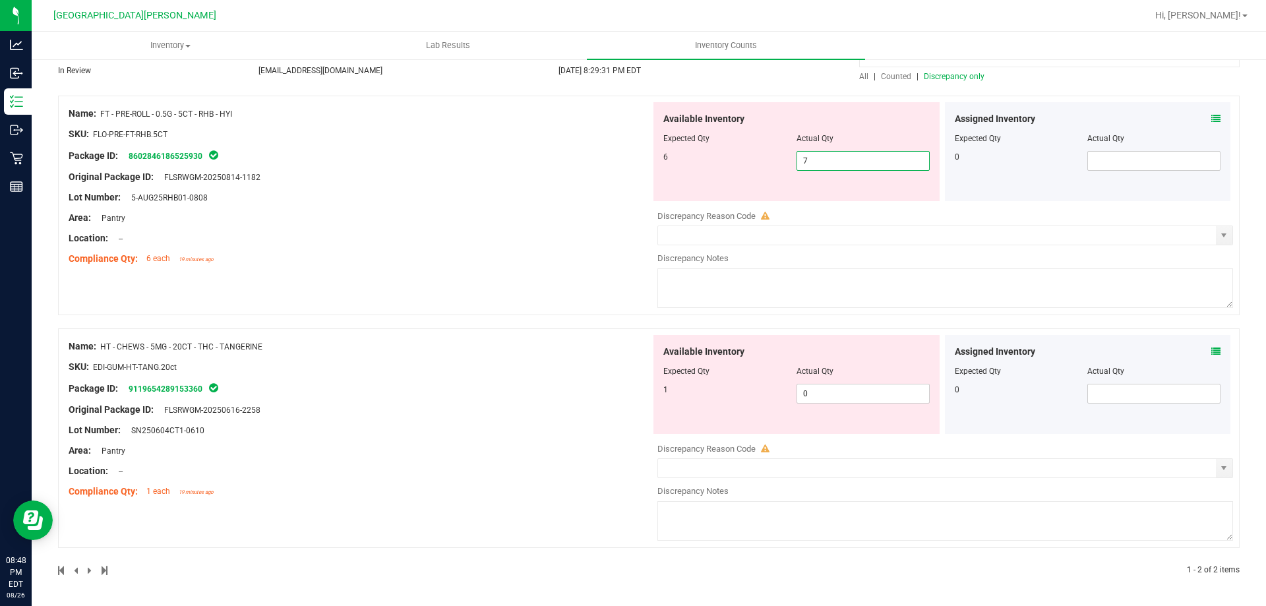
click at [824, 157] on span "7 7" at bounding box center [863, 161] width 133 height 20
type input "6"
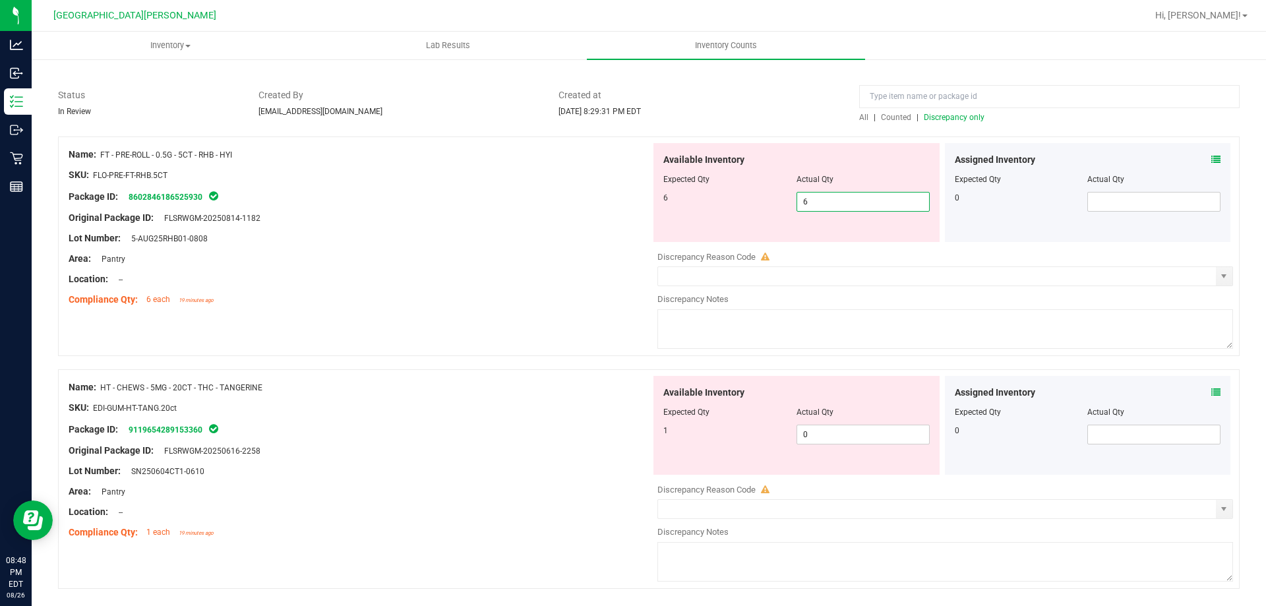
click at [532, 259] on div "Name: FT - PRE-ROLL - 0.5G - 5CT - RHB - HYI SKU: FLO-PRE-FT-RHB.5CT Package ID…" at bounding box center [360, 227] width 582 height 168
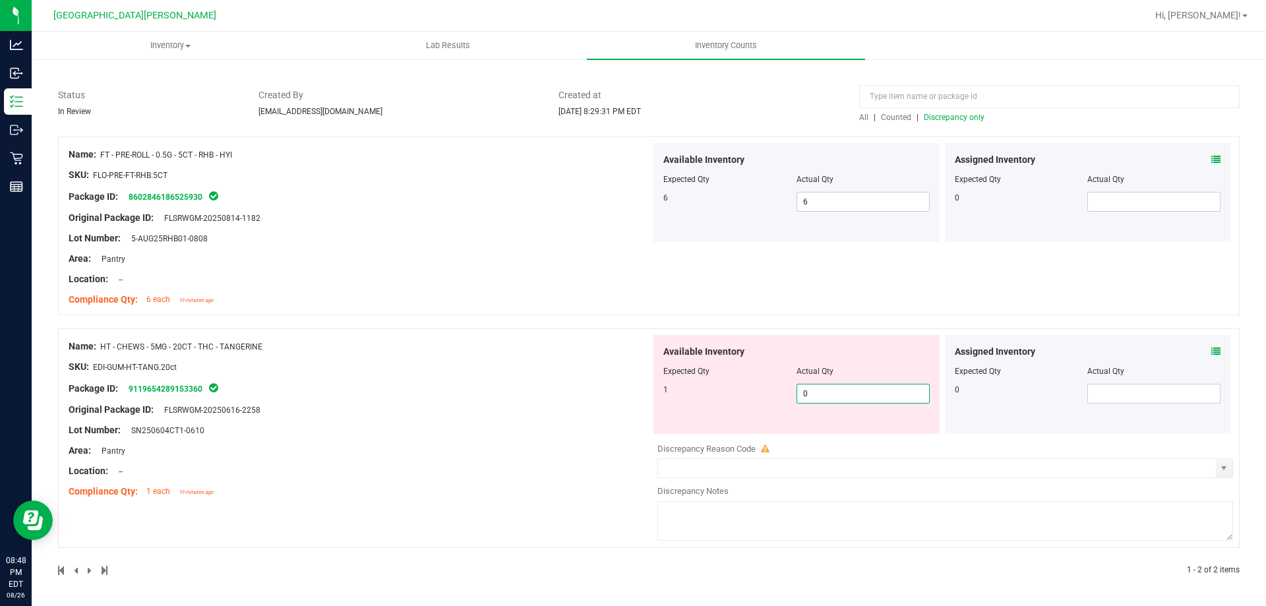
click at [811, 388] on span "0 0" at bounding box center [863, 394] width 133 height 20
type input "1"
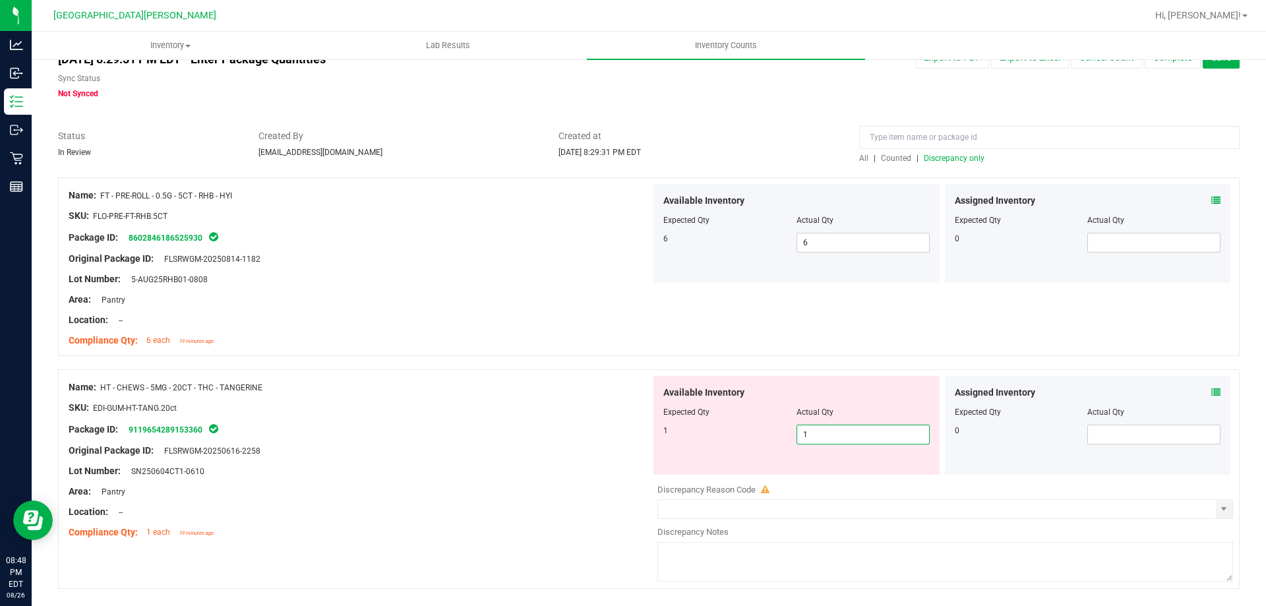
click at [534, 468] on div "Name: HT - CHEWS - 5MG - 20CT - THC - TANGERINE SKU: EDI-GUM-HT-TANG.20ct Packa…" at bounding box center [360, 460] width 582 height 168
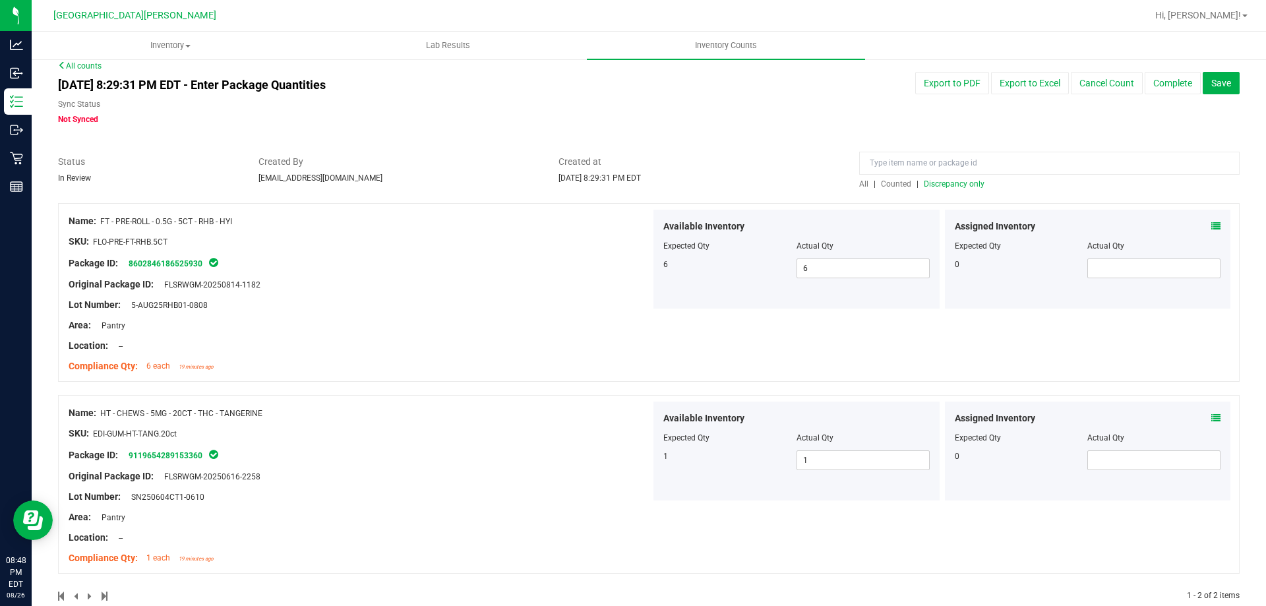
scroll to position [0, 0]
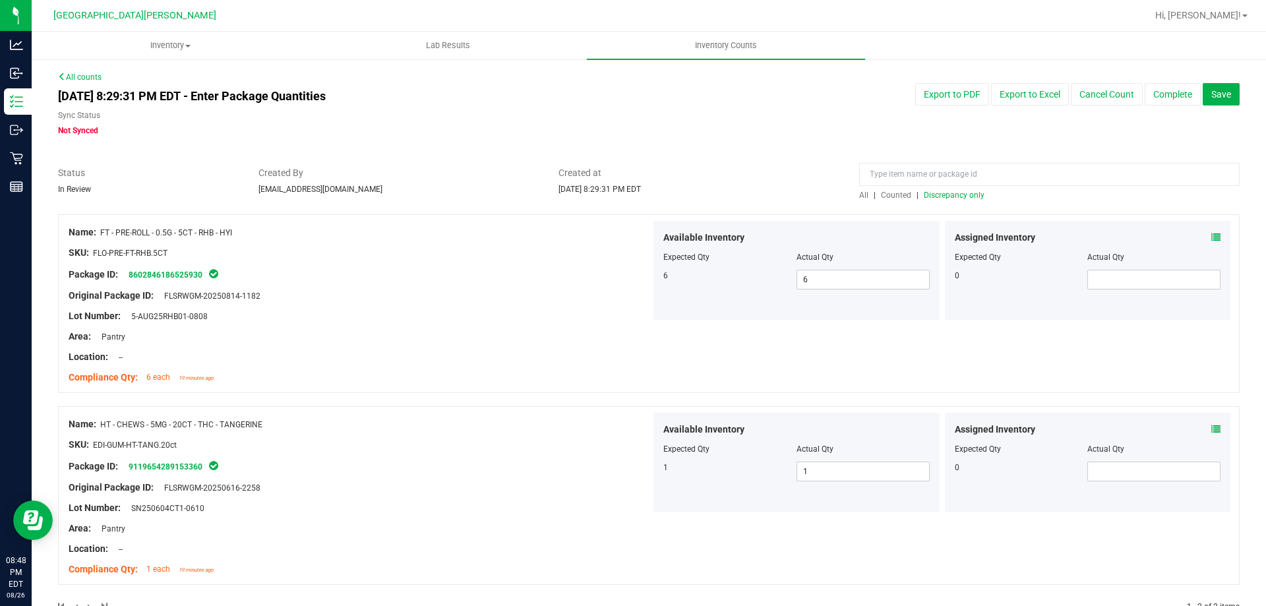
click at [933, 192] on span "Discrepancy only" at bounding box center [954, 195] width 61 height 9
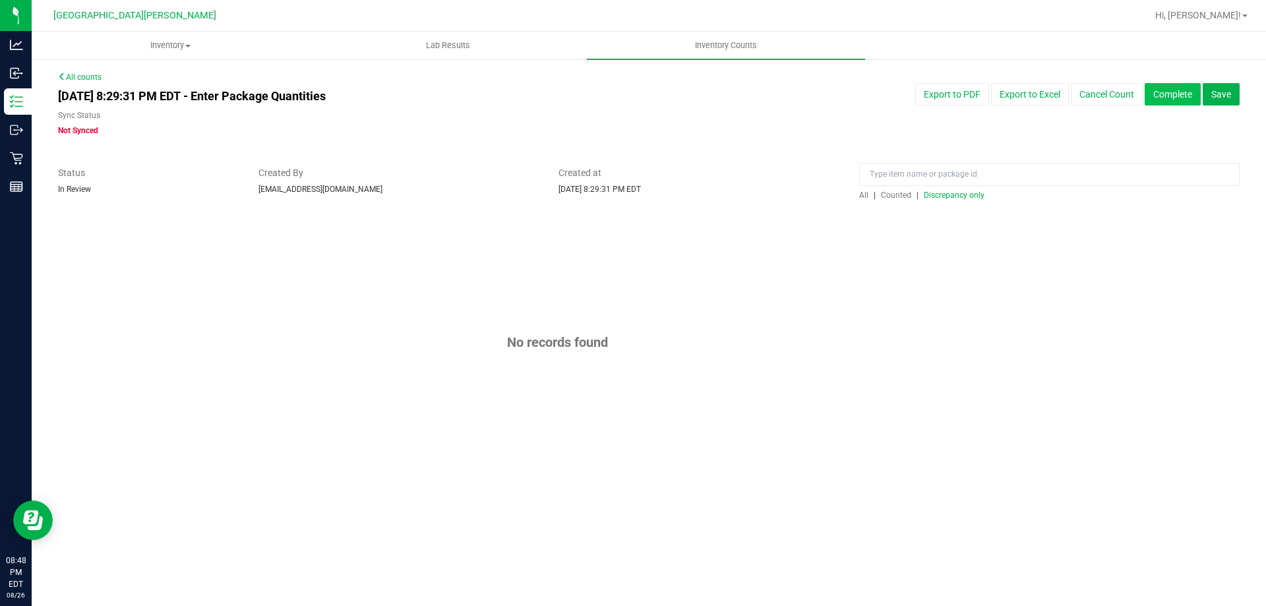
click at [1175, 86] on button "Complete" at bounding box center [1173, 94] width 56 height 22
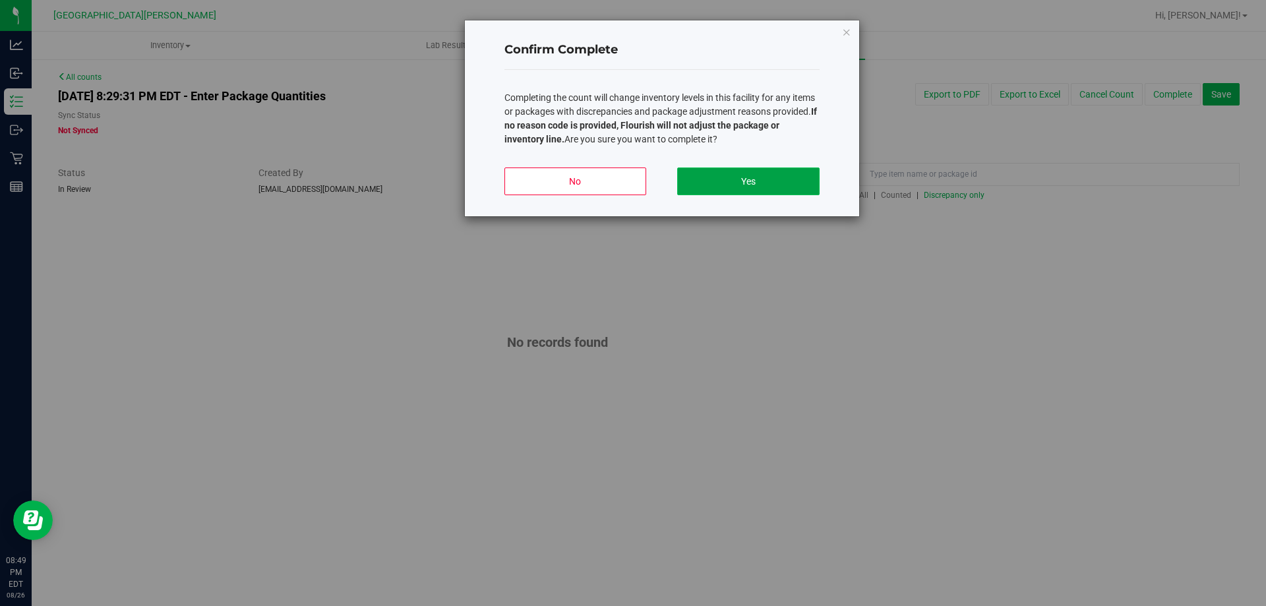
click at [785, 169] on button "Yes" at bounding box center [748, 182] width 142 height 28
